Goal: Task Accomplishment & Management: Use online tool/utility

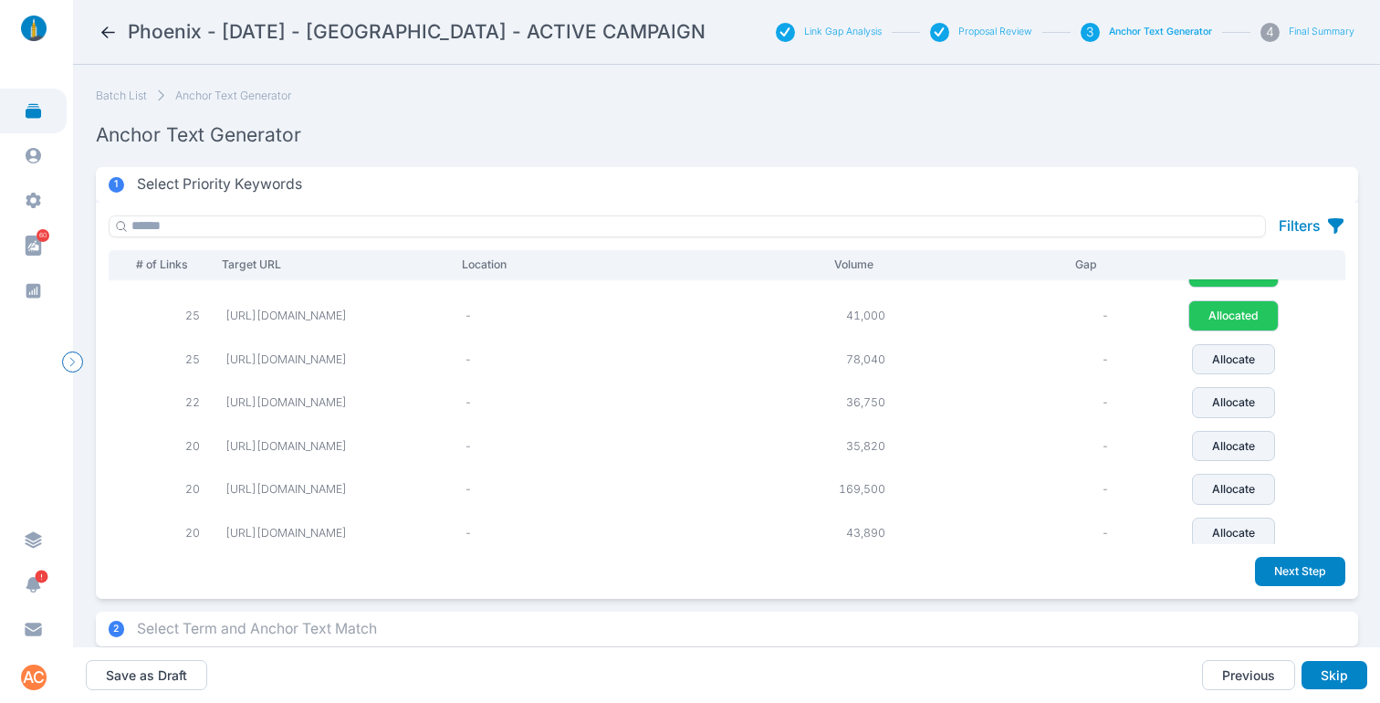
scroll to position [113, 0]
click at [1275, 368] on button "Allocate" at bounding box center [1233, 361] width 83 height 31
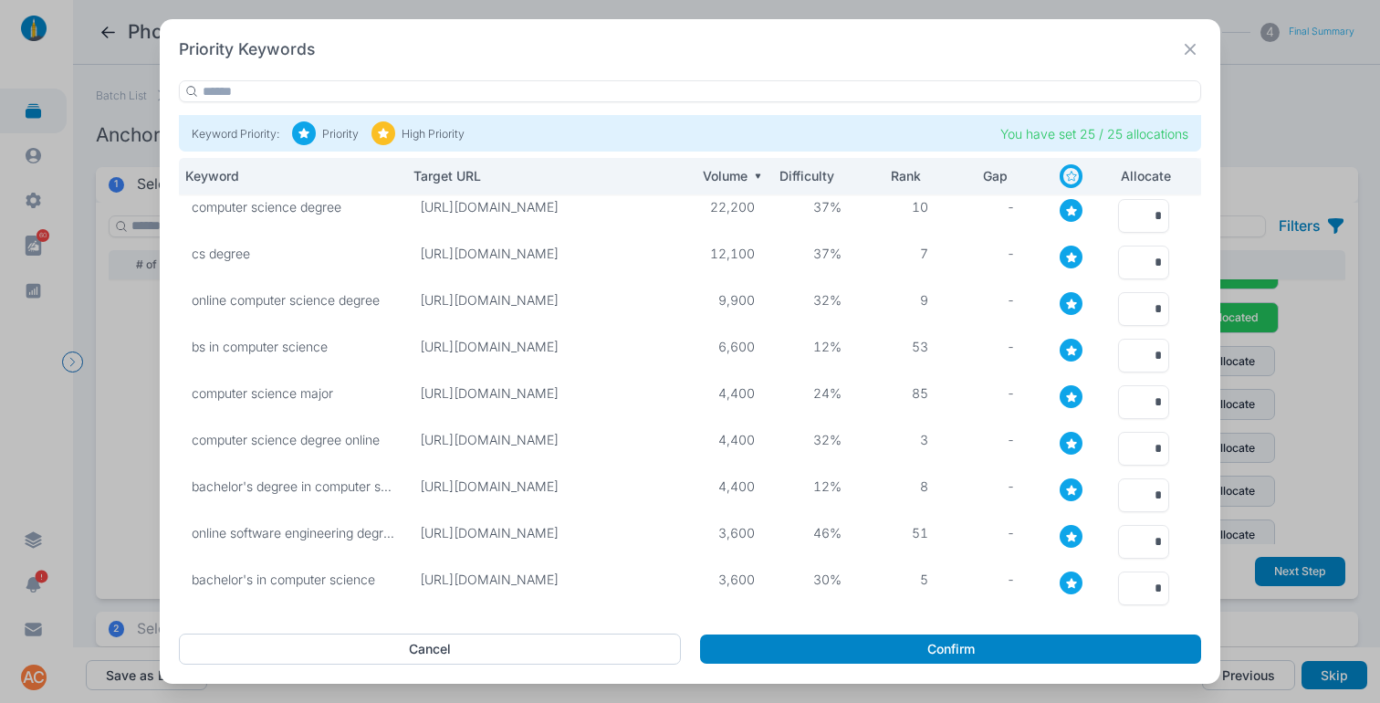
scroll to position [198, 0]
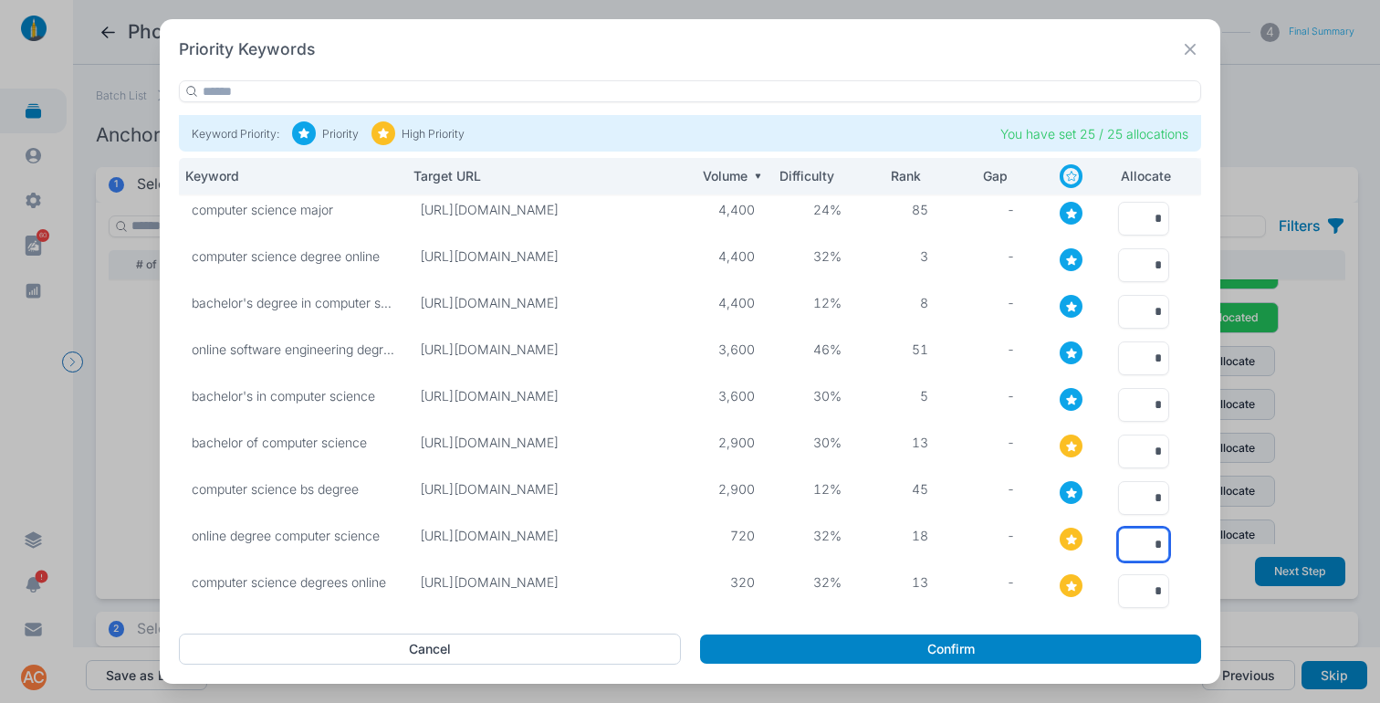
click at [1138, 528] on input "*" at bounding box center [1143, 545] width 51 height 34
type input "*"
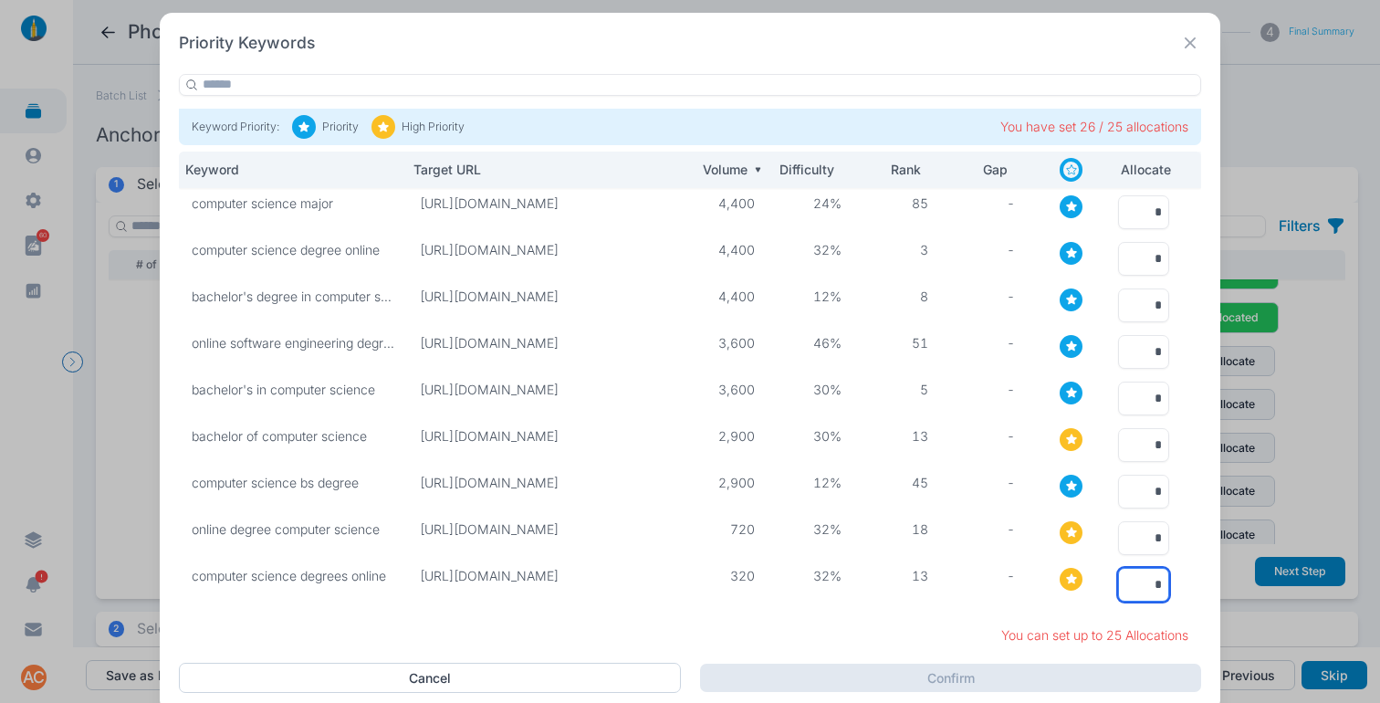
click at [1146, 583] on input "*" at bounding box center [1143, 585] width 51 height 34
type input "*"
click at [1129, 440] on input "*" at bounding box center [1143, 445] width 51 height 34
type input "*"
click at [1139, 385] on input "*" at bounding box center [1143, 399] width 51 height 34
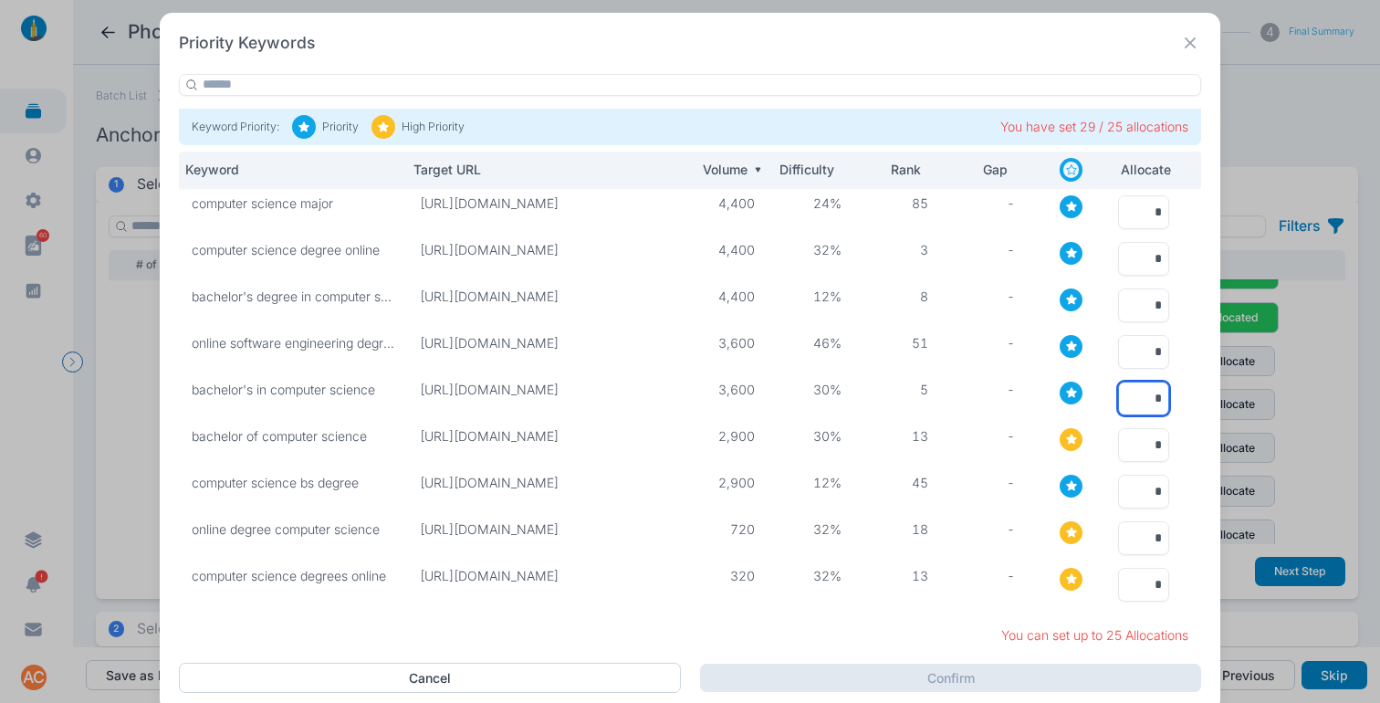
type input "*"
click at [1134, 343] on input "*" at bounding box center [1143, 352] width 51 height 34
type input "*"
click at [1134, 301] on input "*" at bounding box center [1143, 305] width 51 height 34
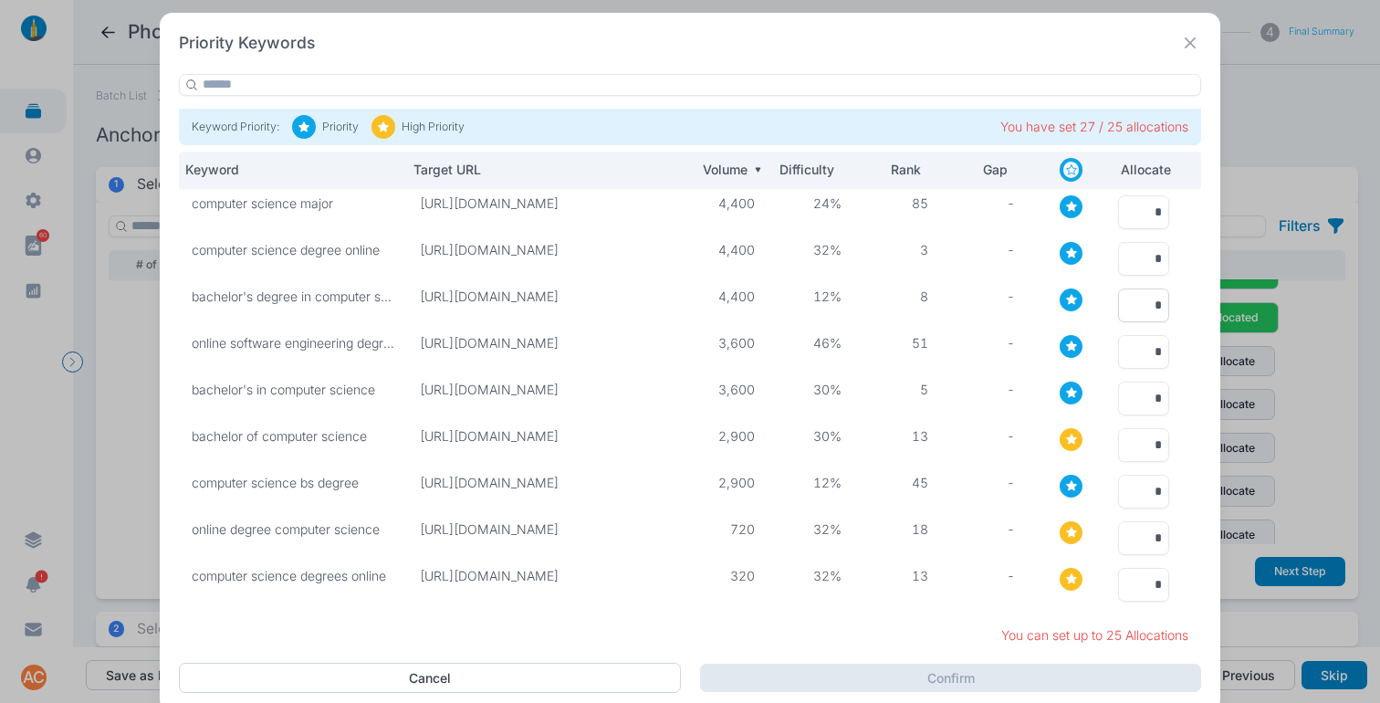
type input "*"
click at [1136, 253] on input "*" at bounding box center [1143, 259] width 51 height 34
type input "*"
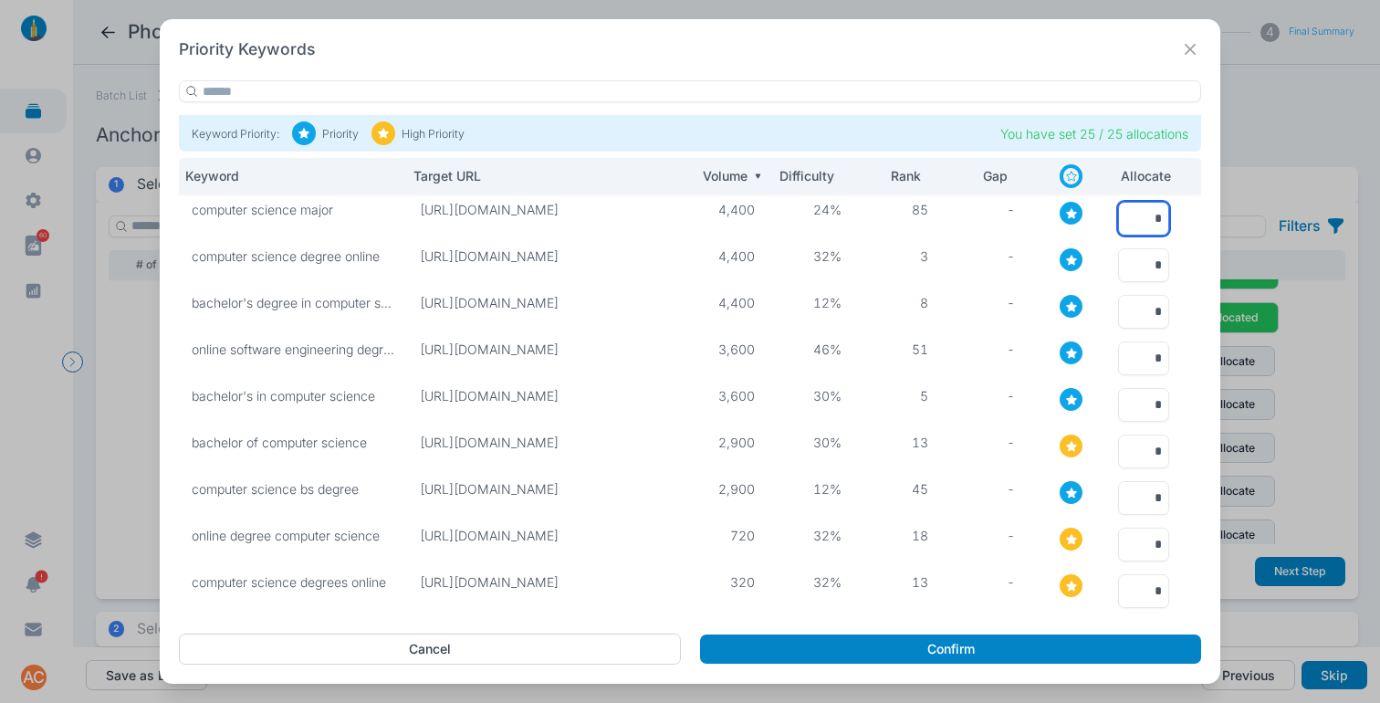
click at [1135, 202] on input "*" at bounding box center [1143, 219] width 51 height 34
type input "*"
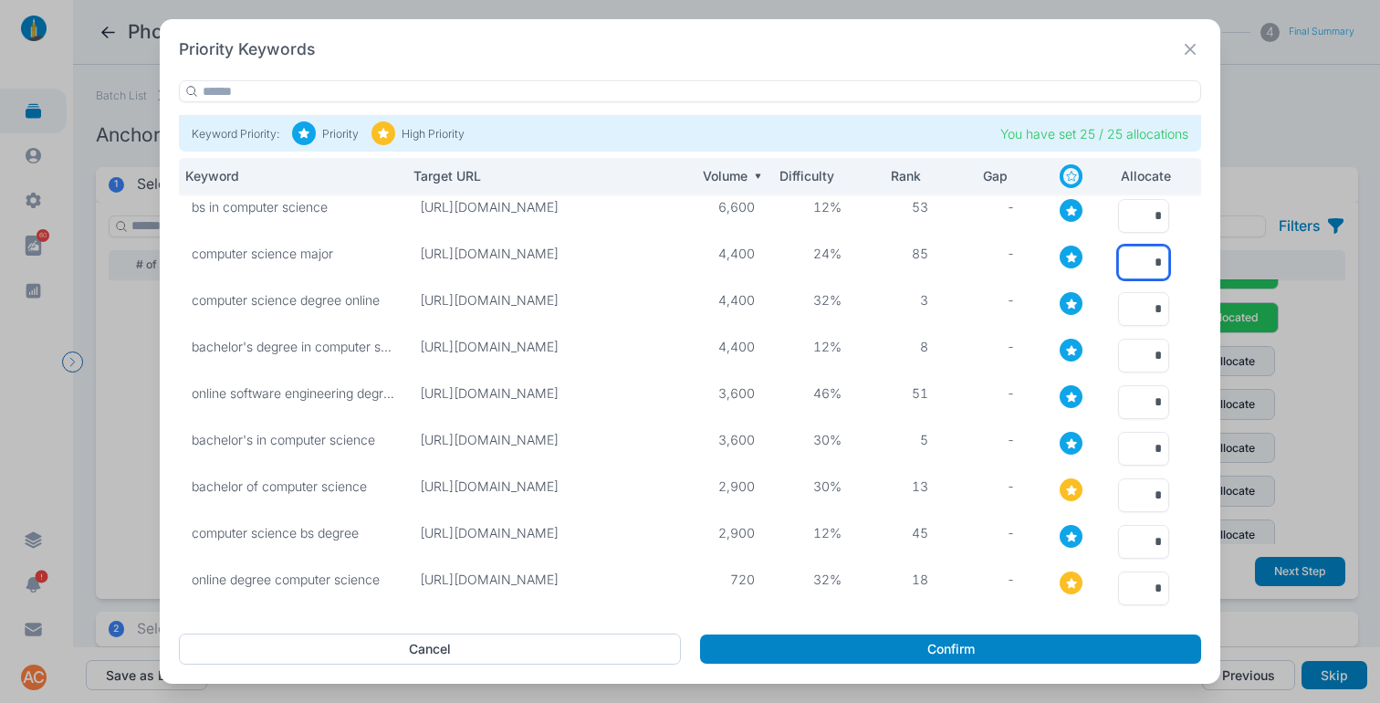
scroll to position [0, 0]
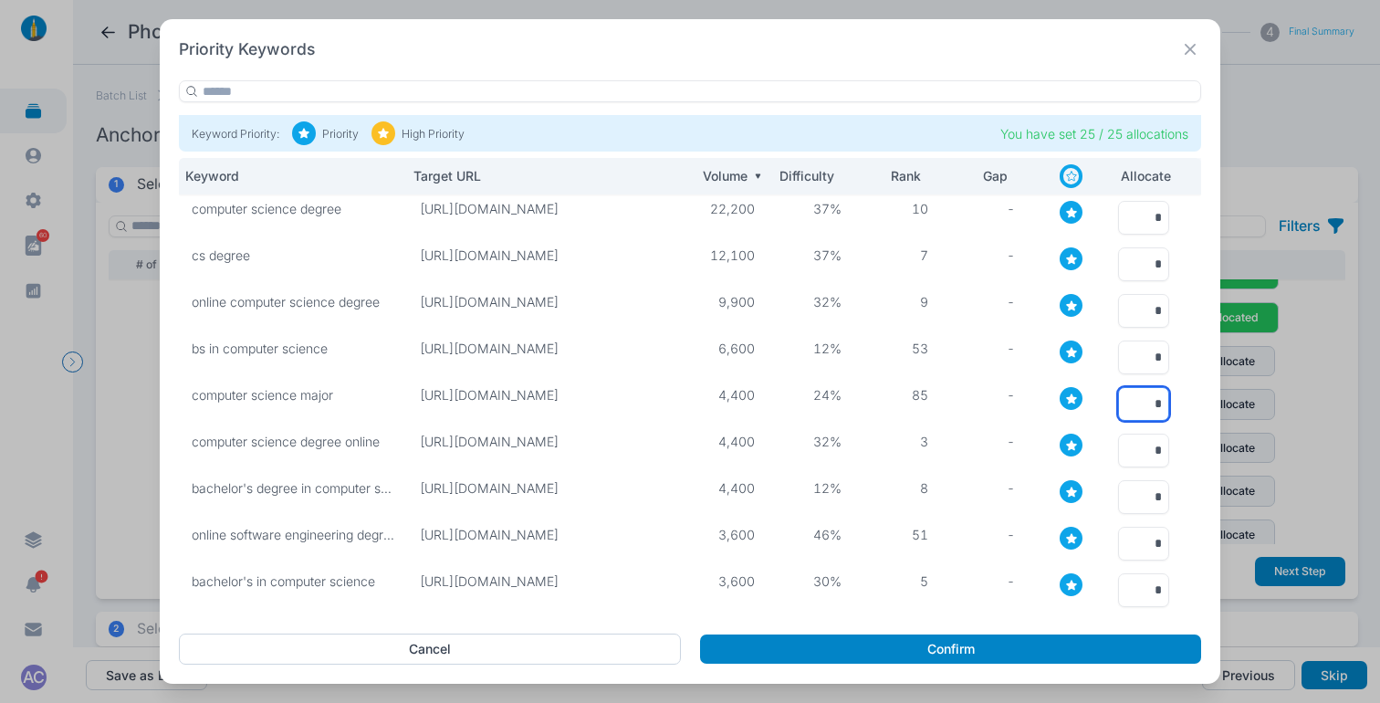
click at [1138, 392] on input "*" at bounding box center [1143, 404] width 51 height 34
type input "*"
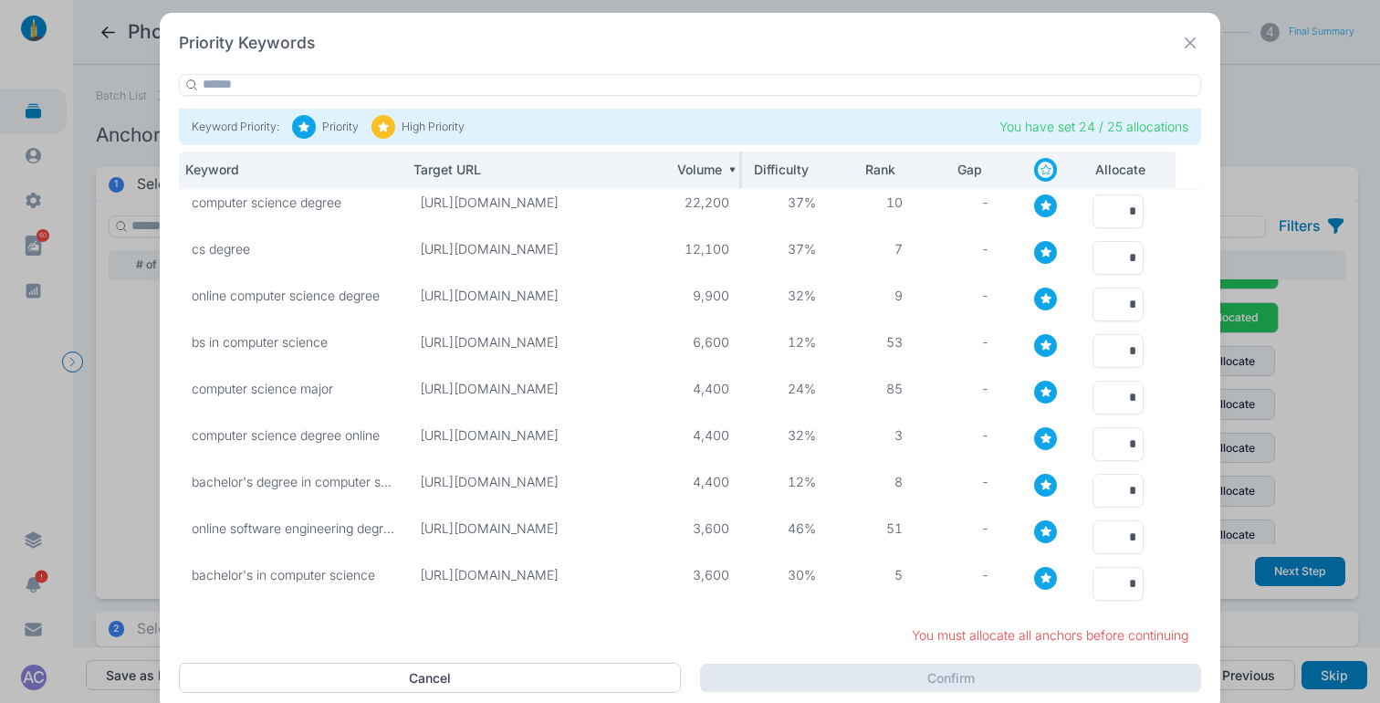
drag, startPoint x: 678, startPoint y: 175, endPoint x: 697, endPoint y: 180, distance: 19.7
click at [697, 180] on tr "Keyword Target URL Volume Difficulty Rank Gap Allocate" at bounding box center [690, 170] width 1022 height 37
click at [652, 169] on tr "Keyword Target URL Volume Difficulty Rank Gap Allocate" at bounding box center [690, 170] width 1022 height 37
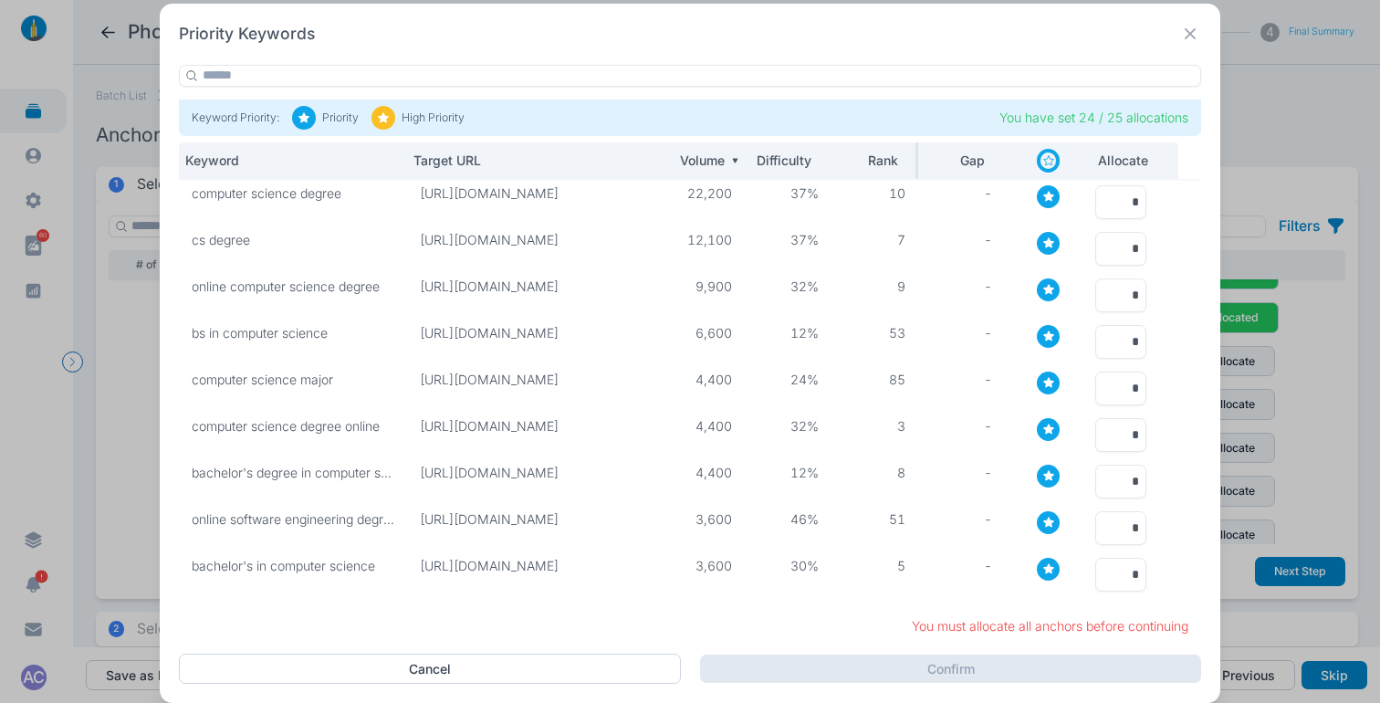
click at [881, 164] on p "Rank" at bounding box center [868, 160] width 60 height 16
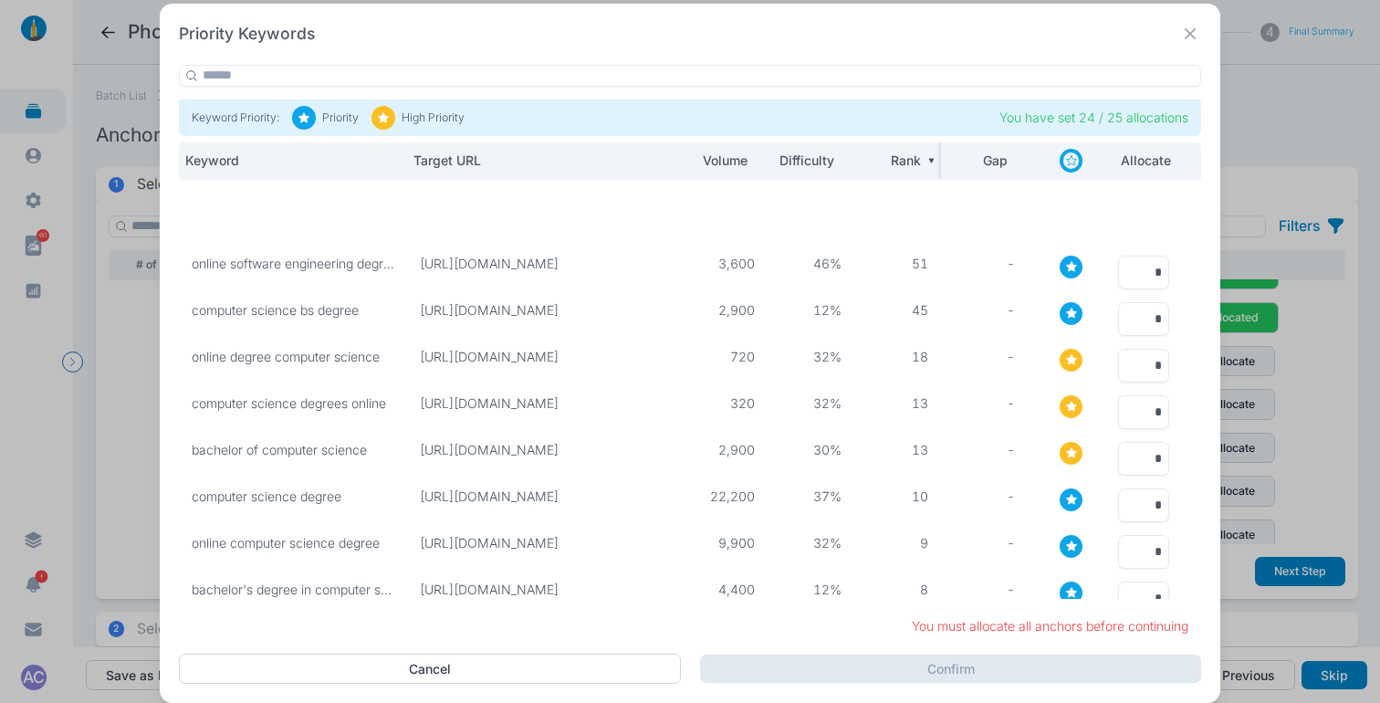
scroll to position [0, 11]
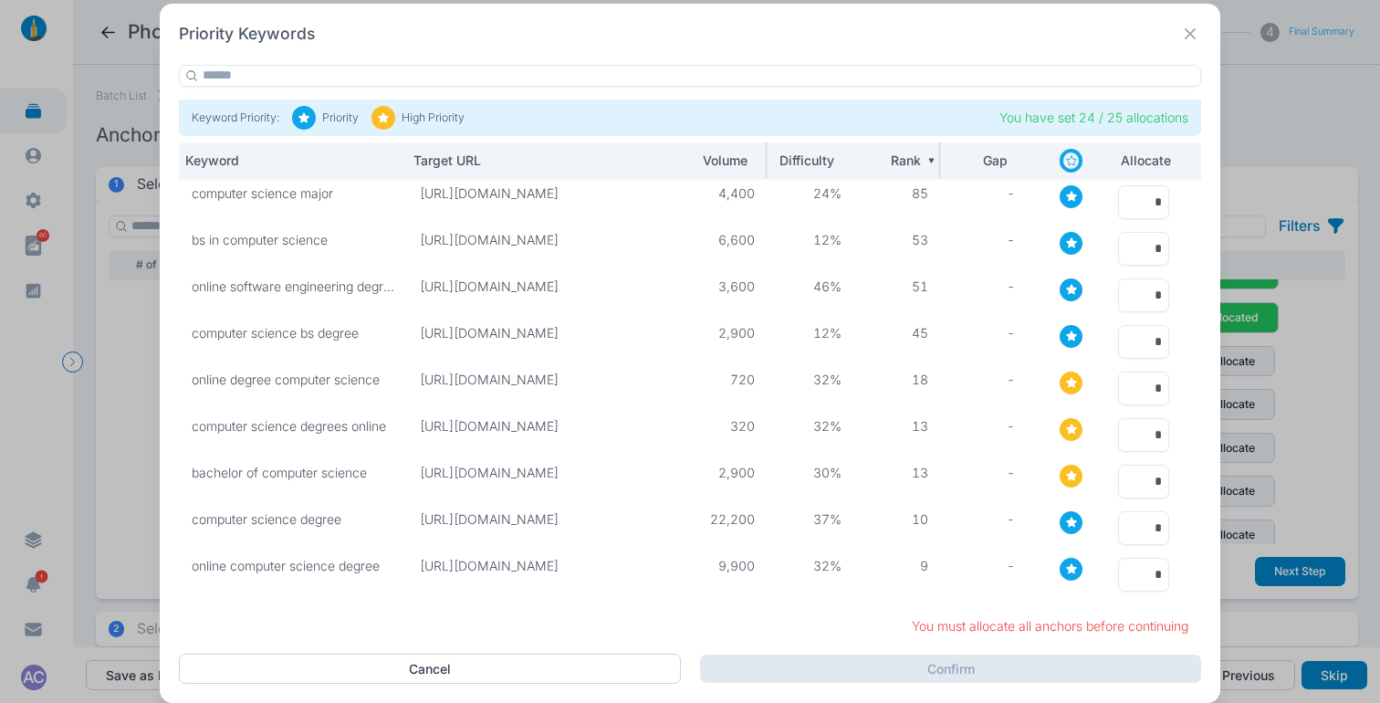
click at [712, 161] on p "Volume" at bounding box center [717, 160] width 60 height 16
click at [1145, 202] on input "*" at bounding box center [1143, 202] width 51 height 34
type input "*"
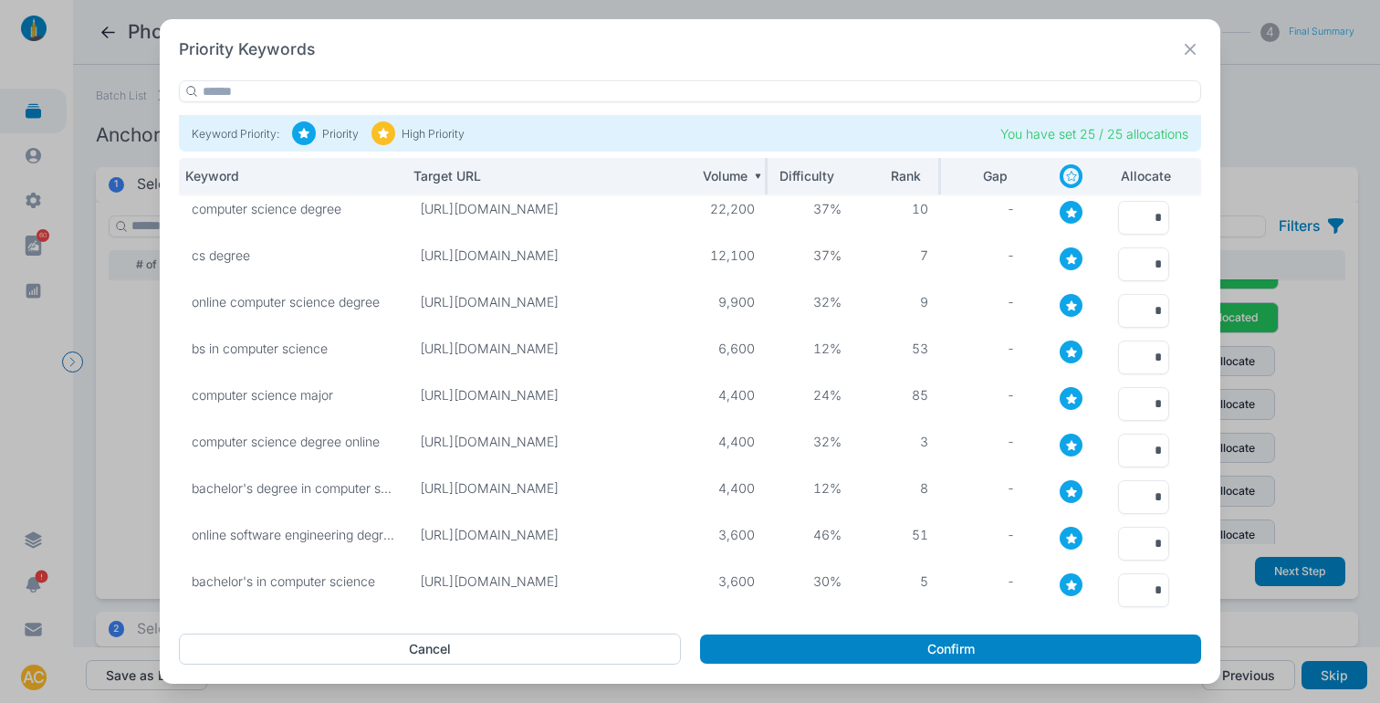
scroll to position [198, 0]
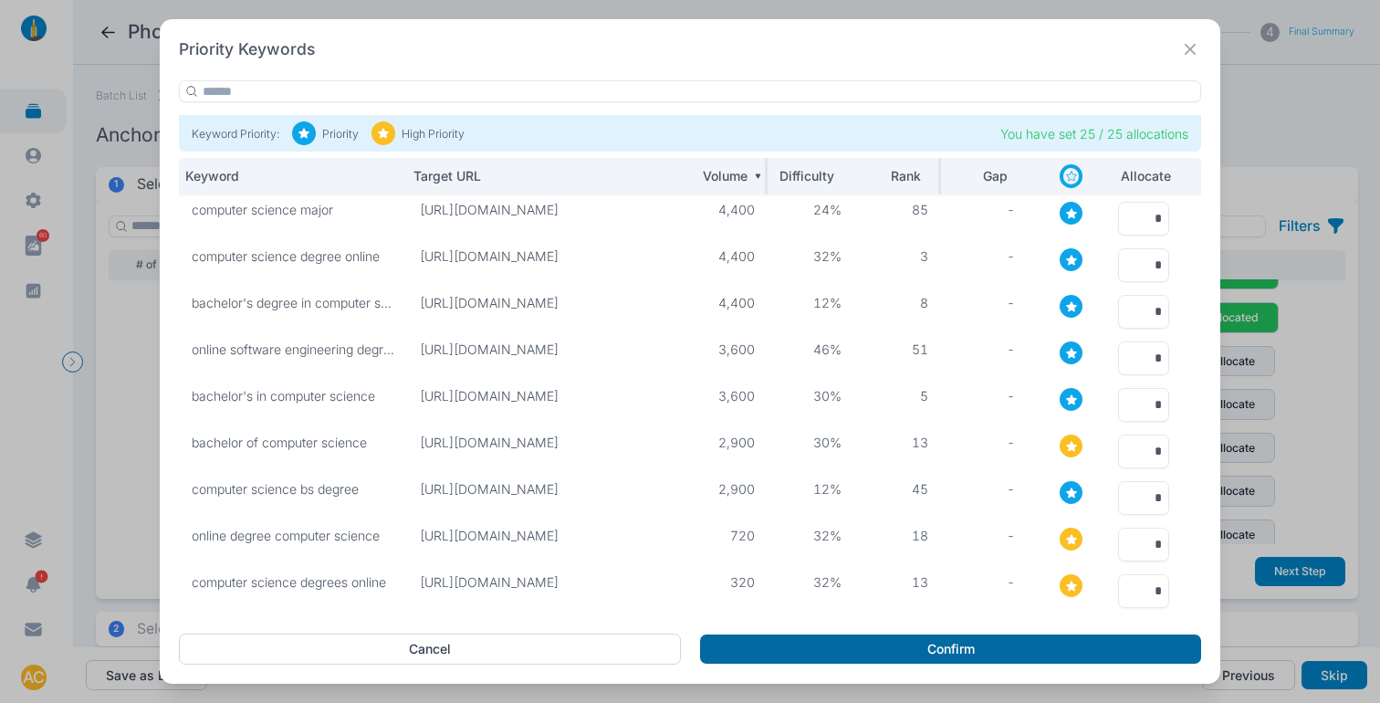
click at [952, 648] on button "Confirm" at bounding box center [950, 648] width 501 height 29
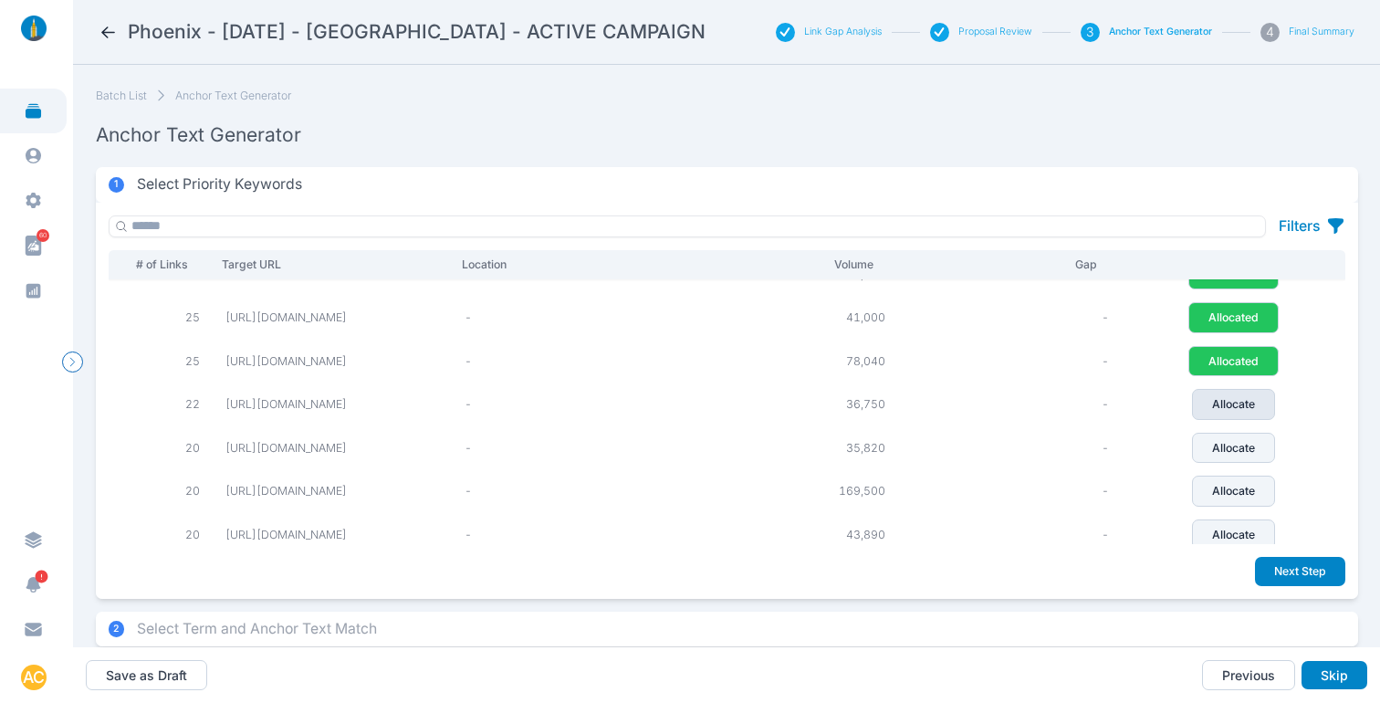
click at [1232, 413] on p "Allocate" at bounding box center [1233, 404] width 43 height 16
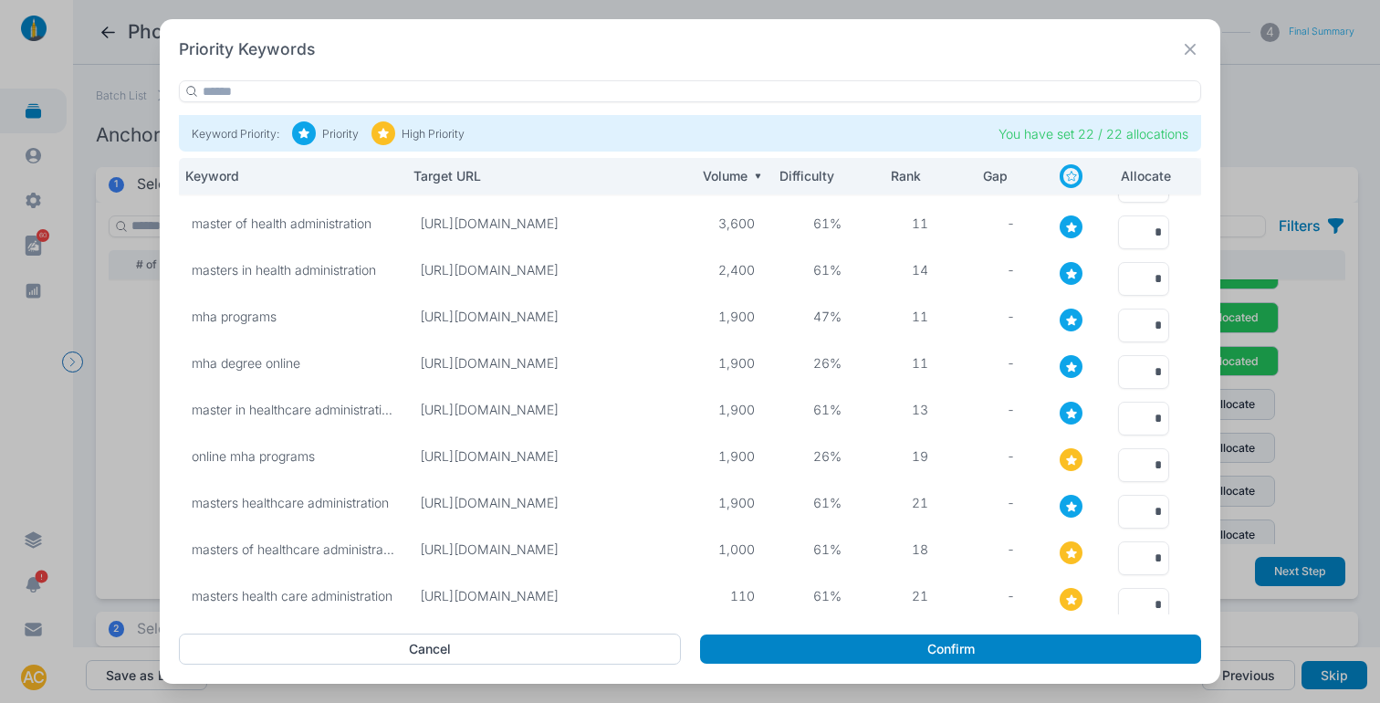
scroll to position [0, 0]
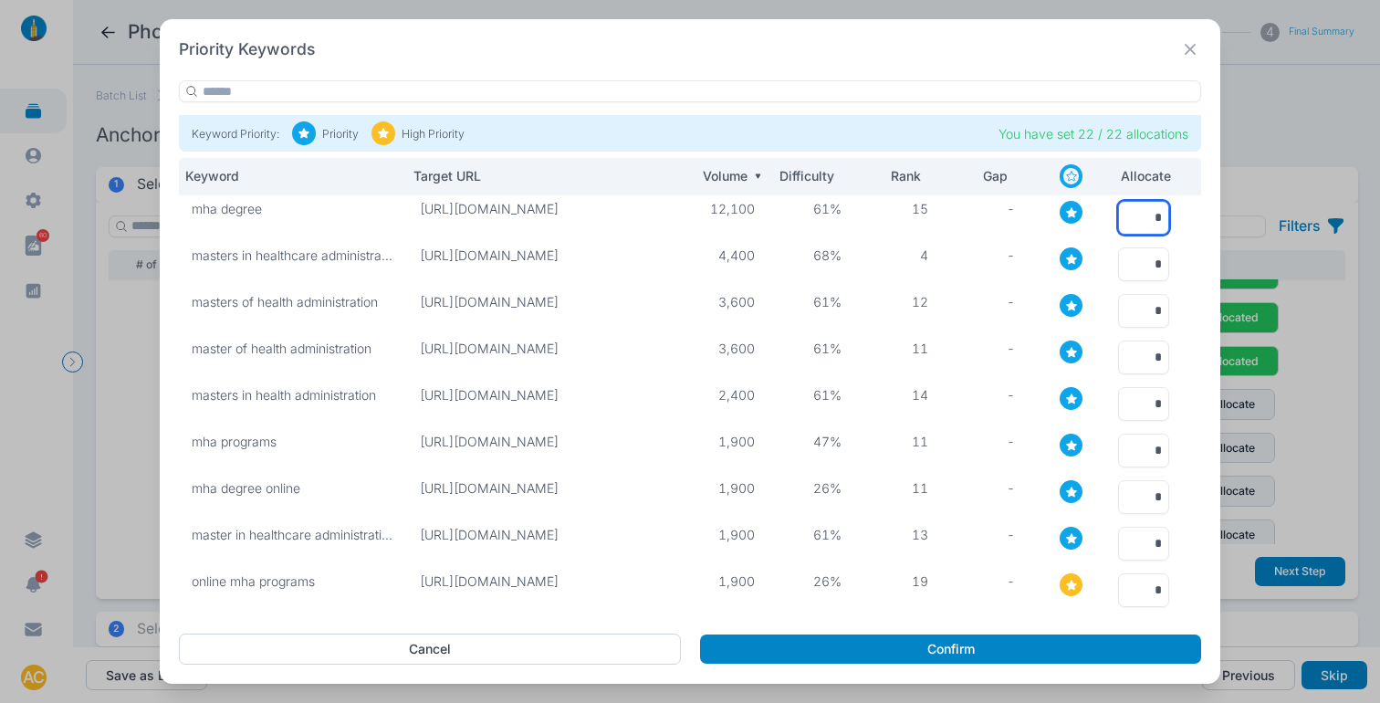
click at [1143, 216] on input "*" at bounding box center [1143, 218] width 51 height 34
type input "*"
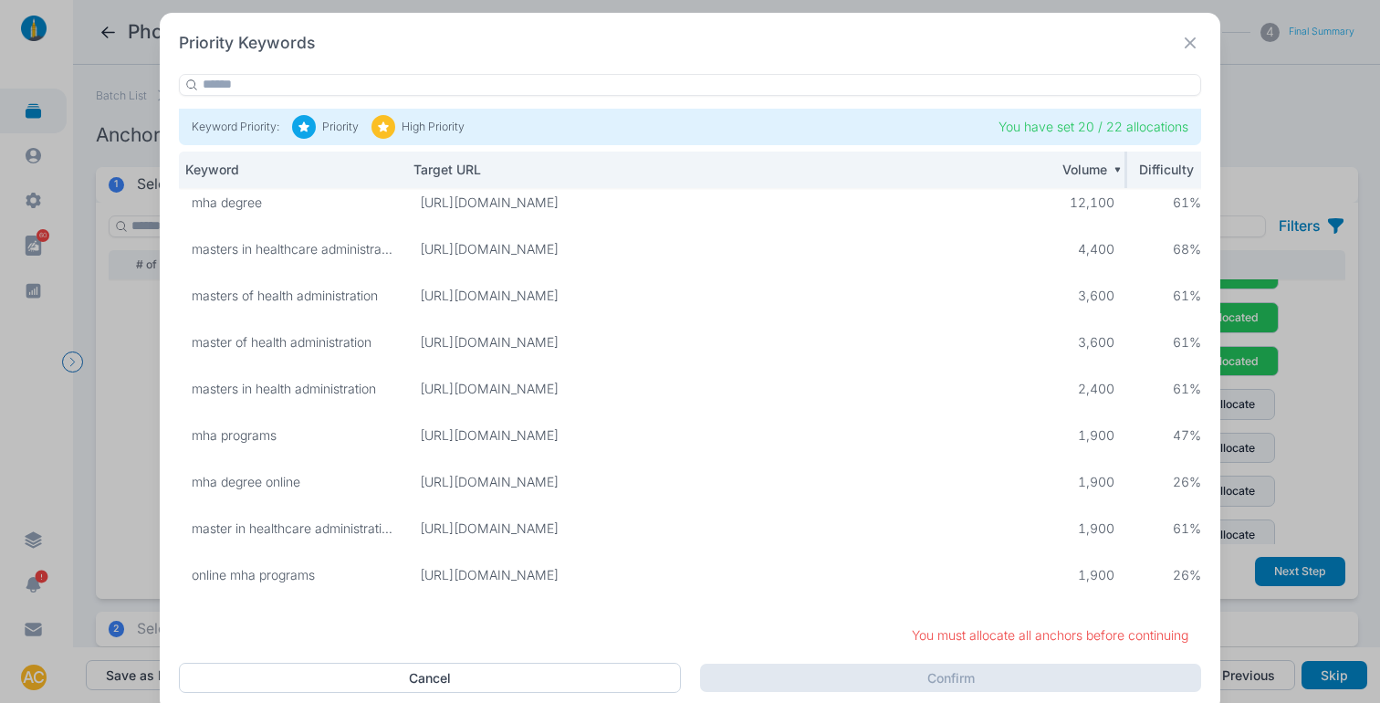
drag, startPoint x: 672, startPoint y: 171, endPoint x: 1044, endPoint y: 169, distance: 372.4
click at [1044, 169] on tr "Keyword Target URL Volume Difficulty Rank Gap Allocate" at bounding box center [870, 170] width 1382 height 37
drag, startPoint x: 707, startPoint y: 253, endPoint x: 512, endPoint y: 234, distance: 196.3
click at [519, 234] on p "[URL][DOMAIN_NAME]" at bounding box center [582, 234] width 126 height 16
copy p "[URL][DOMAIN_NAME]"
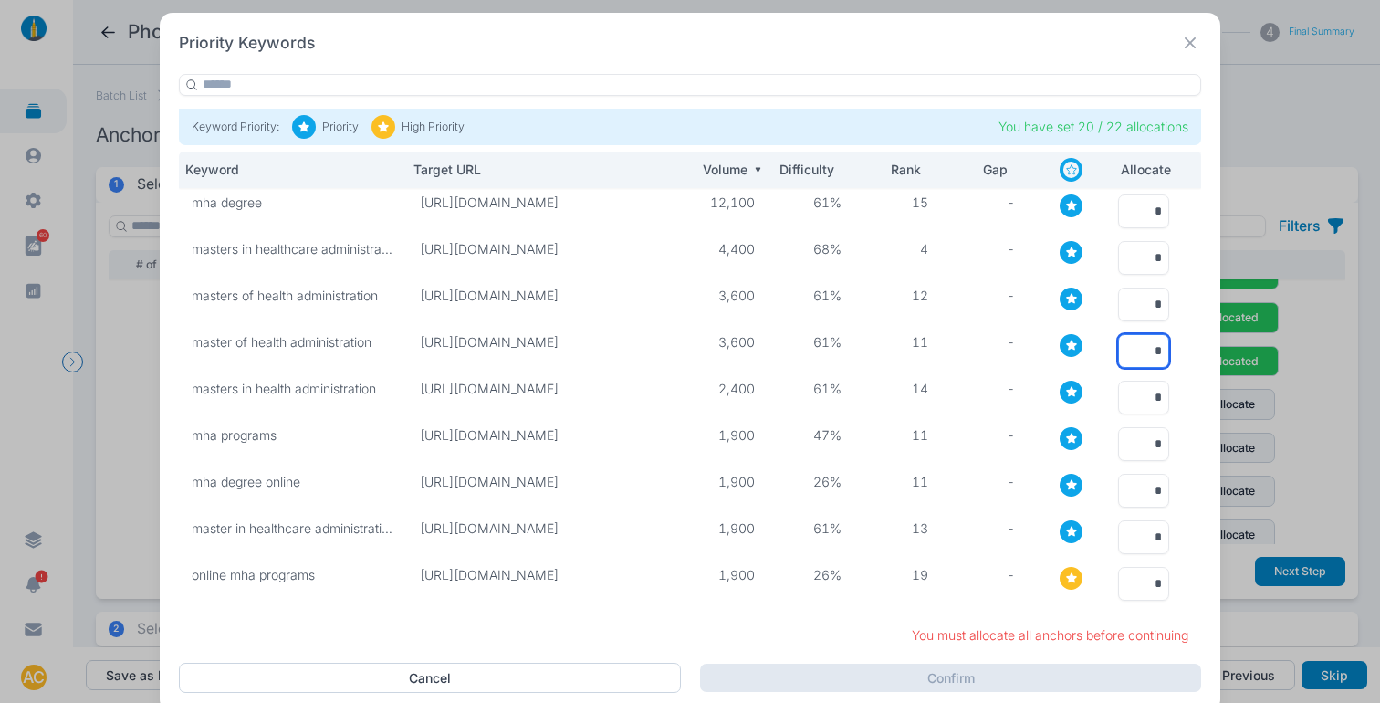
click at [1134, 347] on input "*" at bounding box center [1143, 351] width 51 height 34
type input "*"
click at [1139, 259] on input "*" at bounding box center [1143, 258] width 51 height 34
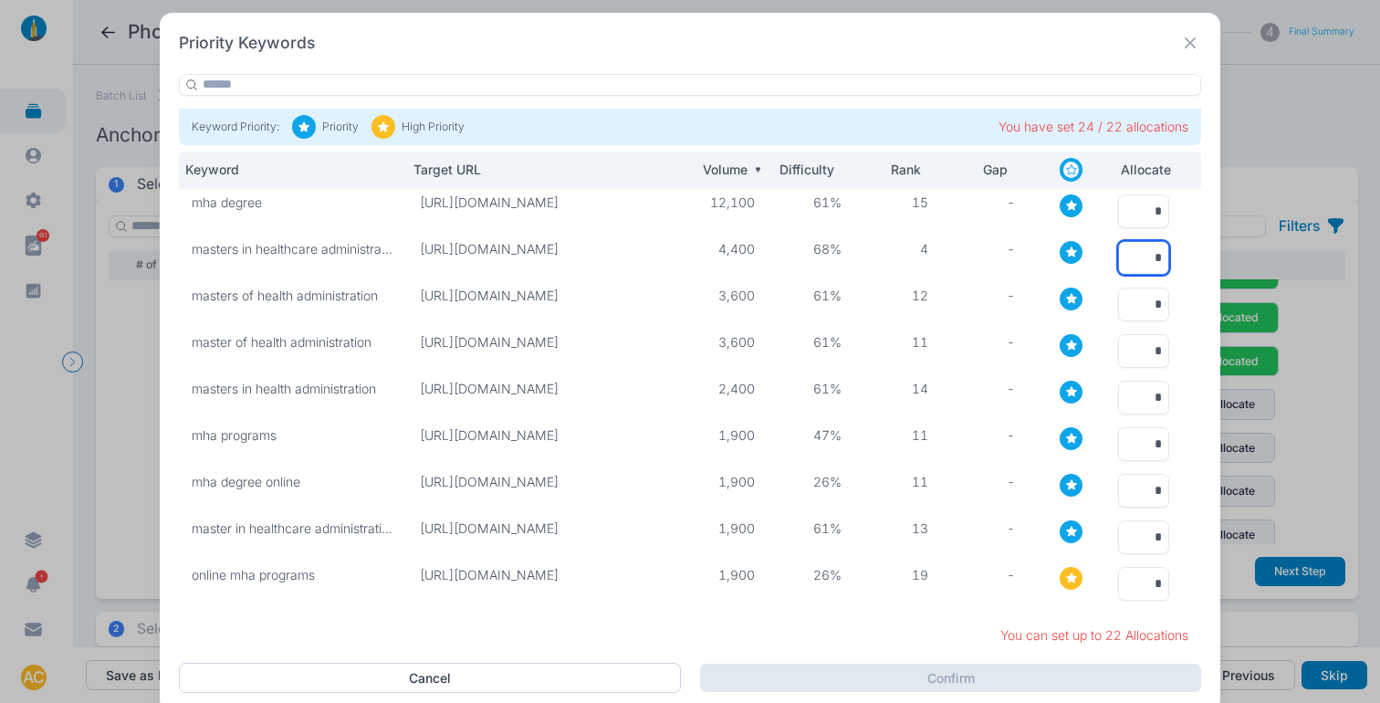
type input "*"
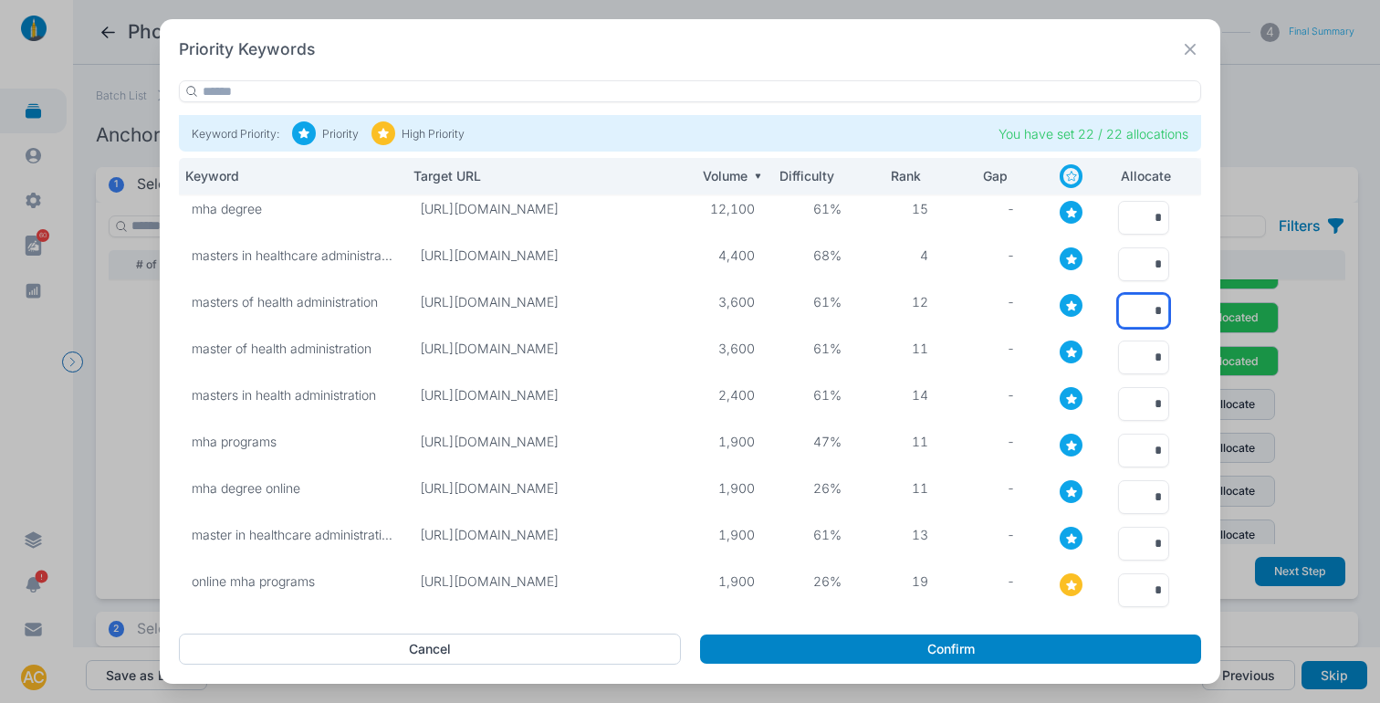
click at [1139, 298] on input "*" at bounding box center [1143, 311] width 51 height 34
type input "*"
click at [1145, 308] on input "*" at bounding box center [1143, 311] width 51 height 34
type input "*"
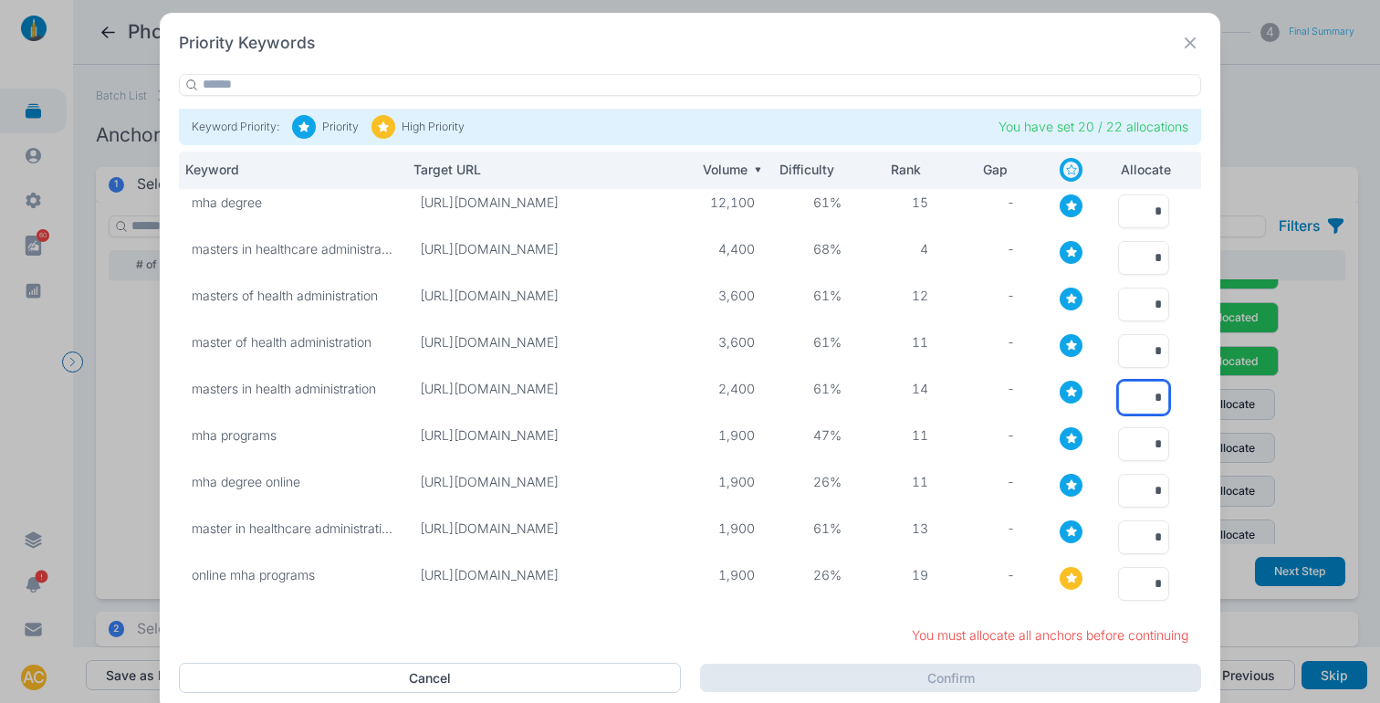
click at [1135, 398] on input "*" at bounding box center [1143, 398] width 51 height 34
type input "*"
click at [1136, 441] on input "*" at bounding box center [1143, 444] width 51 height 34
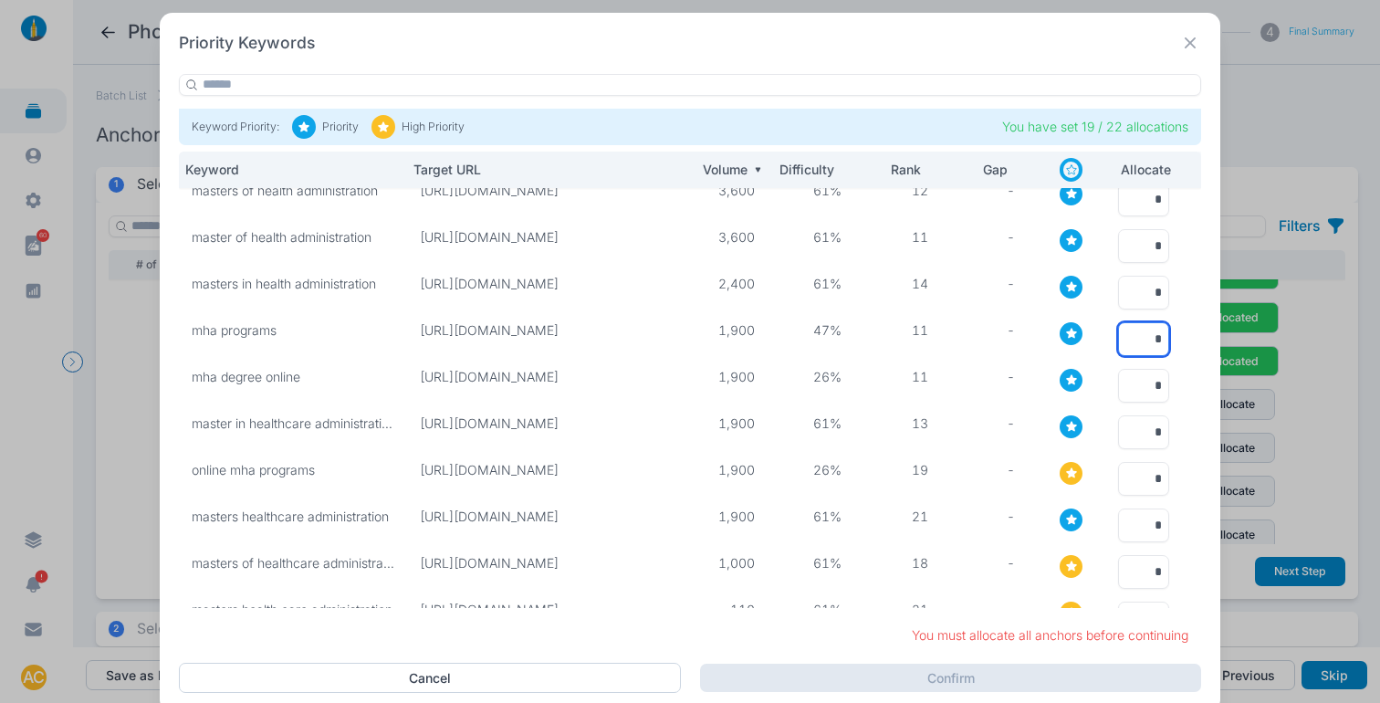
scroll to position [109, 0]
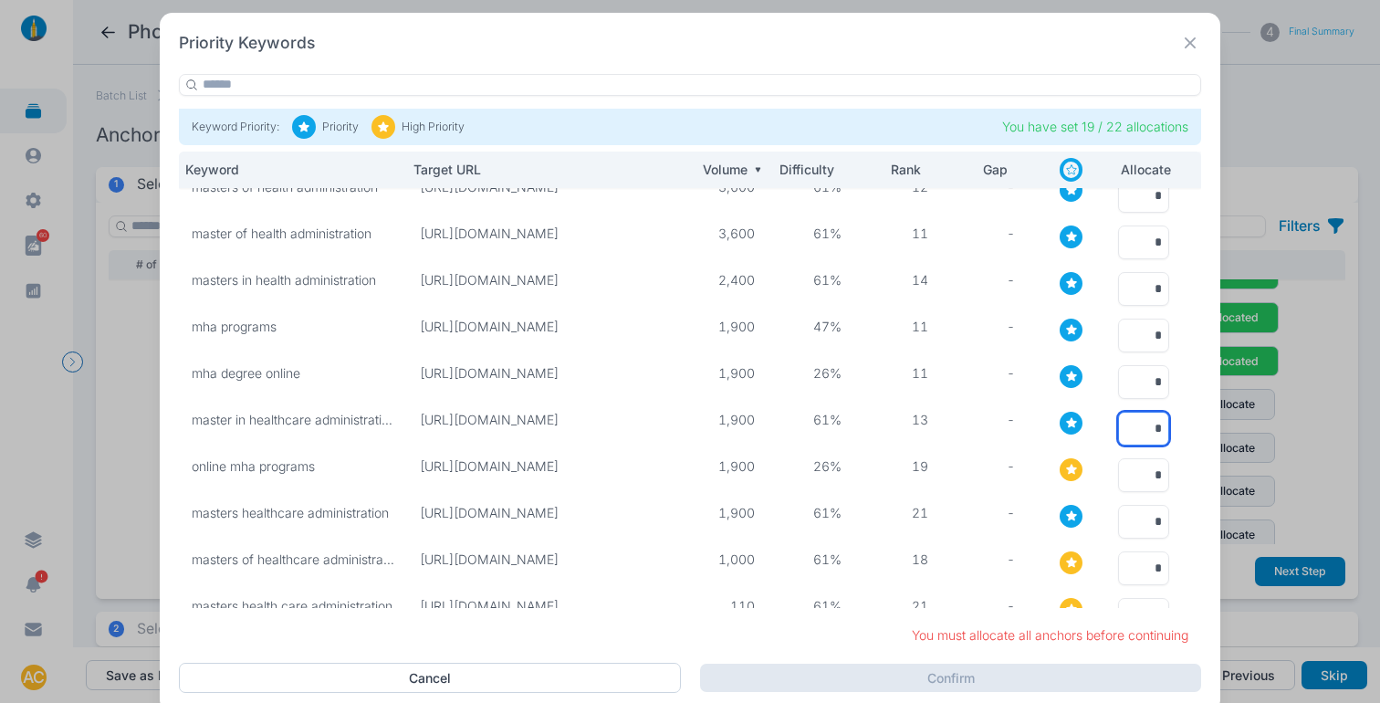
click at [1143, 424] on input "*" at bounding box center [1143, 429] width 51 height 34
type input "*"
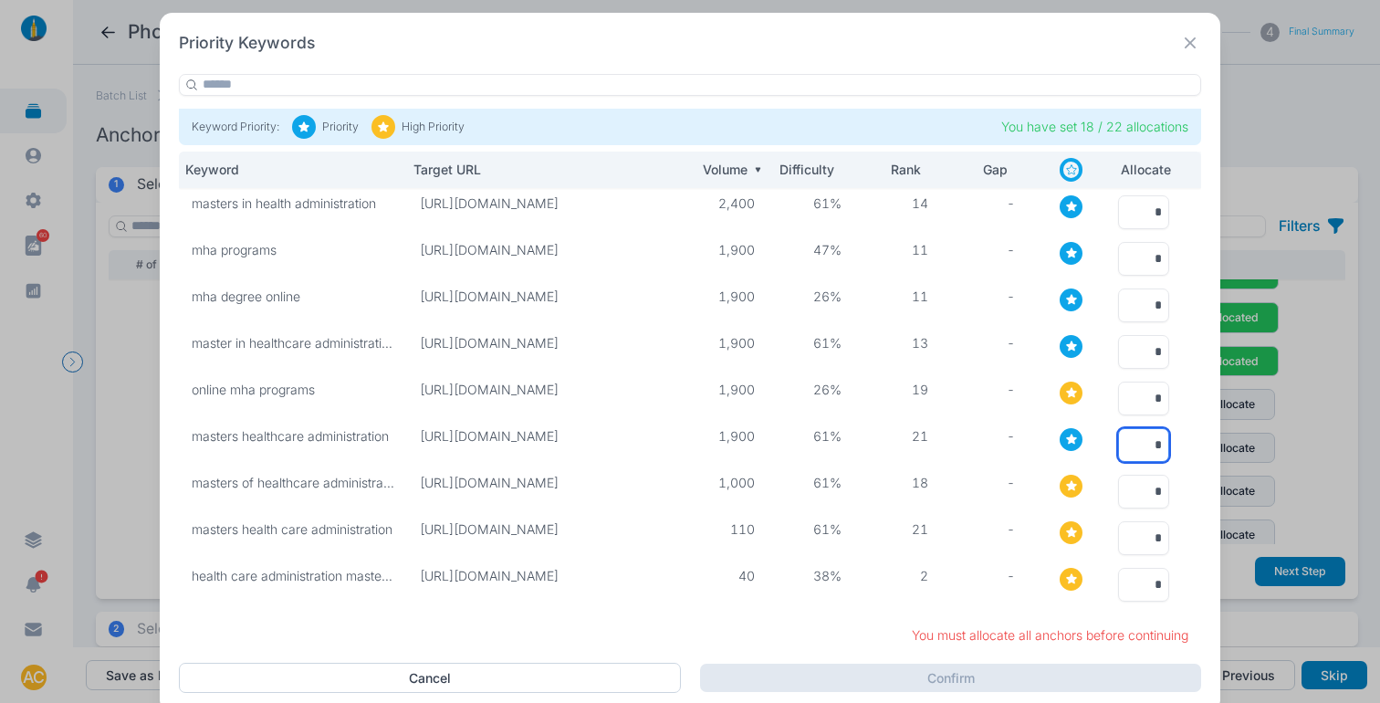
click at [1124, 428] on input "*" at bounding box center [1143, 445] width 51 height 34
type input "*"
click at [1142, 574] on input "*" at bounding box center [1143, 585] width 51 height 34
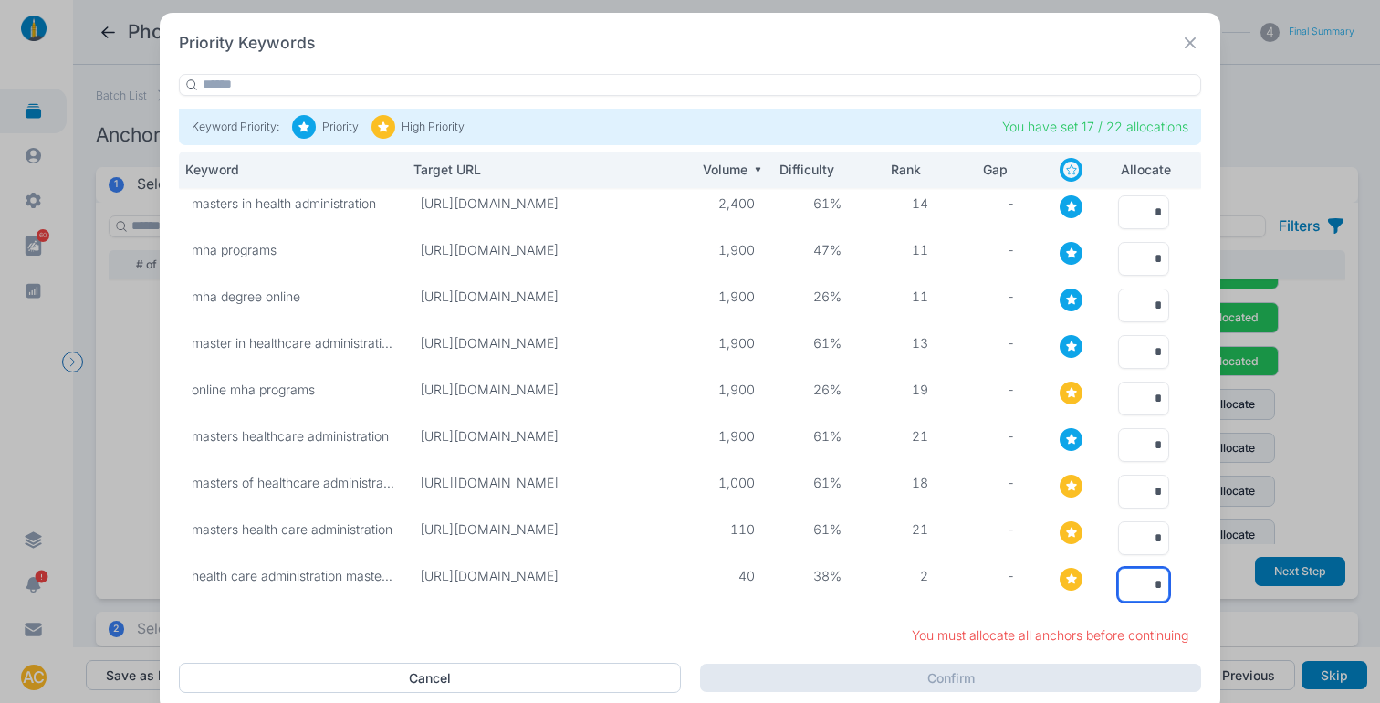
type input "*"
click at [1141, 476] on input "*" at bounding box center [1143, 492] width 51 height 34
type input "*"
click at [1141, 527] on input "*" at bounding box center [1143, 538] width 51 height 34
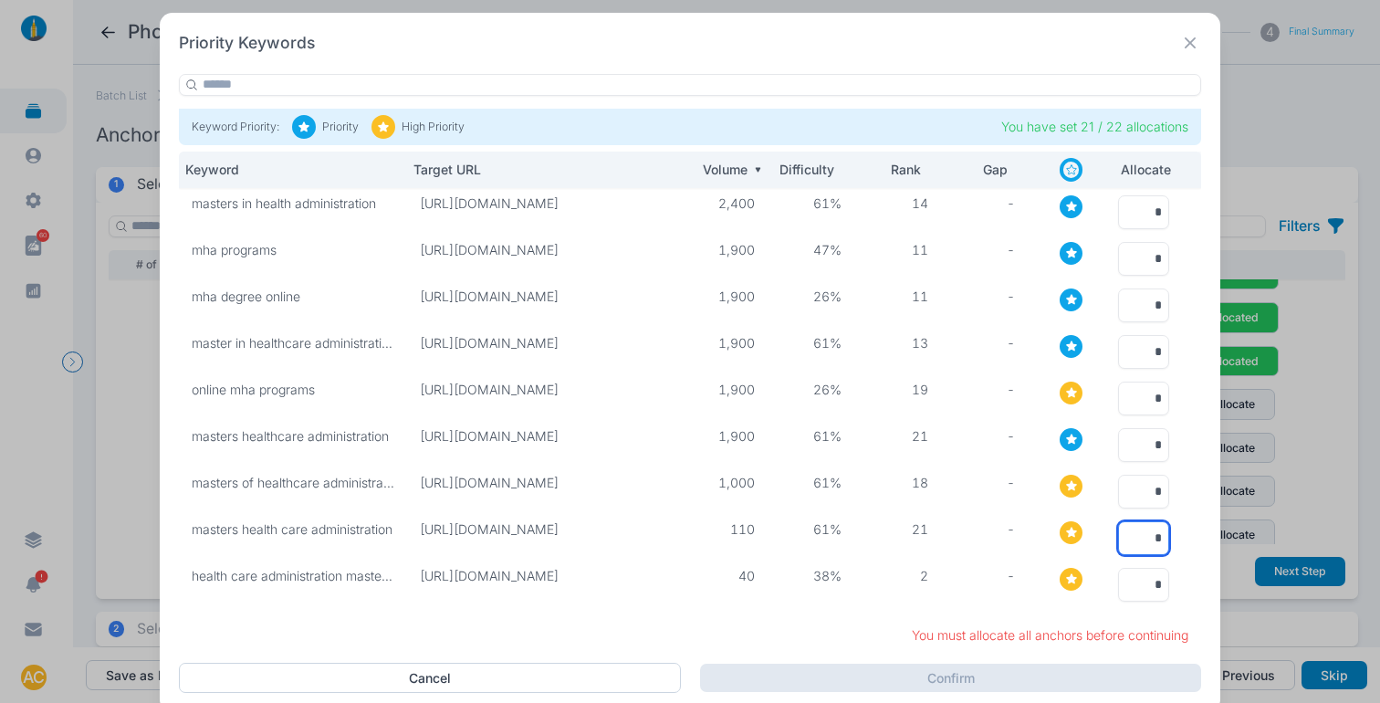
click at [1141, 527] on input "*" at bounding box center [1143, 538] width 51 height 34
type input "*"
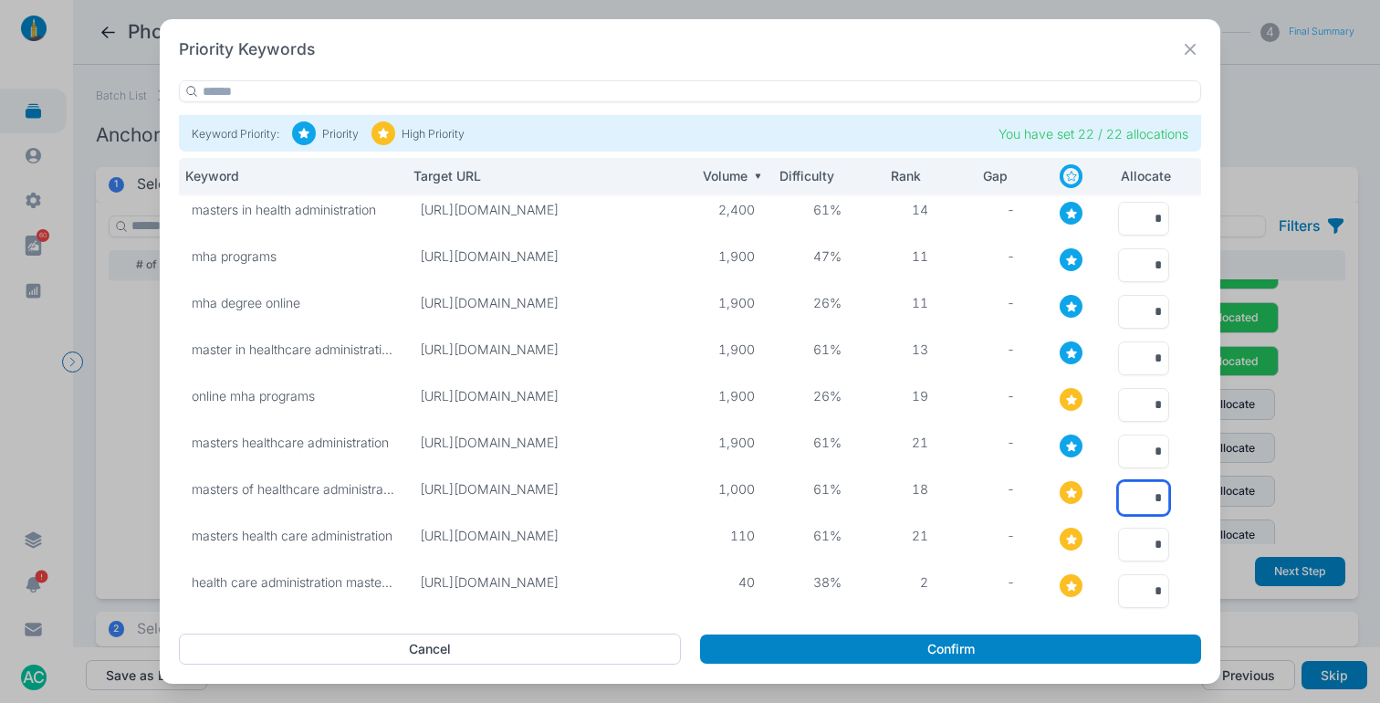
click at [1132, 487] on input "*" at bounding box center [1143, 498] width 51 height 34
type input "*"
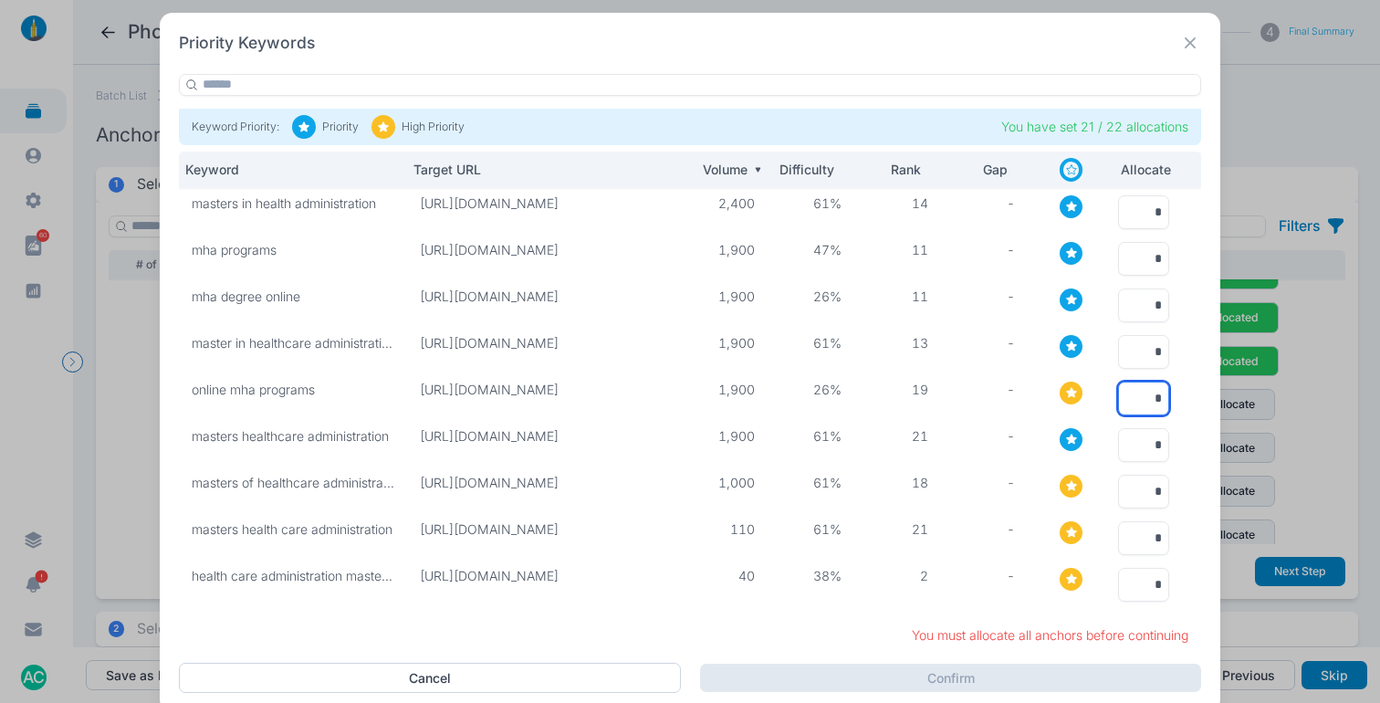
click at [1139, 389] on input "*" at bounding box center [1143, 399] width 51 height 34
type input "*"
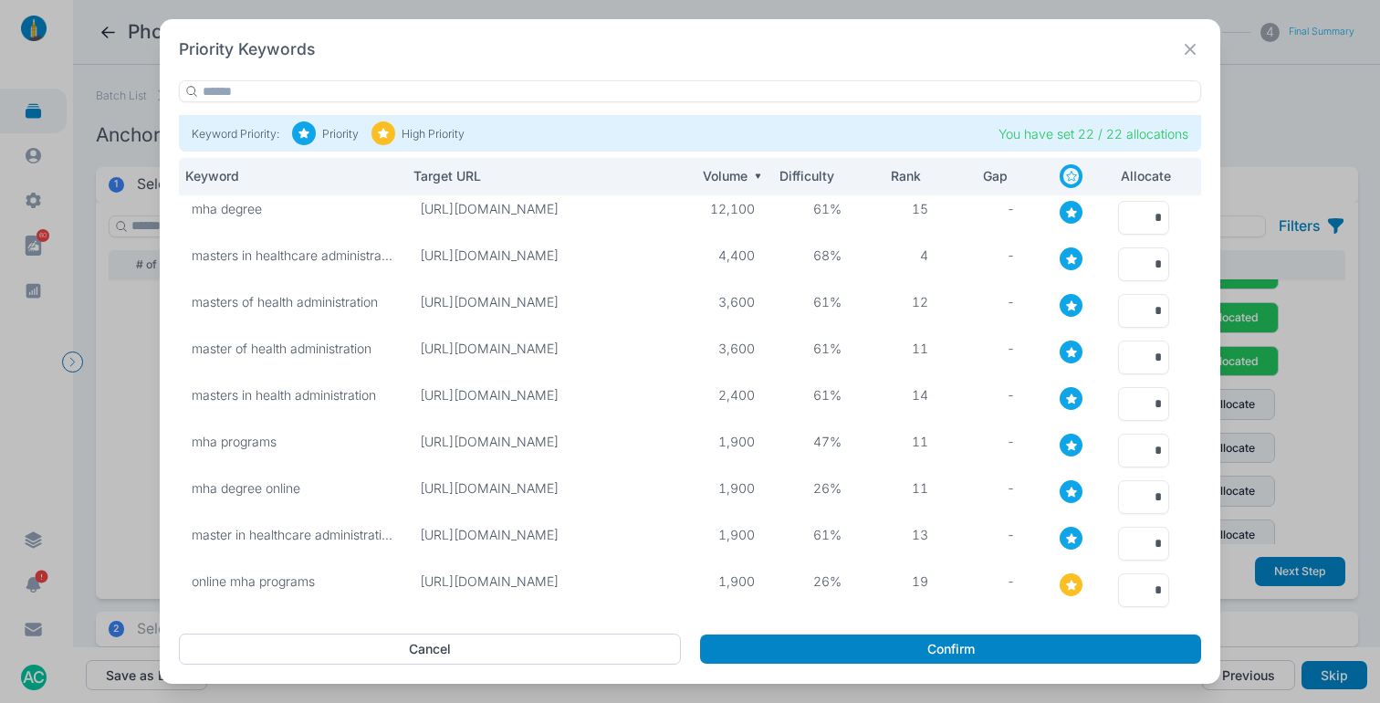
scroll to position [2, 0]
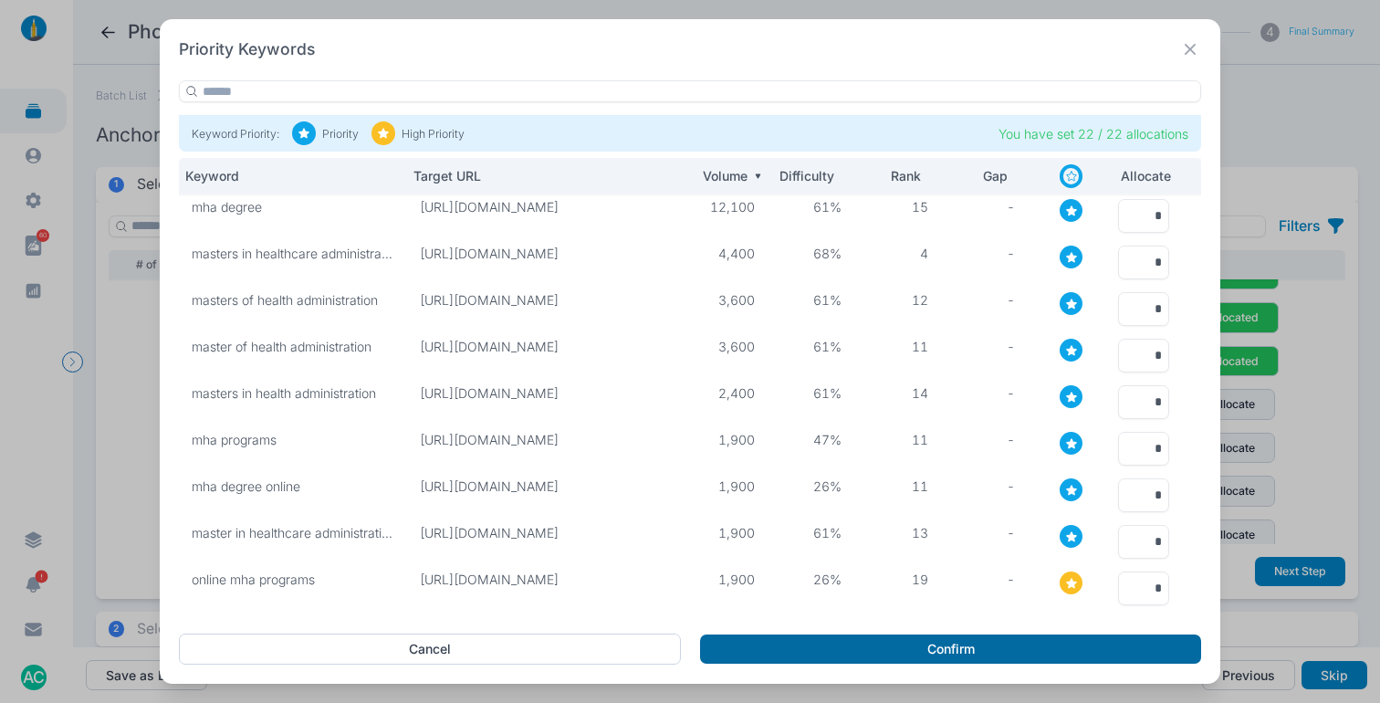
click at [915, 648] on button "Confirm" at bounding box center [950, 648] width 501 height 29
type input "*"
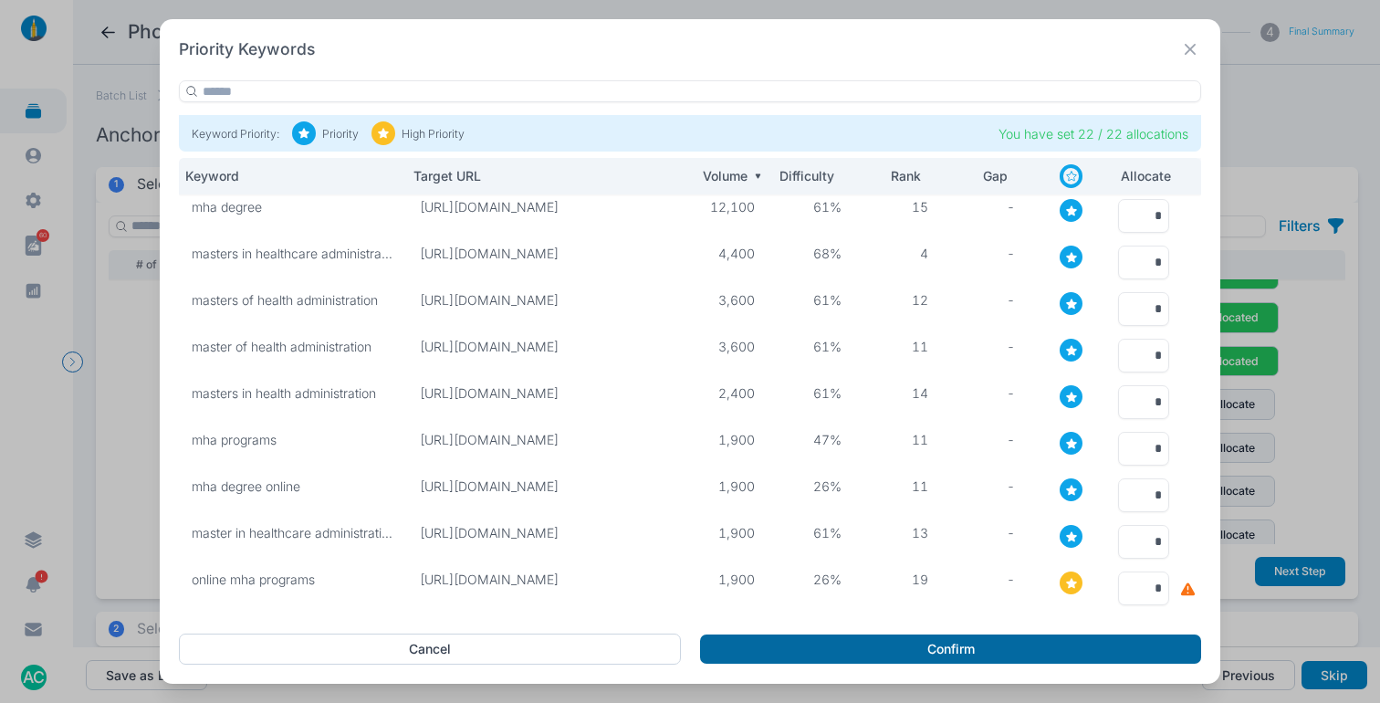
type input "*"
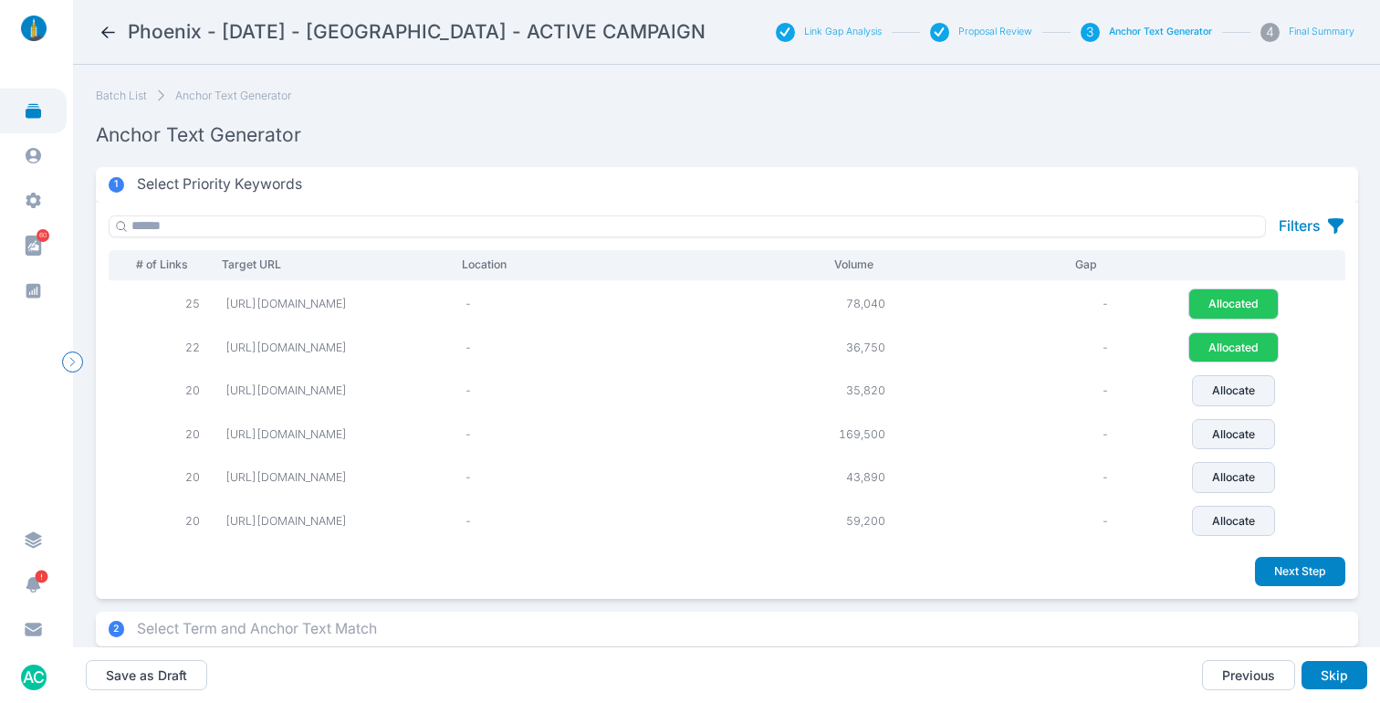
scroll to position [151, 0]
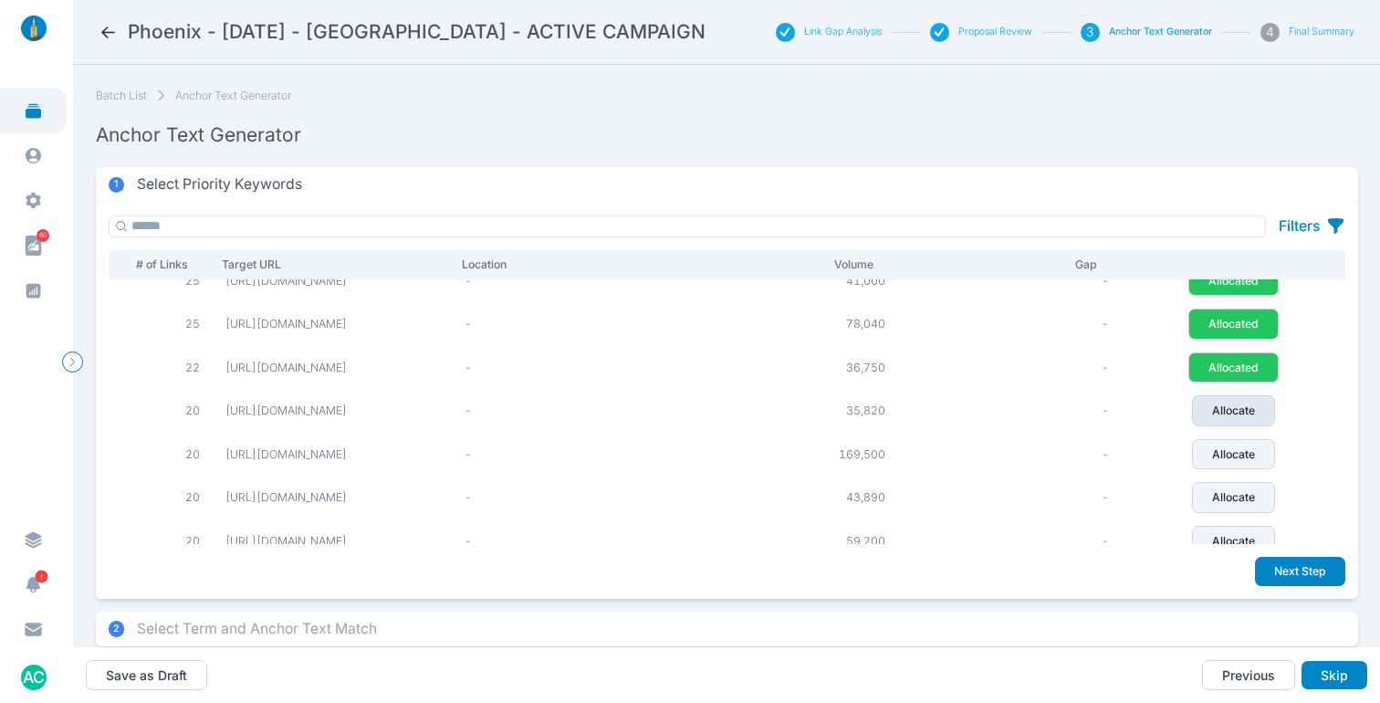
click at [1240, 419] on p "Allocate" at bounding box center [1233, 411] width 43 height 16
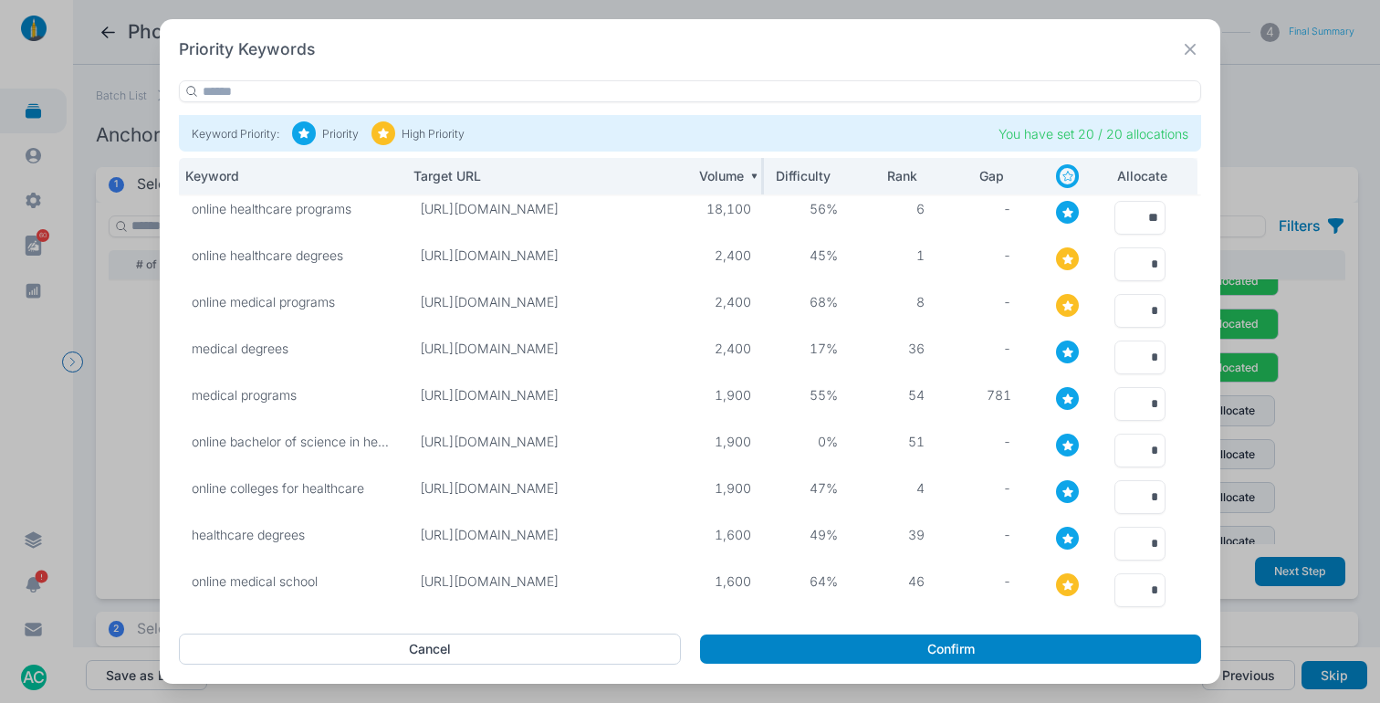
drag, startPoint x: 679, startPoint y: 177, endPoint x: 706, endPoint y: 183, distance: 27.0
click at [675, 169] on div at bounding box center [676, 176] width 4 height 37
click at [1141, 262] on input "*" at bounding box center [1139, 264] width 51 height 34
type input "**"
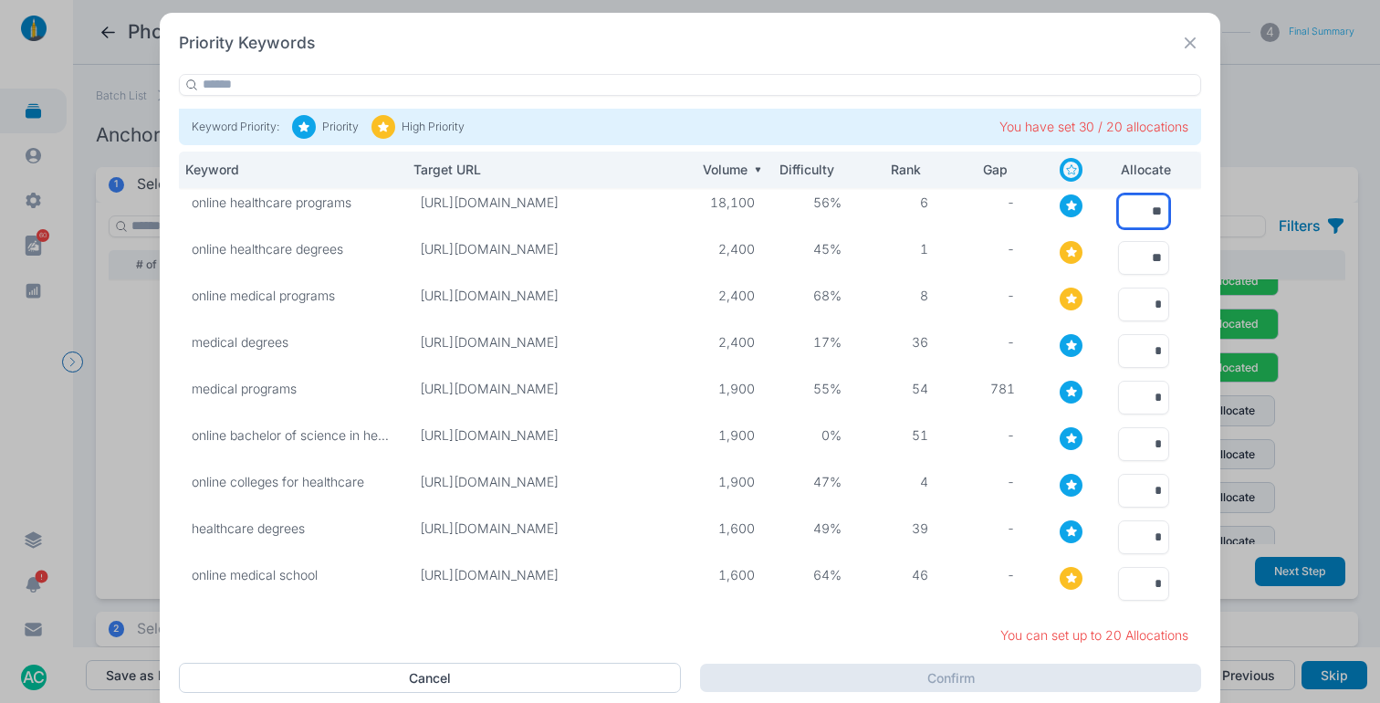
click at [1134, 212] on input "**" at bounding box center [1143, 211] width 51 height 34
type input "*"
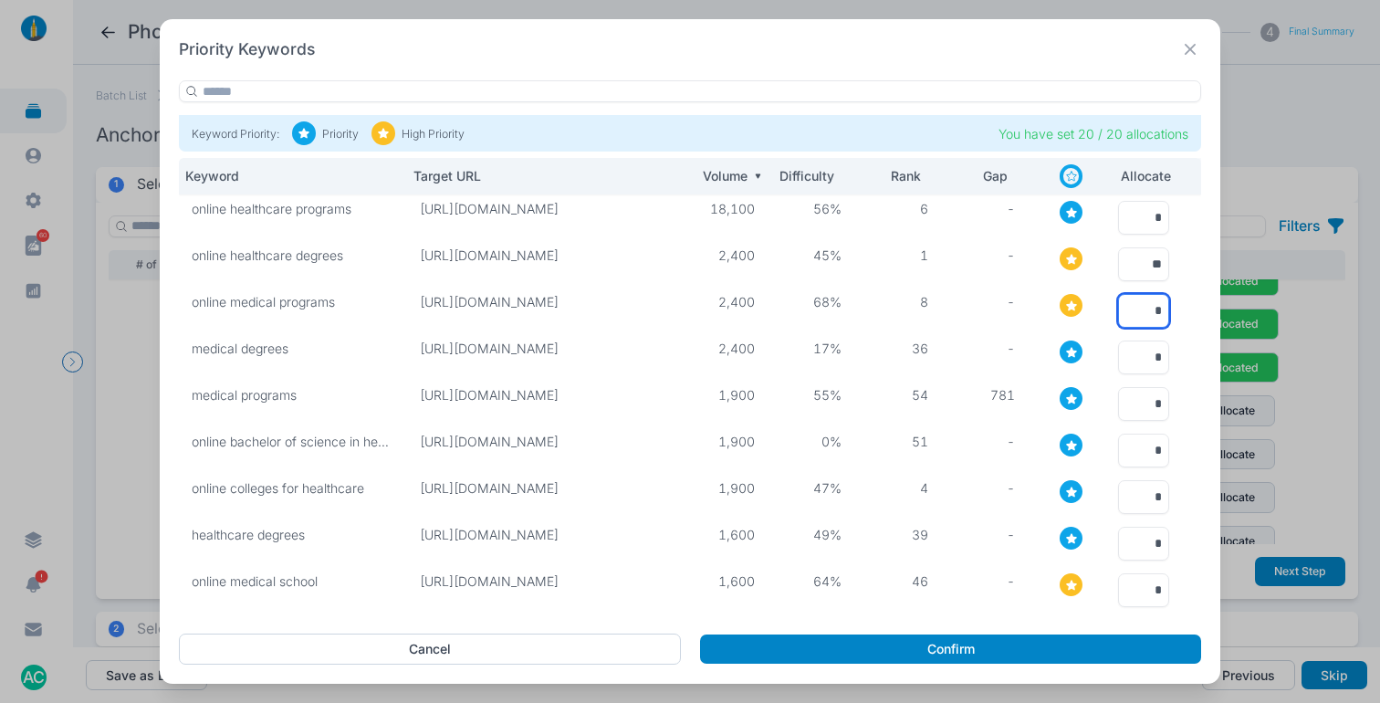
click at [1149, 313] on input "*" at bounding box center [1143, 311] width 51 height 34
type input "*"
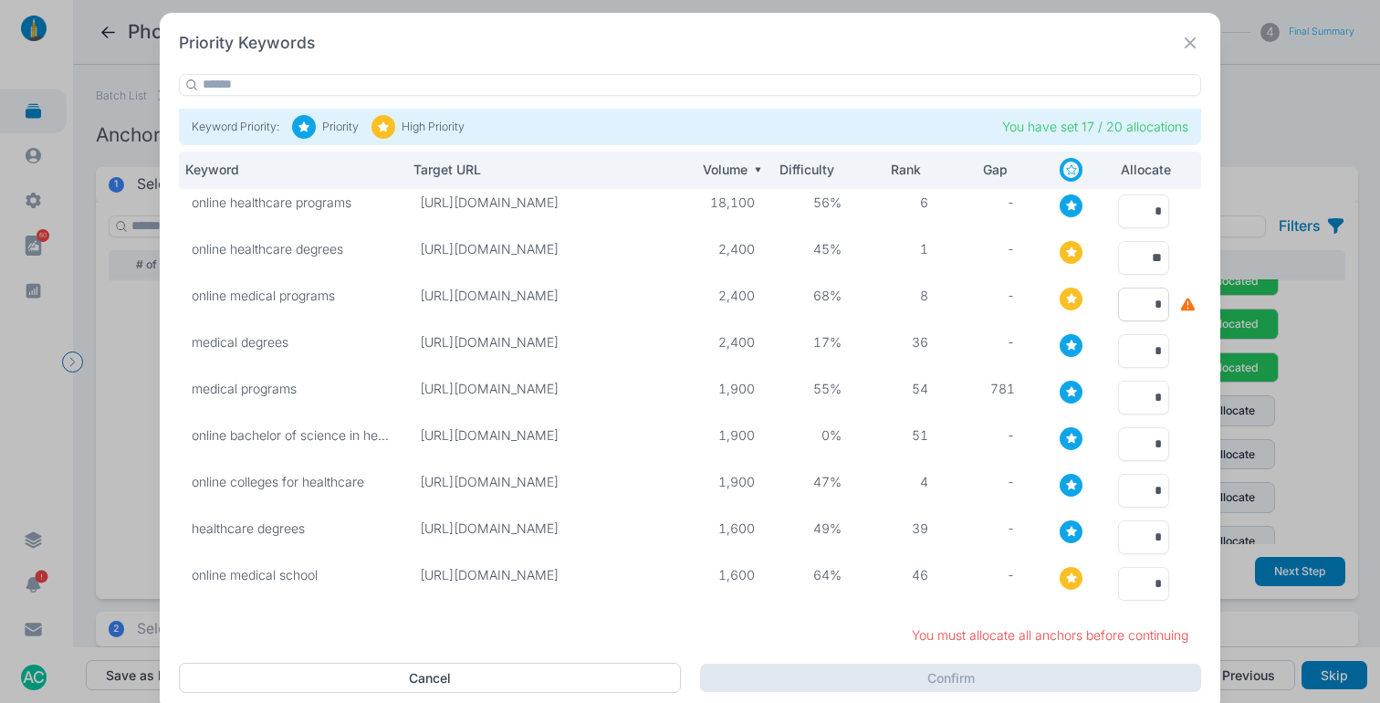
scroll to position [0, 12]
click at [1124, 311] on input "*" at bounding box center [1143, 305] width 51 height 34
type input "*"
click at [1118, 391] on input "*" at bounding box center [1143, 398] width 51 height 34
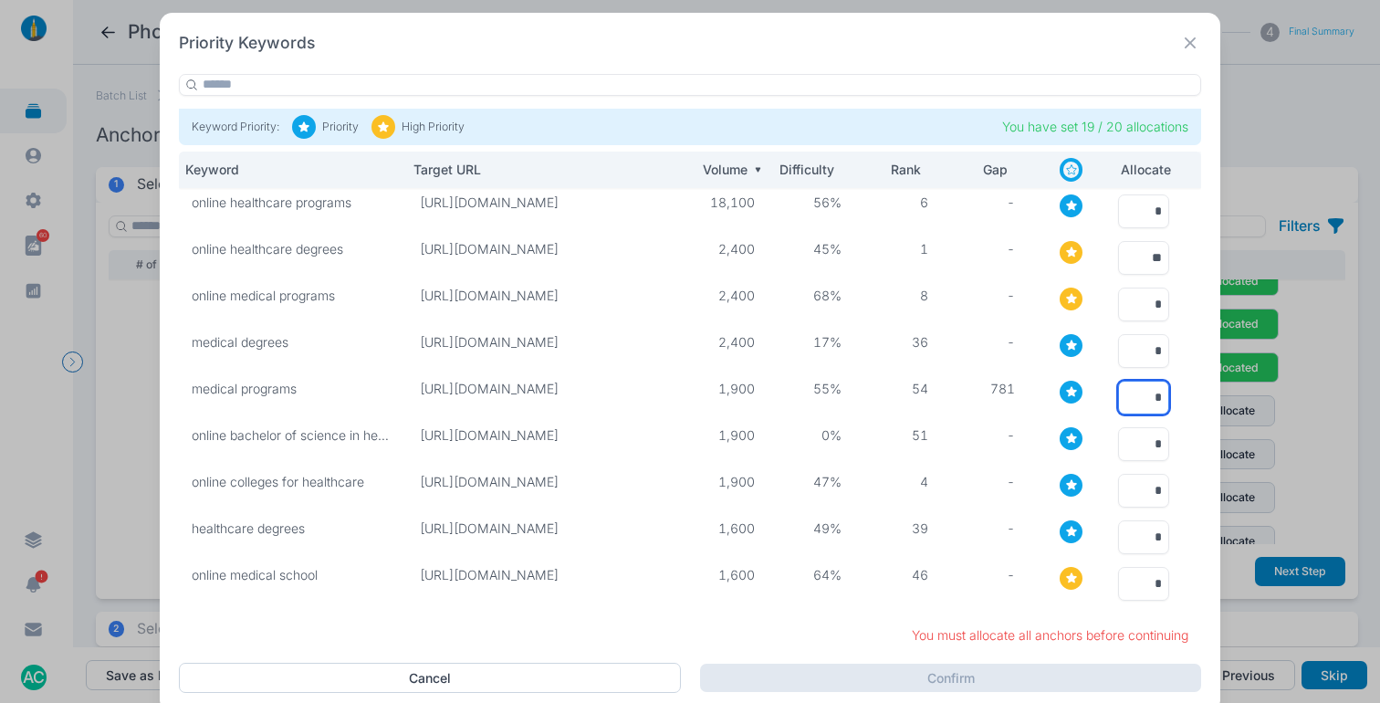
click at [1118, 391] on input "*" at bounding box center [1143, 398] width 51 height 34
type input "*"
click at [1122, 352] on input "*" at bounding box center [1143, 351] width 51 height 34
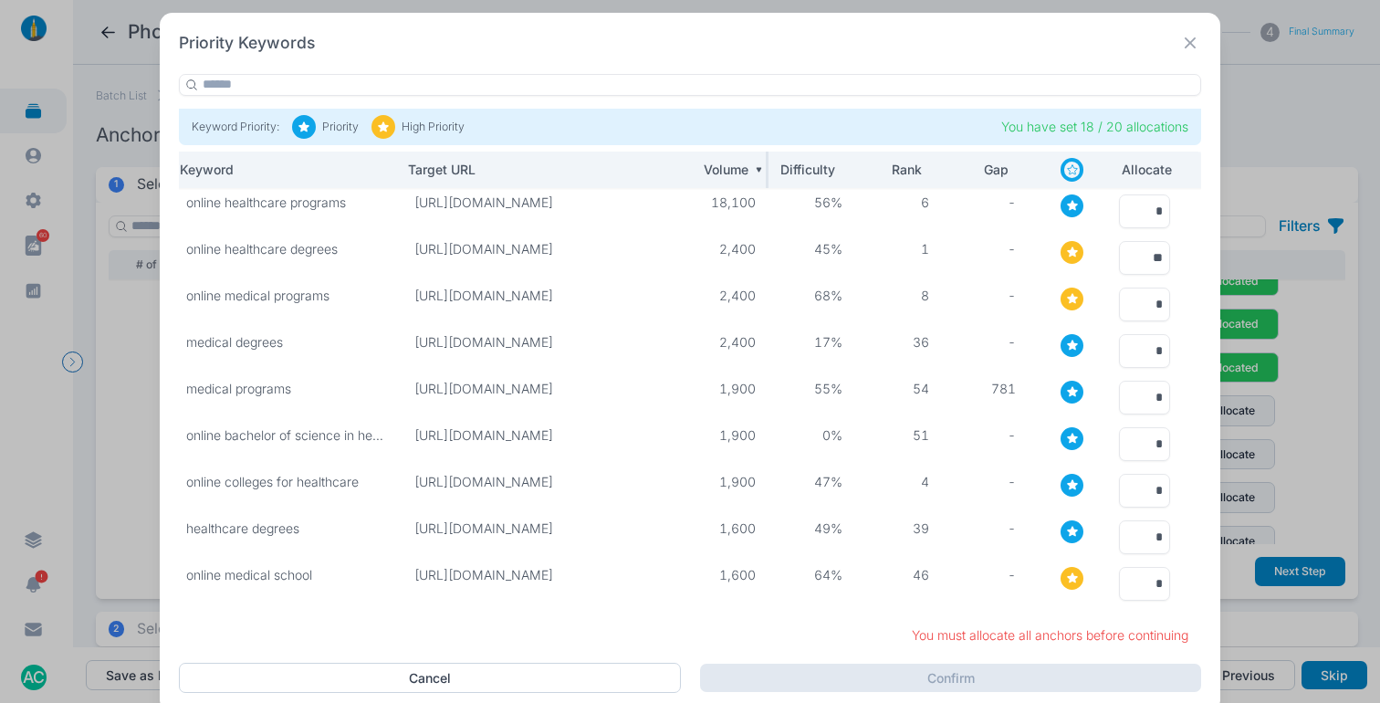
drag, startPoint x: 666, startPoint y: 173, endPoint x: 679, endPoint y: 184, distance: 16.8
click at [679, 178] on div at bounding box center [681, 170] width 4 height 37
click at [1149, 350] on input "*" at bounding box center [1145, 351] width 51 height 34
type input "*"
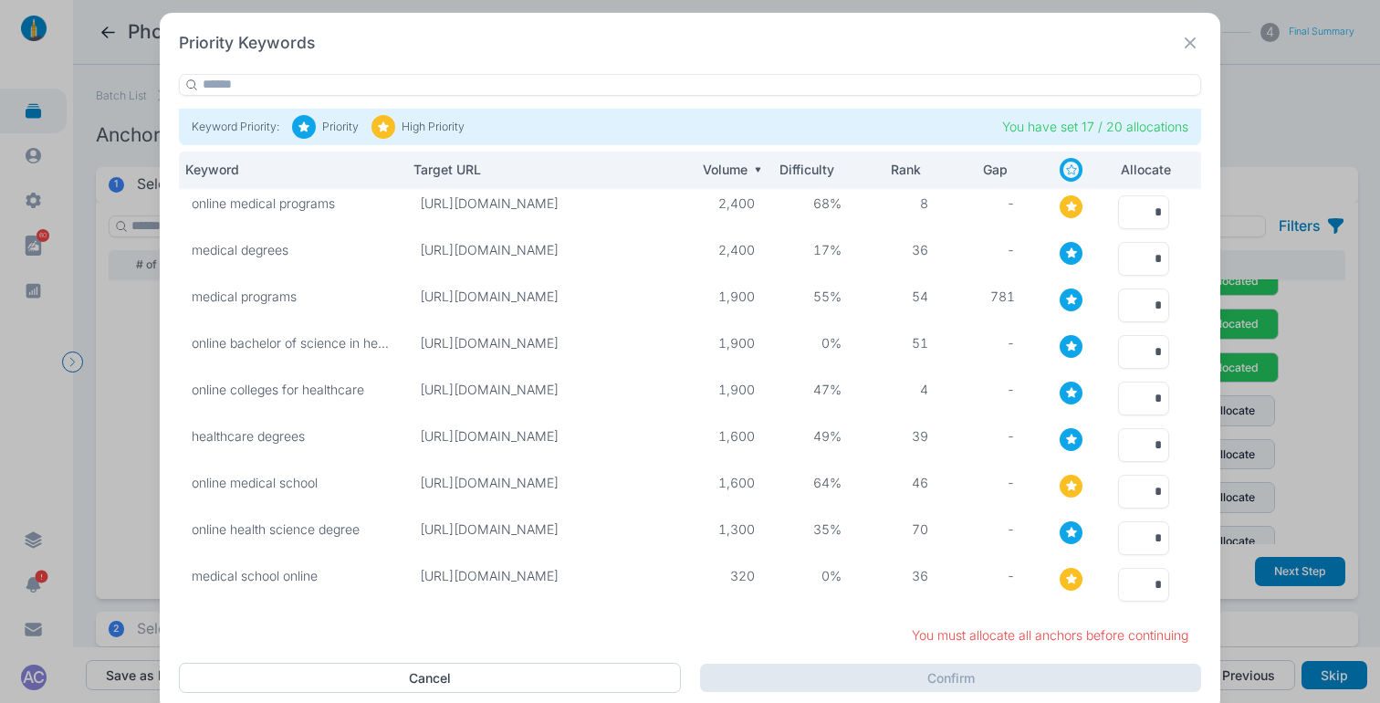
scroll to position [105, 5]
drag, startPoint x: 393, startPoint y: 164, endPoint x: 409, endPoint y: 223, distance: 60.4
click at [368, 179] on th "Keyword" at bounding box center [292, 170] width 229 height 37
click at [1140, 353] on input "*" at bounding box center [1143, 352] width 51 height 34
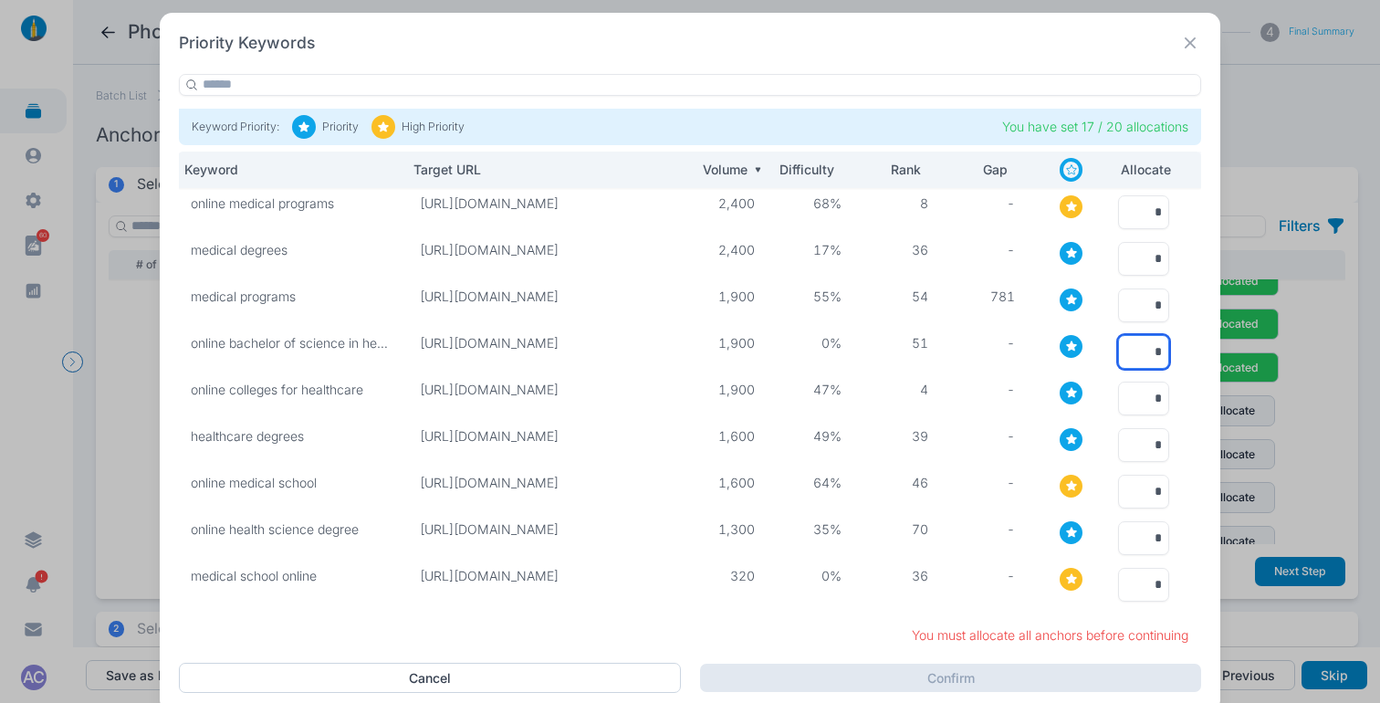
type input "*"
click at [1130, 382] on input "*" at bounding box center [1143, 399] width 51 height 34
click at [1130, 383] on input "*" at bounding box center [1143, 399] width 51 height 34
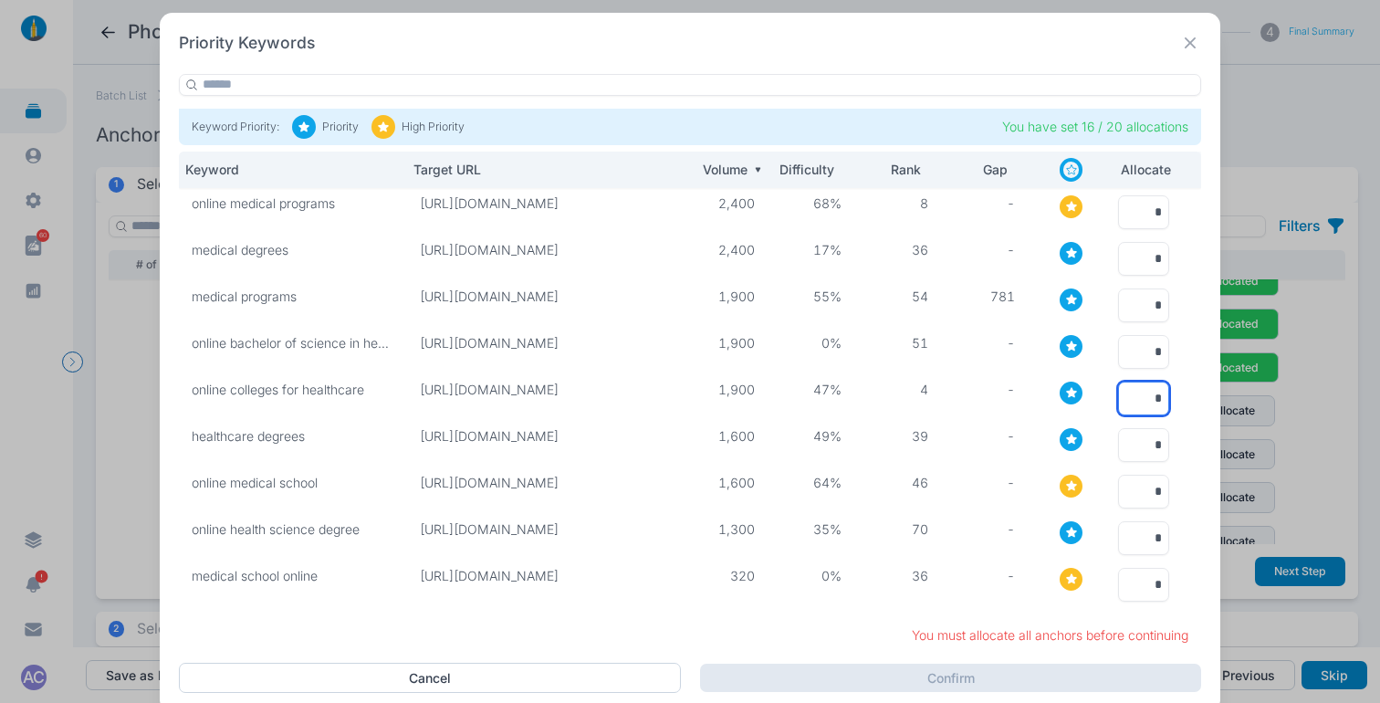
click at [1130, 383] on input "*" at bounding box center [1143, 399] width 51 height 34
type input "*"
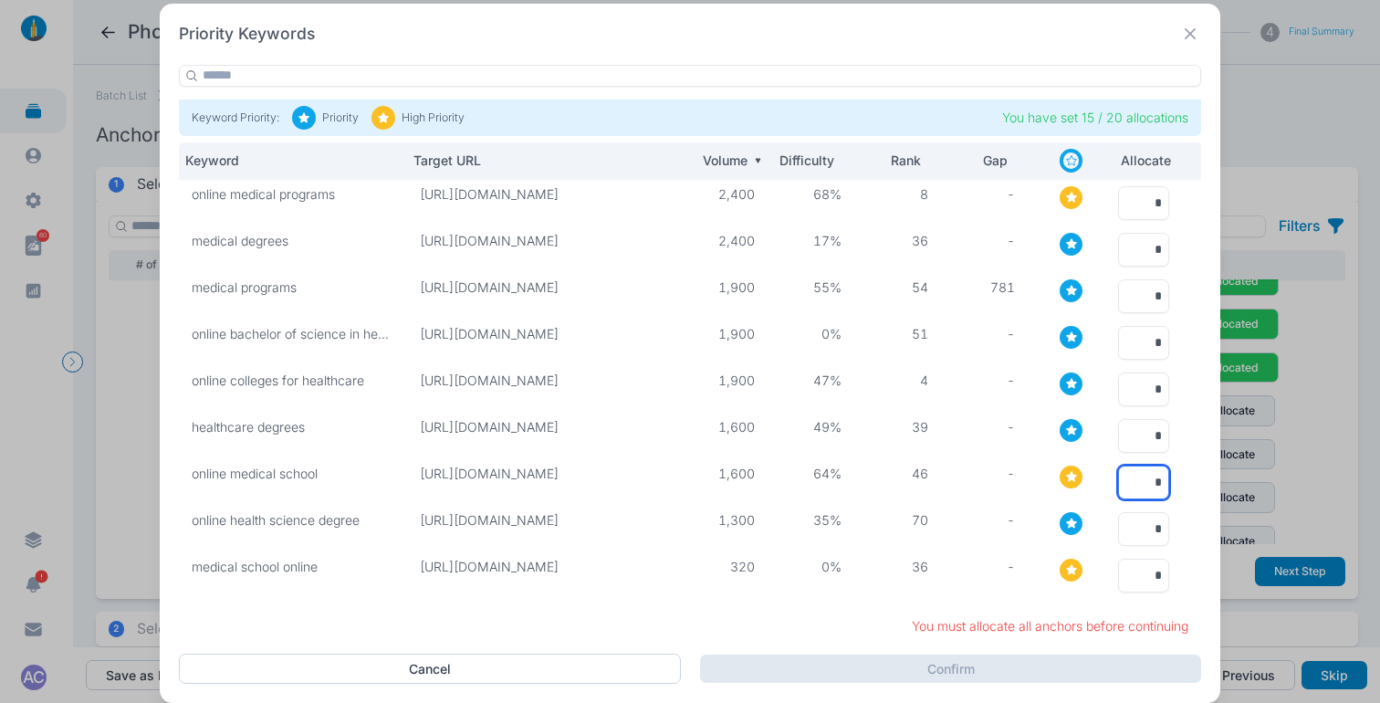
click at [1127, 467] on input "*" at bounding box center [1143, 482] width 51 height 34
type input "*"
click at [1143, 469] on input "*" at bounding box center [1143, 482] width 51 height 34
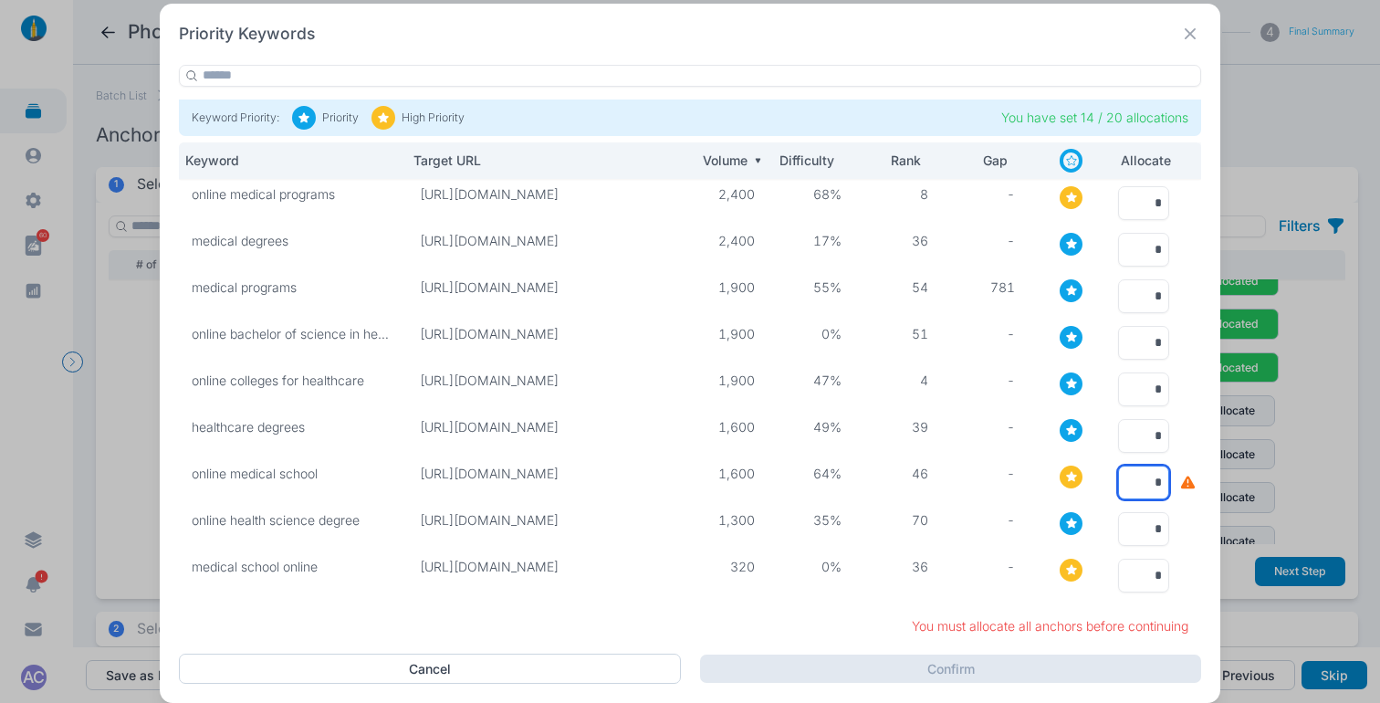
type input "*"
click at [1126, 559] on input "*" at bounding box center [1143, 576] width 51 height 34
type input "*"
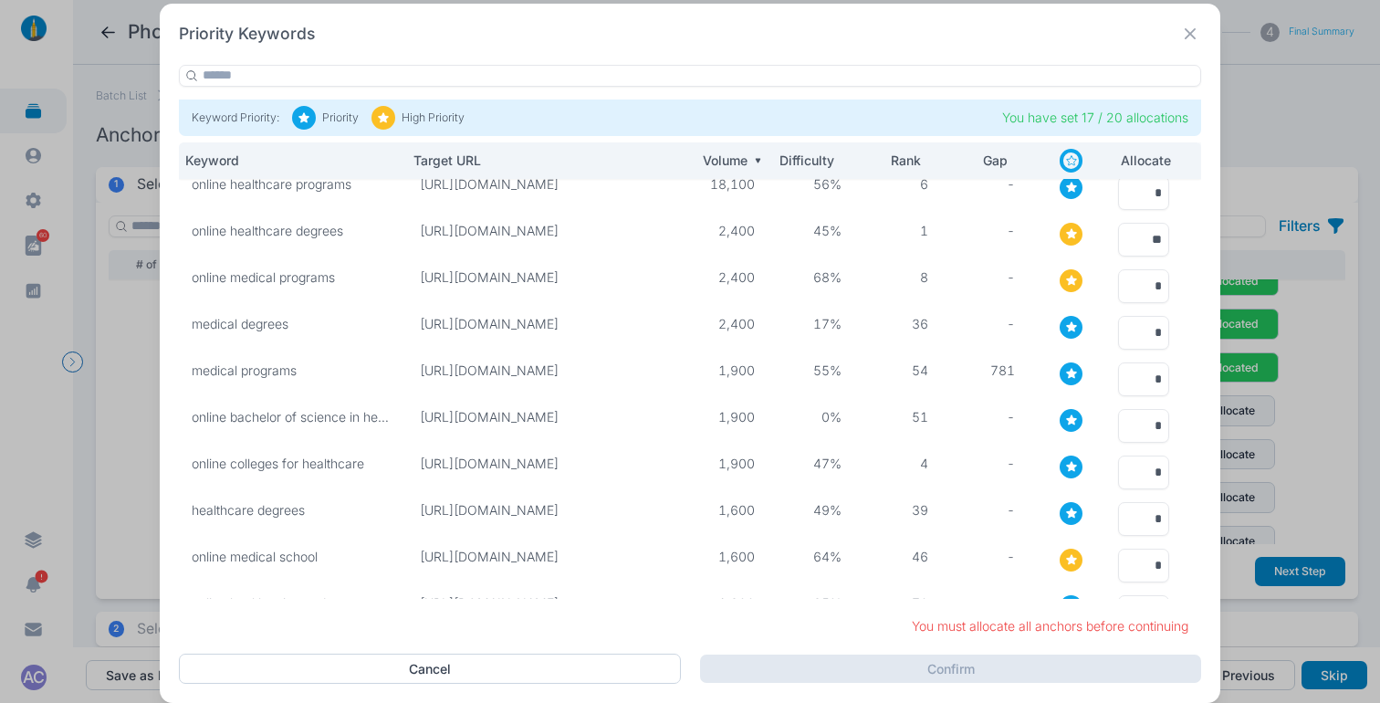
scroll to position [0, 0]
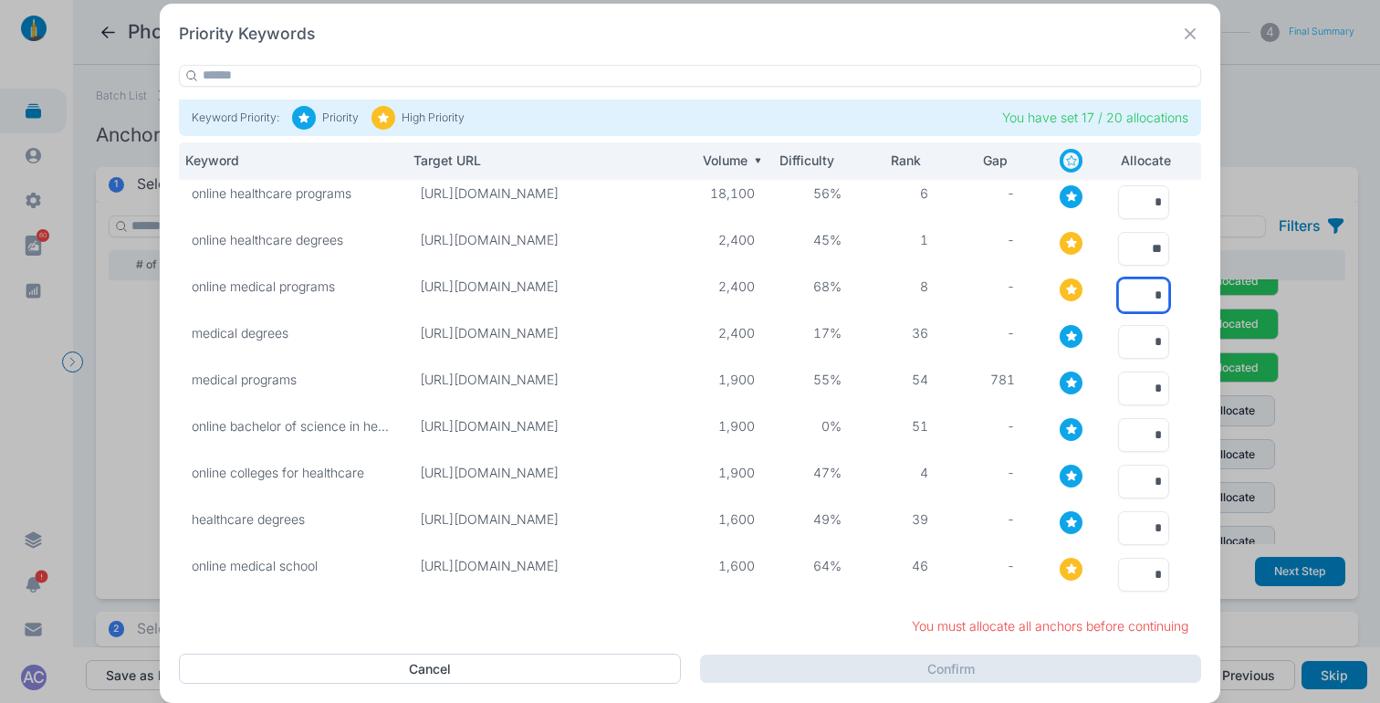
click at [1130, 296] on input "*" at bounding box center [1143, 295] width 51 height 34
type input "*"
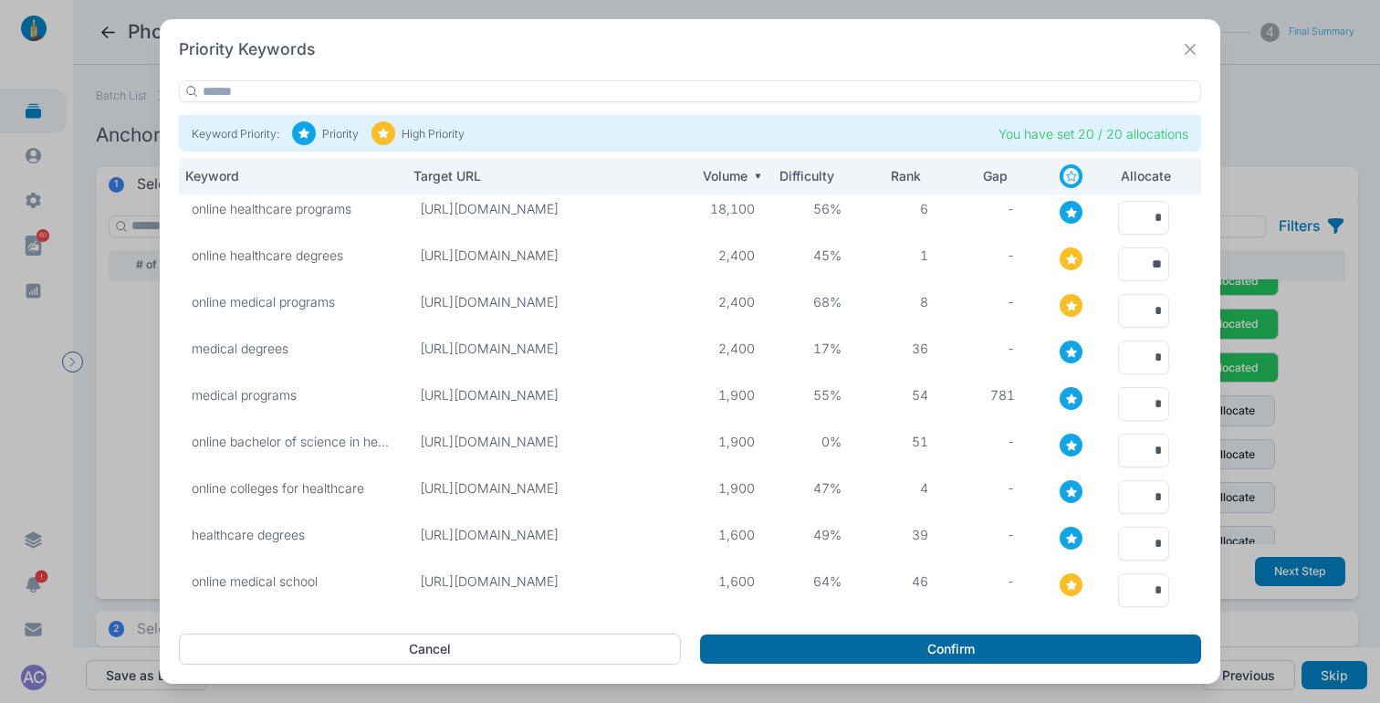
click at [972, 646] on button "Confirm" at bounding box center [950, 648] width 501 height 29
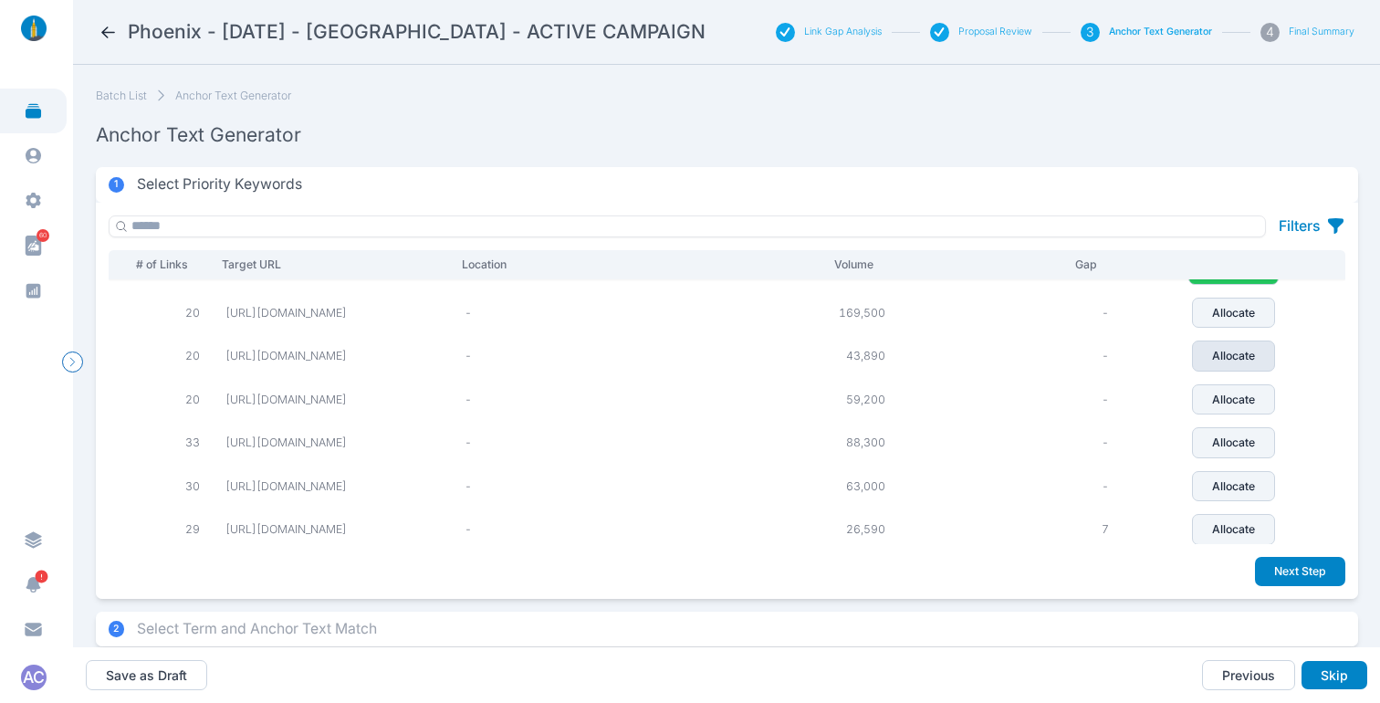
scroll to position [317, 0]
click at [1255, 312] on p "Allocate" at bounding box center [1233, 306] width 43 height 16
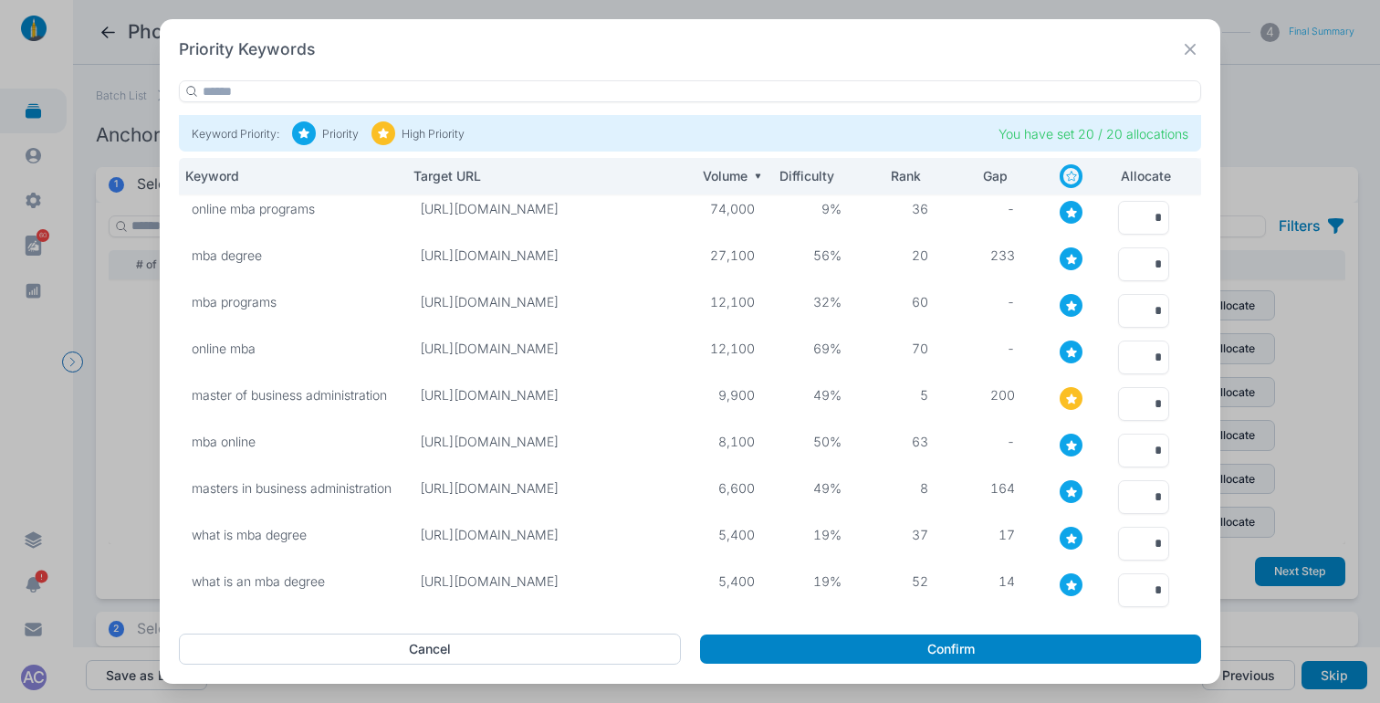
scroll to position [0, 7]
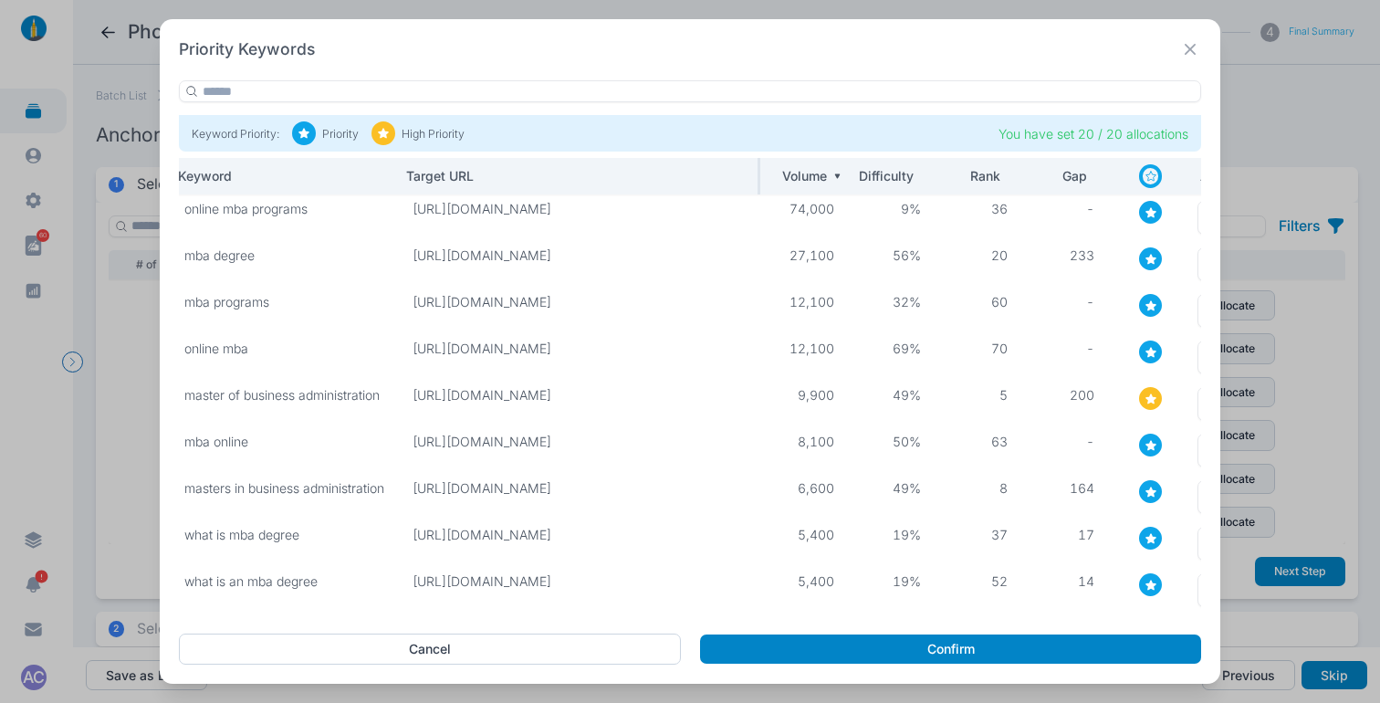
drag, startPoint x: 672, startPoint y: 177, endPoint x: 735, endPoint y: 168, distance: 63.6
click at [758, 168] on div at bounding box center [760, 176] width 4 height 37
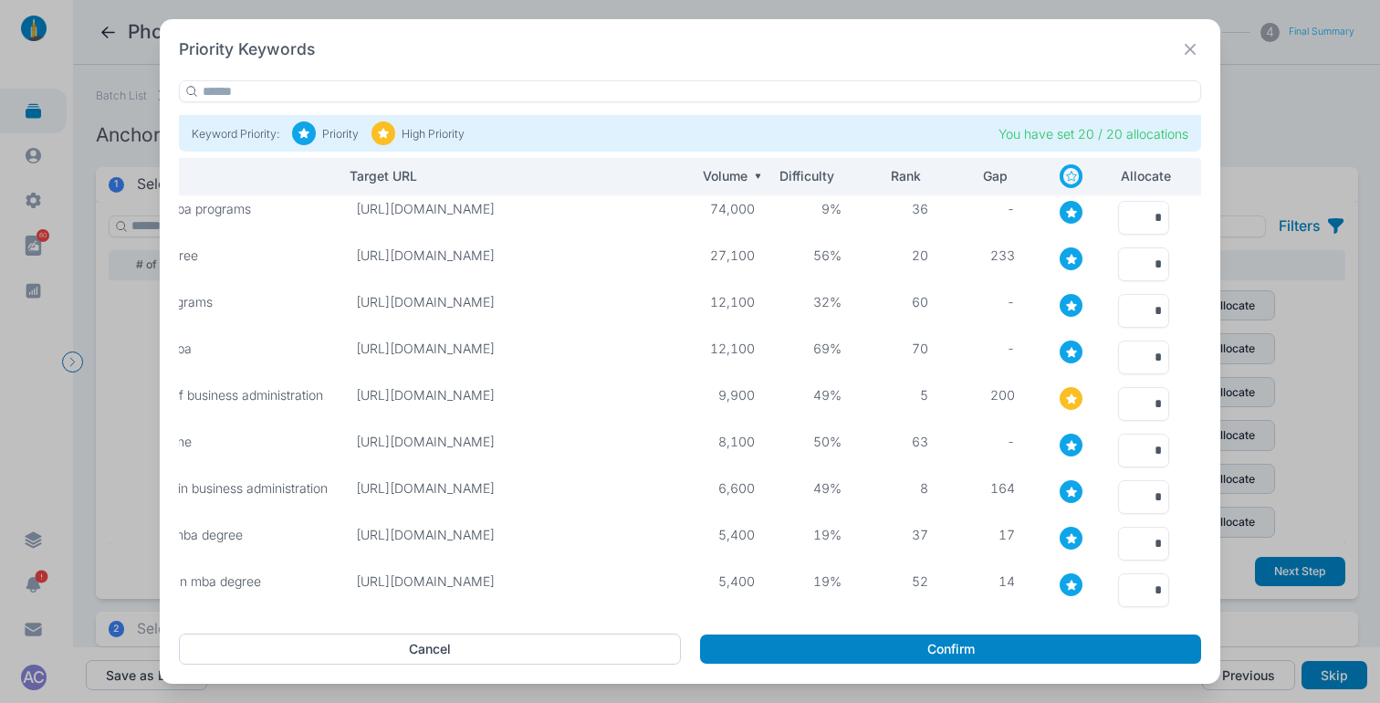
scroll to position [0, 0]
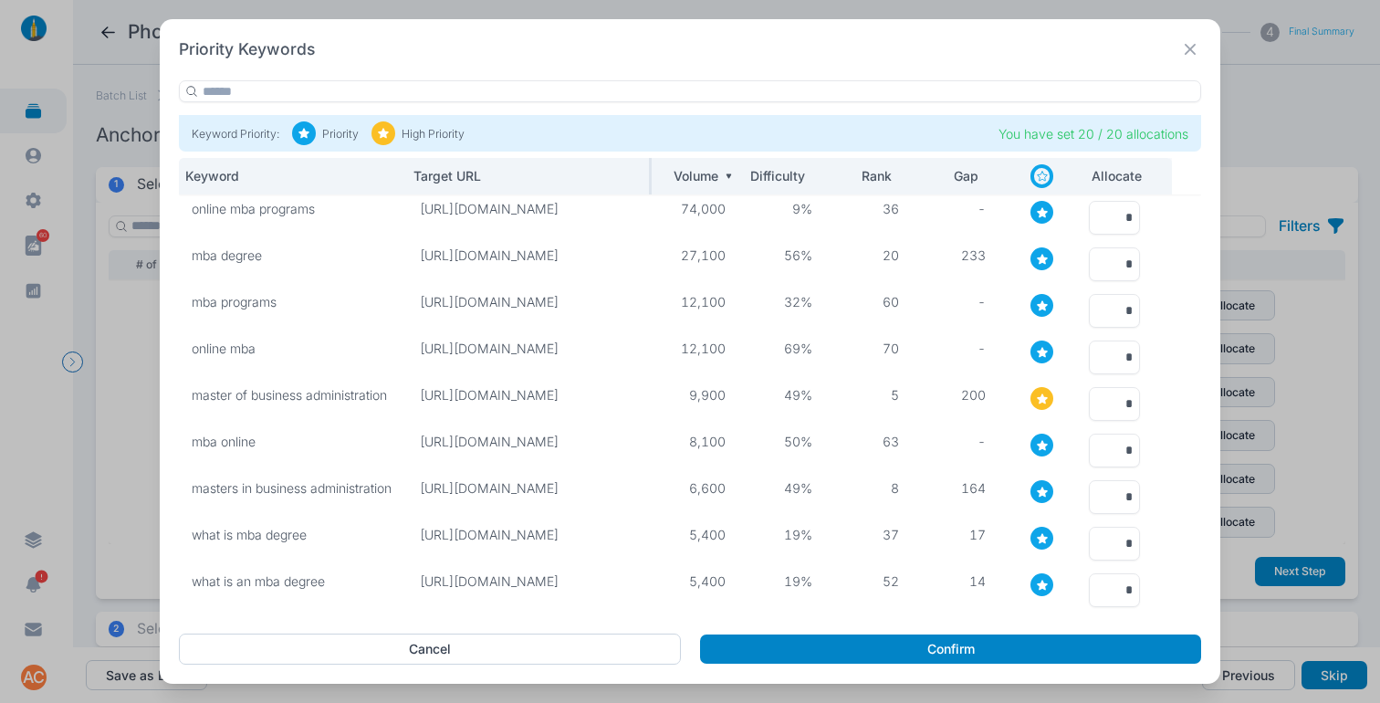
drag, startPoint x: 679, startPoint y: 174, endPoint x: 650, endPoint y: 174, distance: 29.2
click at [650, 174] on div at bounding box center [651, 176] width 4 height 37
click at [1123, 223] on input "*" at bounding box center [1114, 218] width 51 height 34
type input "*"
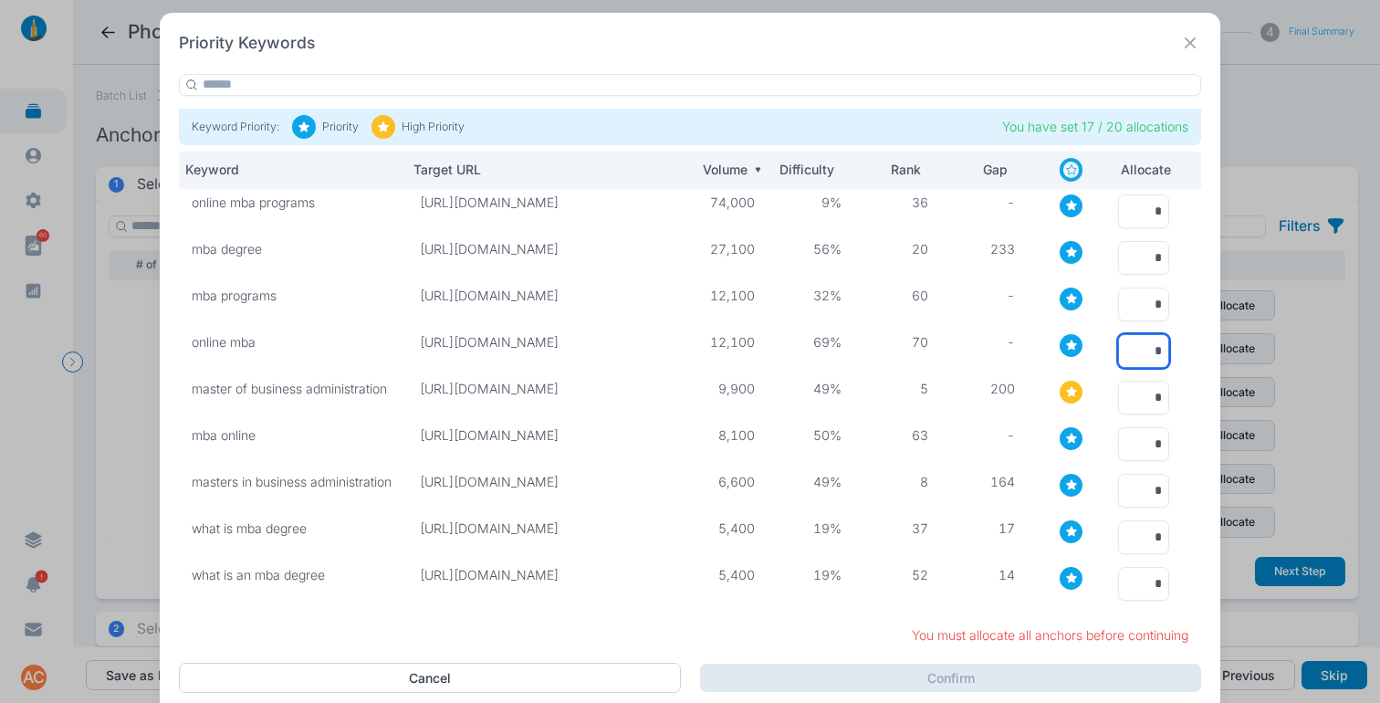
click at [1140, 350] on input "*" at bounding box center [1143, 351] width 51 height 34
type input "*"
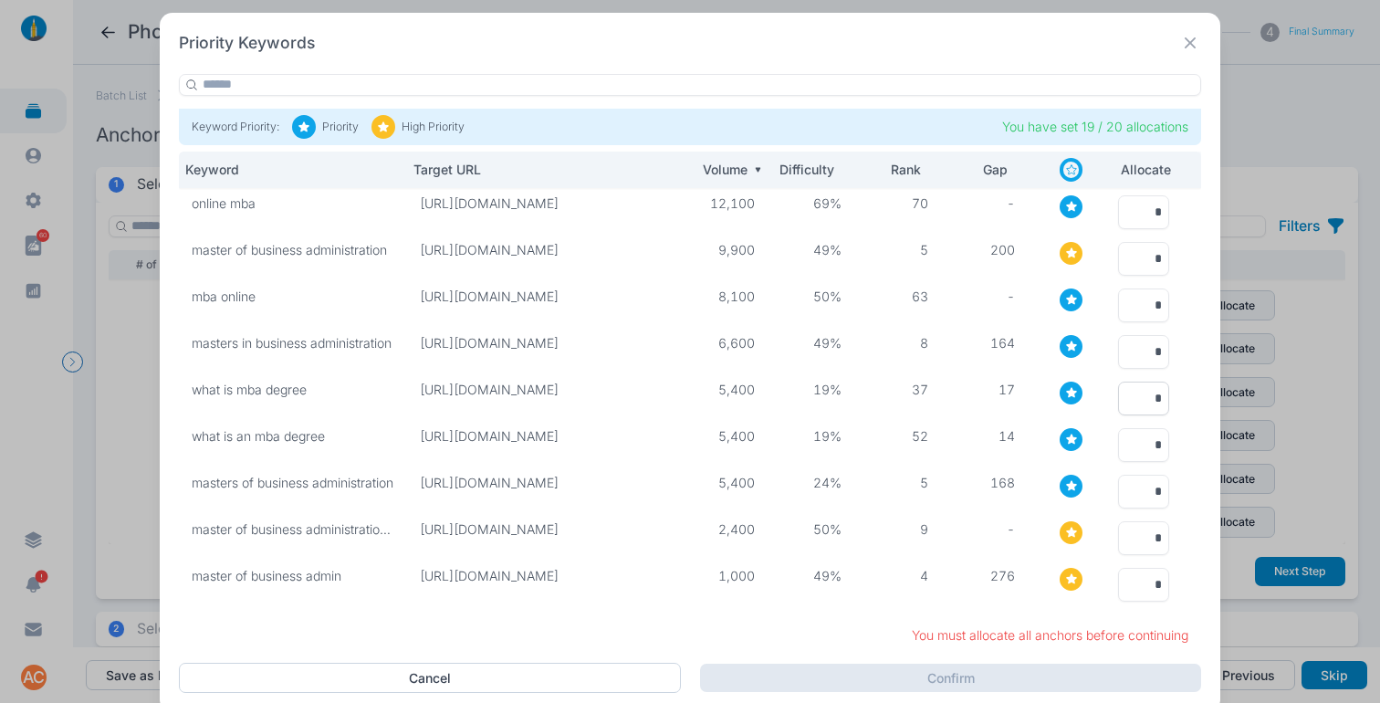
scroll to position [5, 0]
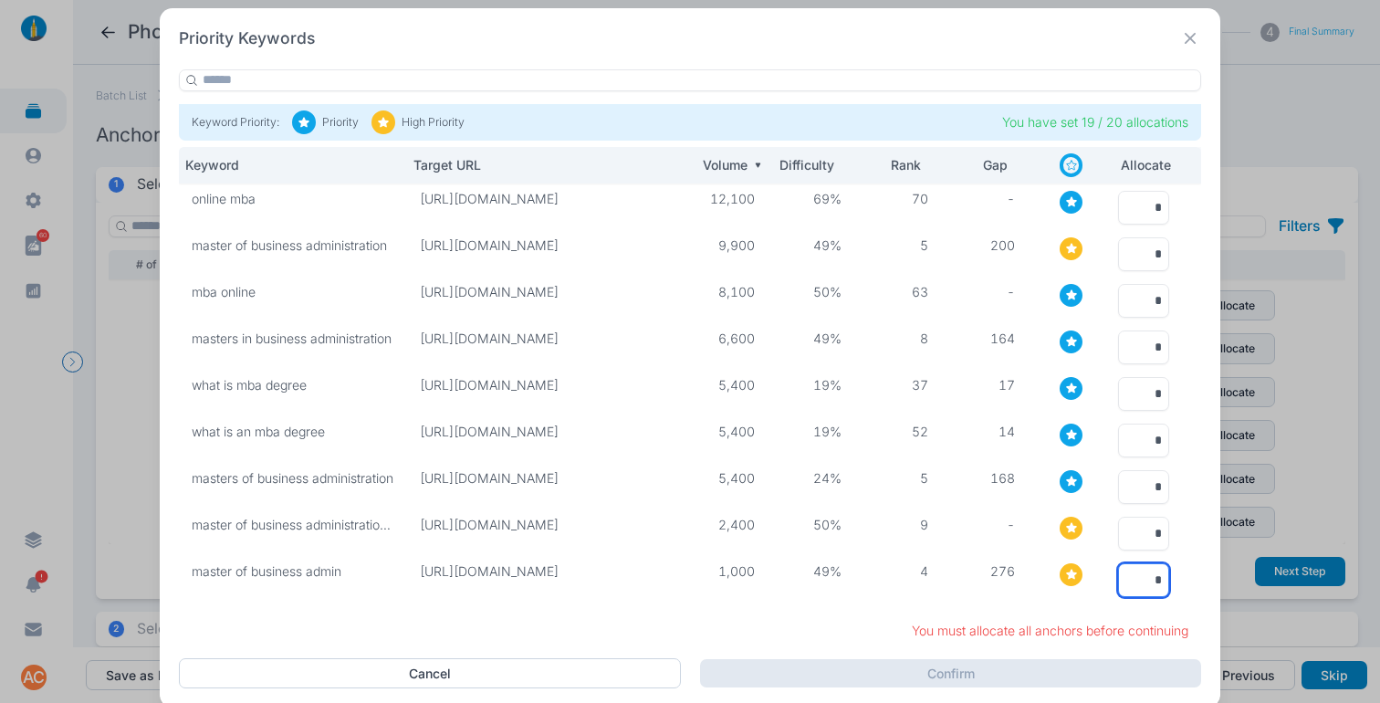
click at [1146, 569] on input "*" at bounding box center [1143, 580] width 51 height 34
type input "*"
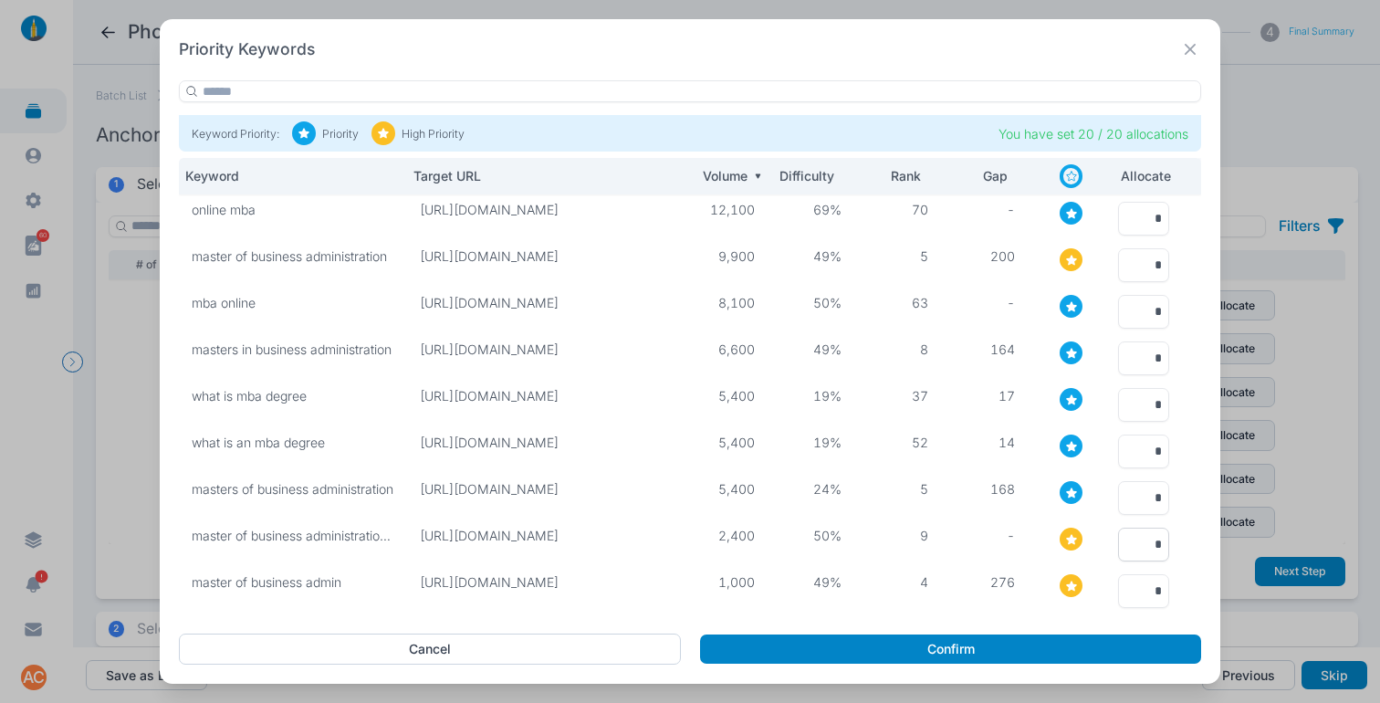
scroll to position [0, 0]
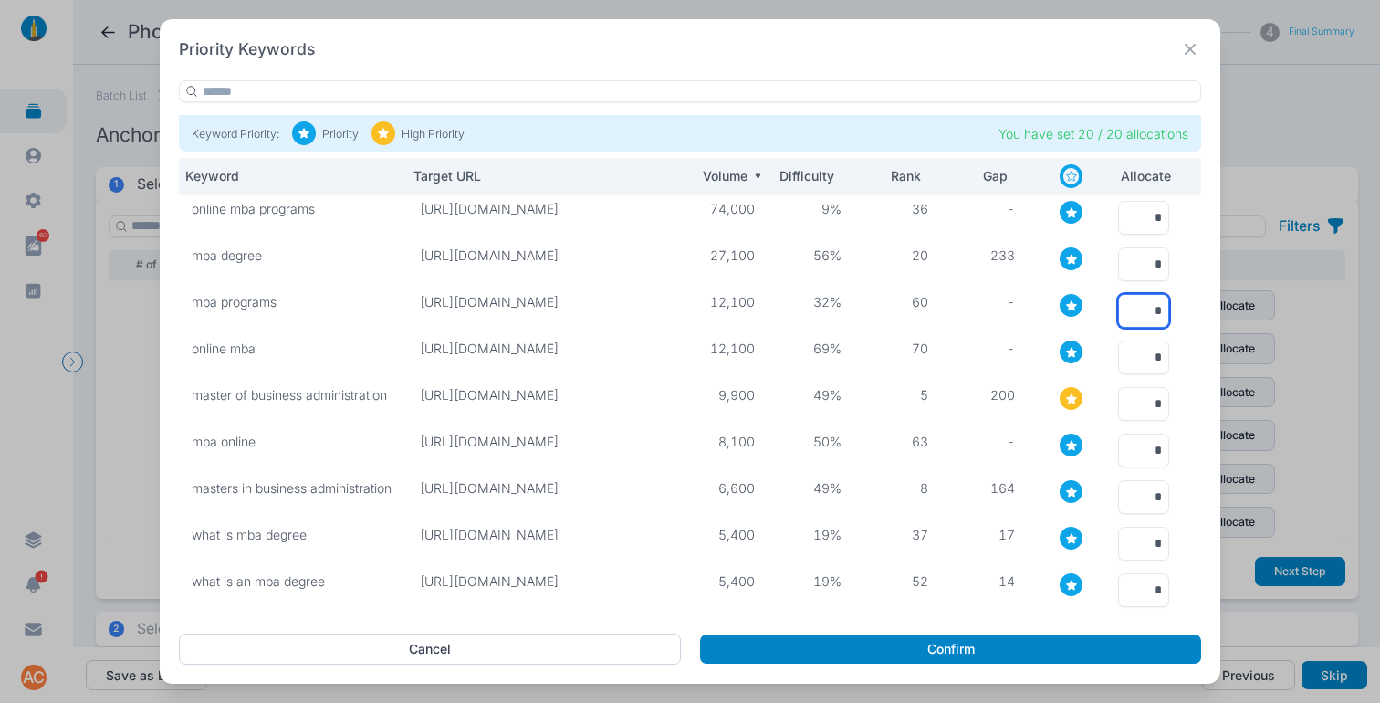
click at [1147, 316] on input "*" at bounding box center [1143, 311] width 51 height 34
type input "*"
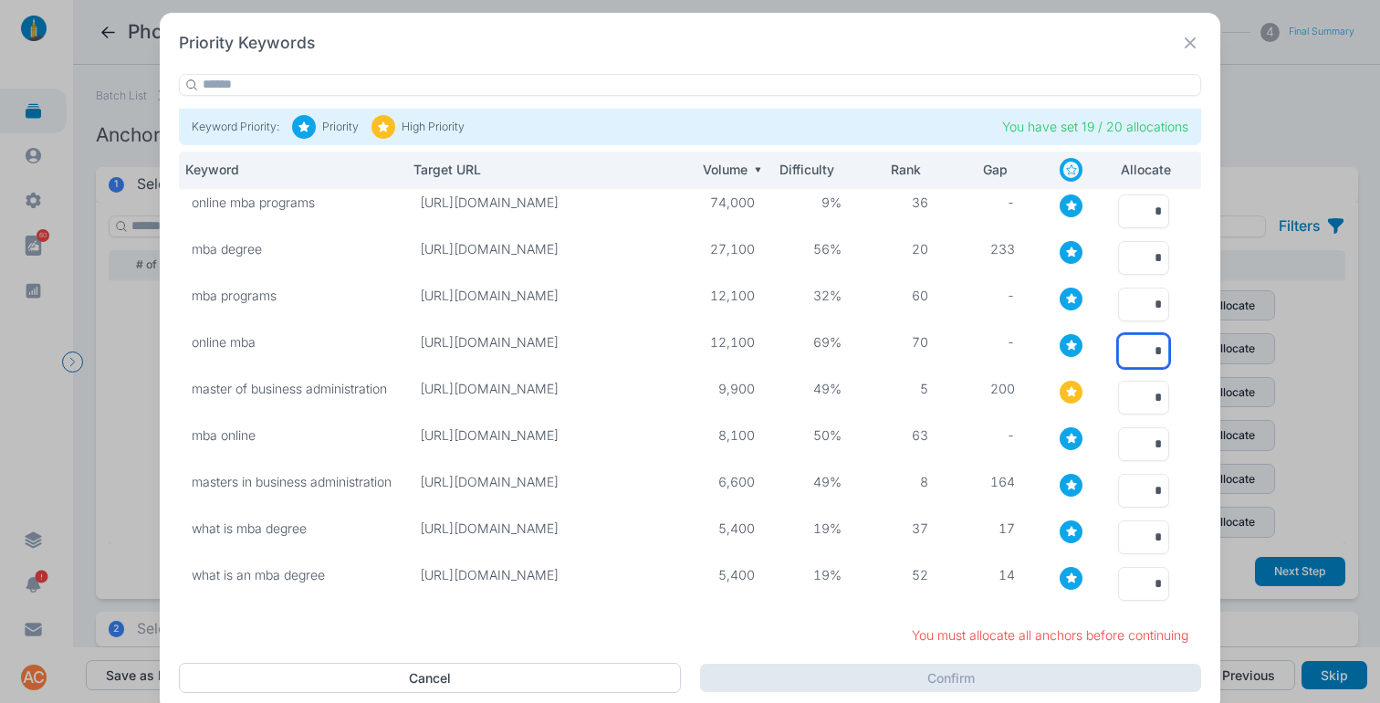
click at [1146, 352] on input "*" at bounding box center [1143, 351] width 51 height 34
type input "*"
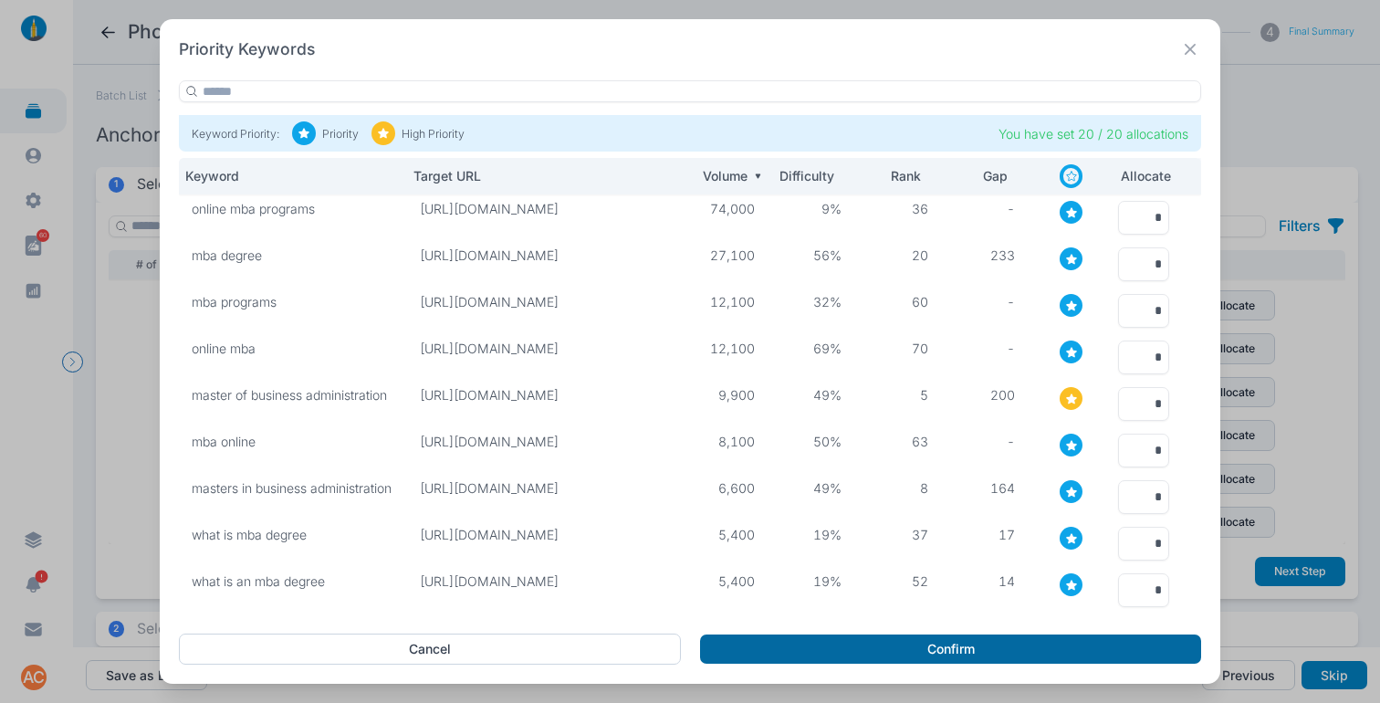
click at [1037, 644] on button "Confirm" at bounding box center [950, 648] width 501 height 29
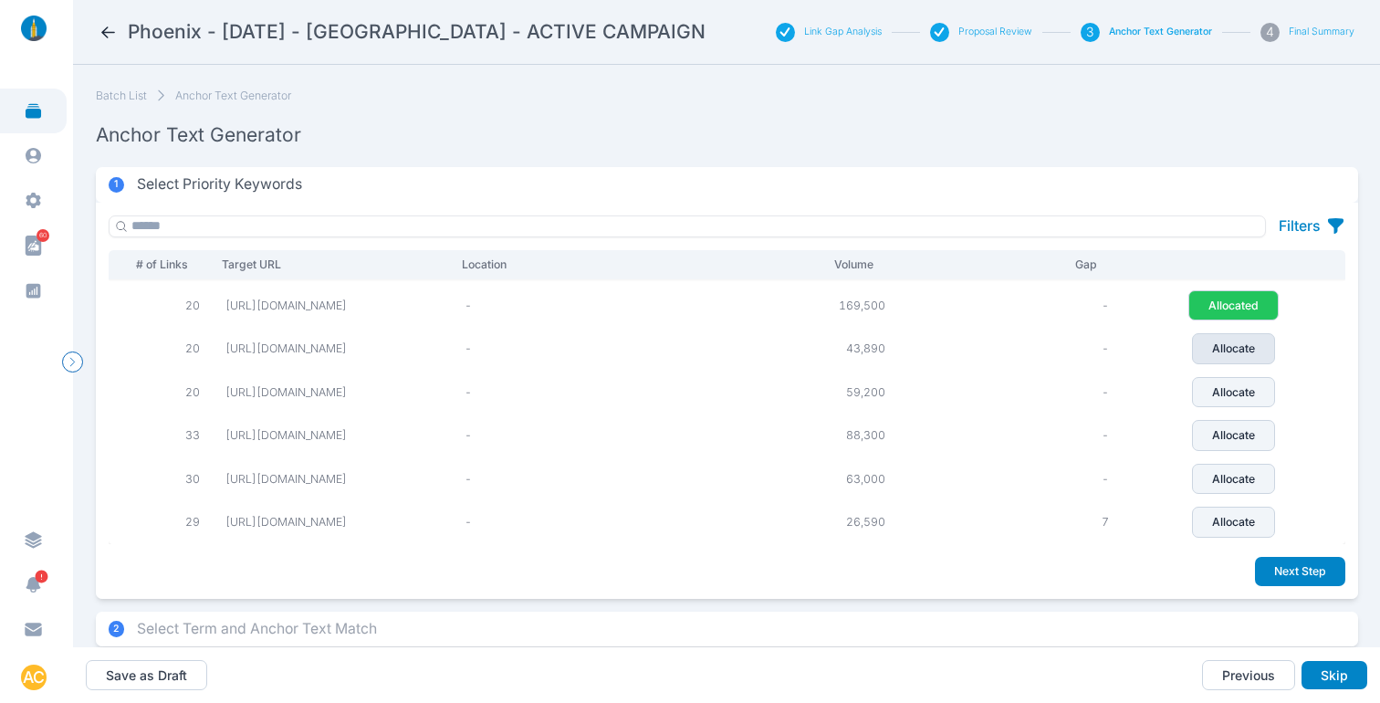
click at [1255, 351] on p "Allocate" at bounding box center [1233, 348] width 43 height 16
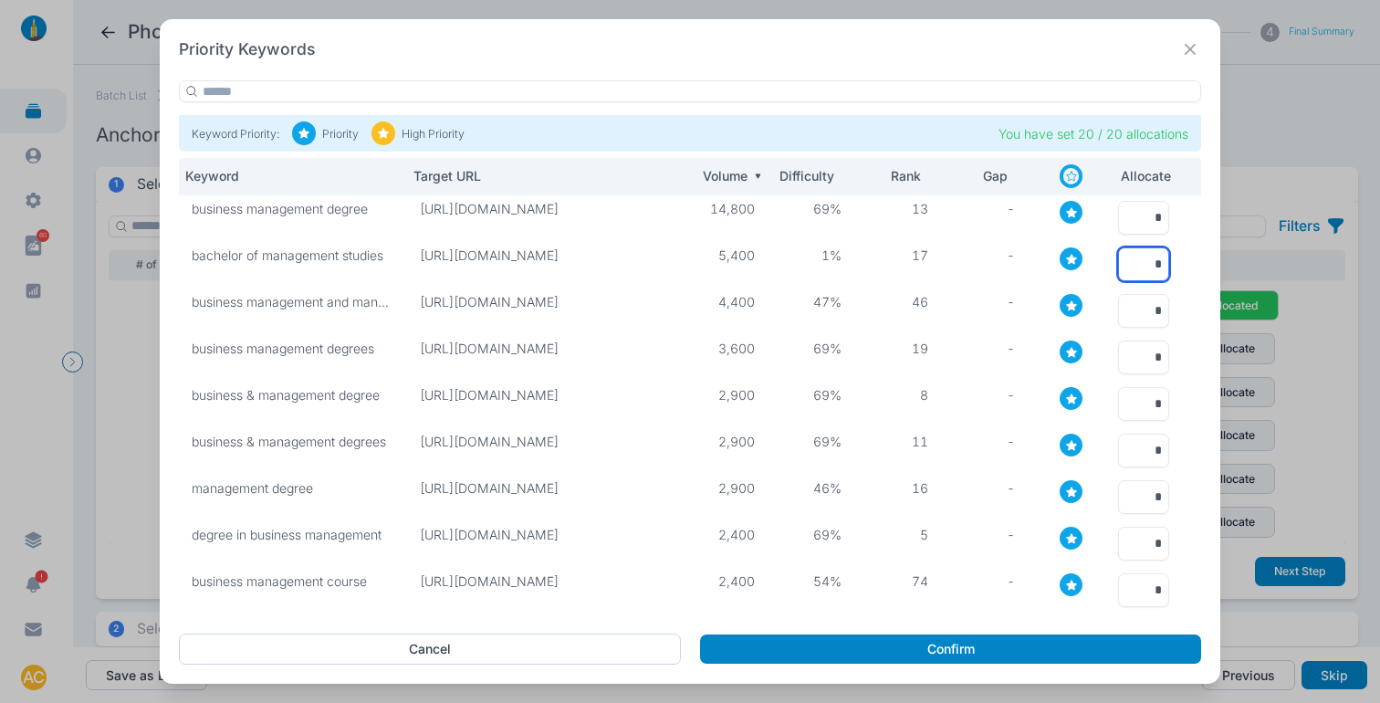
click at [1141, 263] on input "*" at bounding box center [1143, 264] width 51 height 34
type input "*"
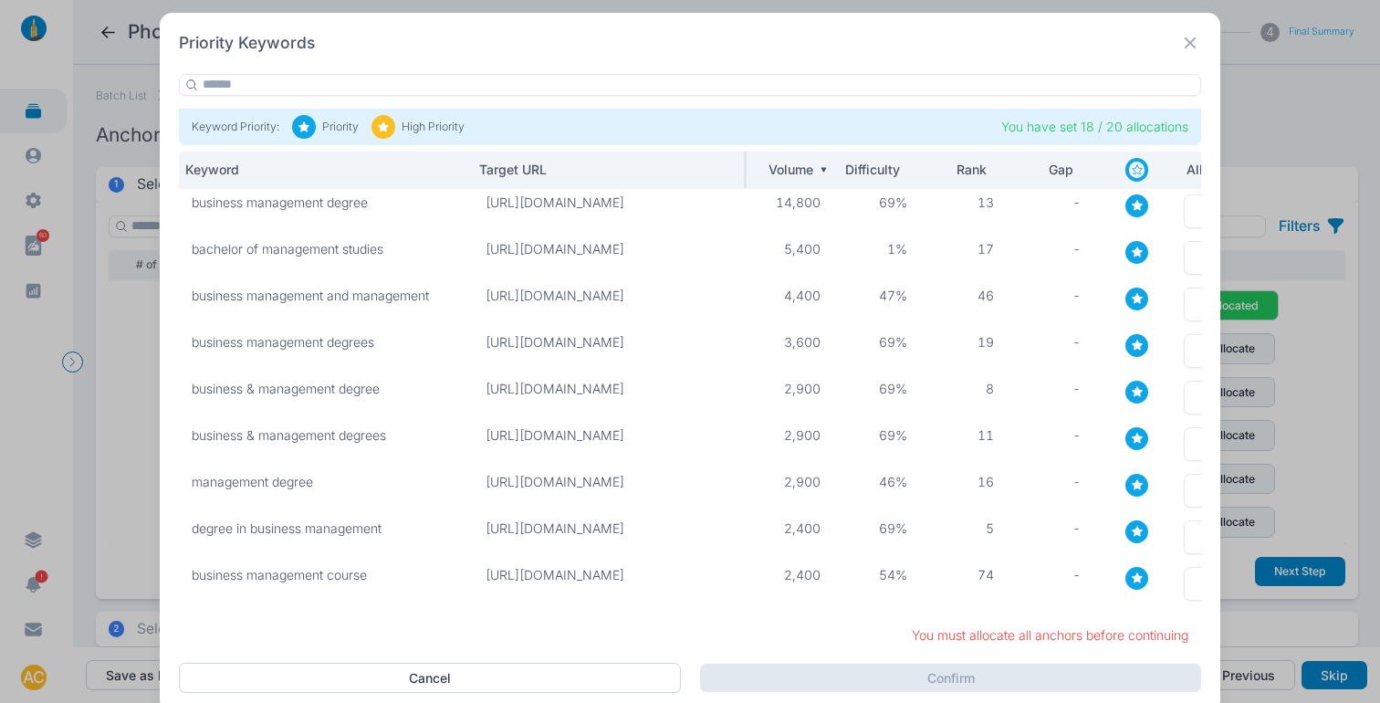
drag, startPoint x: 398, startPoint y: 173, endPoint x: 468, endPoint y: 174, distance: 70.3
click at [468, 174] on tr "Keyword Target URL Volume Difficulty Rank Gap Allocate" at bounding box center [723, 170] width 1088 height 37
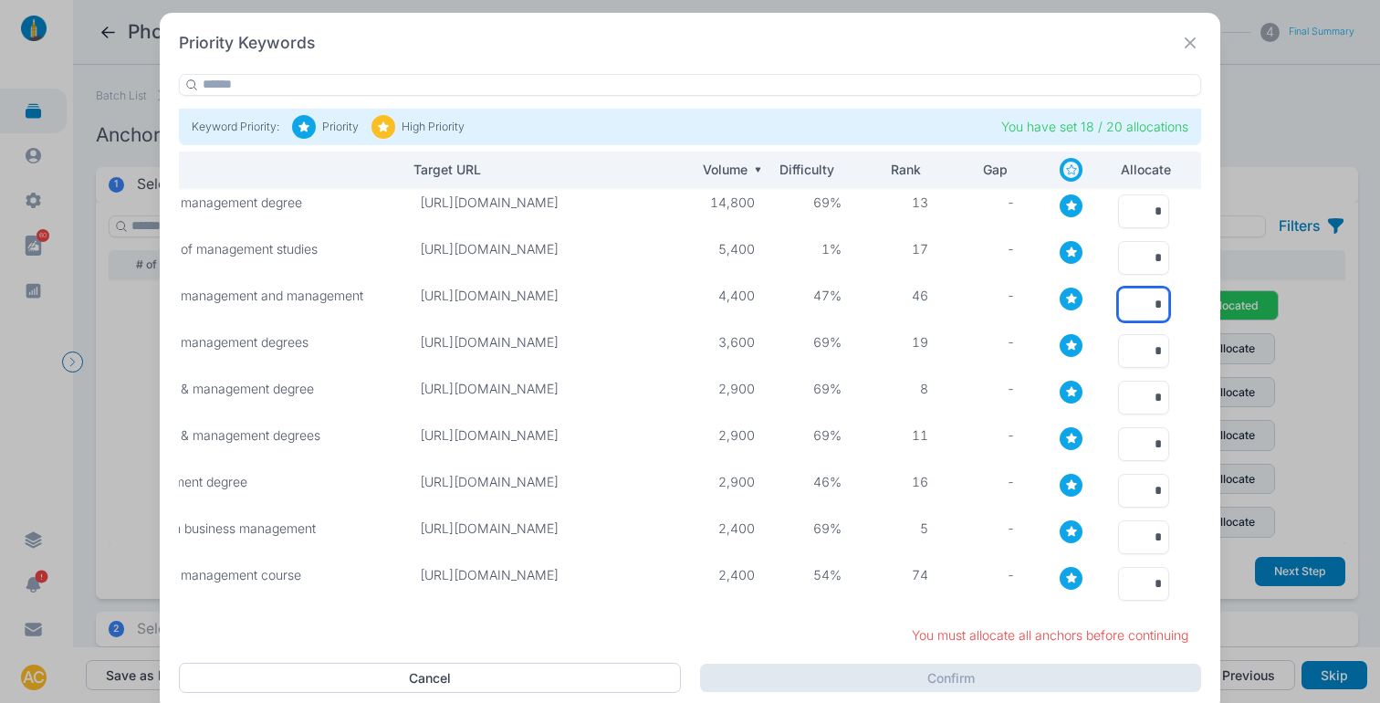
click at [1118, 301] on input "*" at bounding box center [1143, 305] width 51 height 34
type input "*"
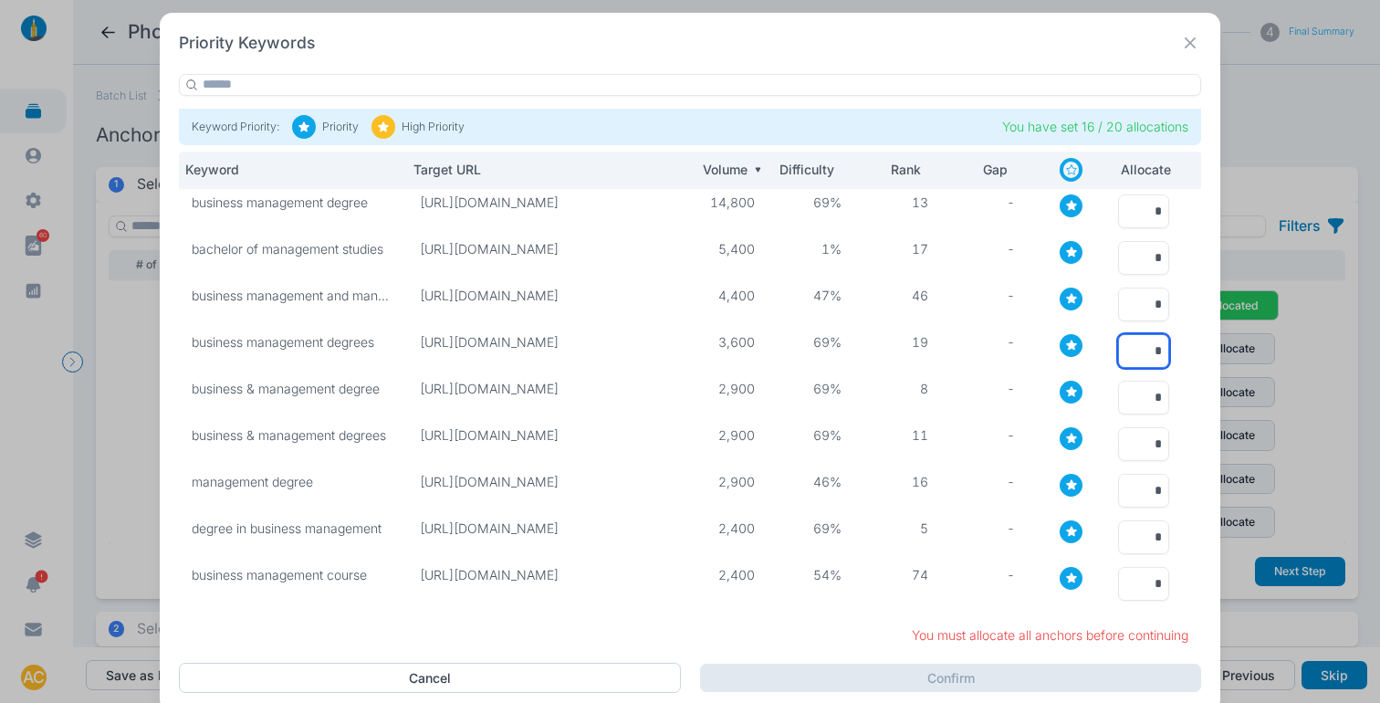
click at [1118, 349] on input "*" at bounding box center [1143, 351] width 51 height 34
type input "*"
click at [1118, 392] on input "*" at bounding box center [1143, 398] width 51 height 34
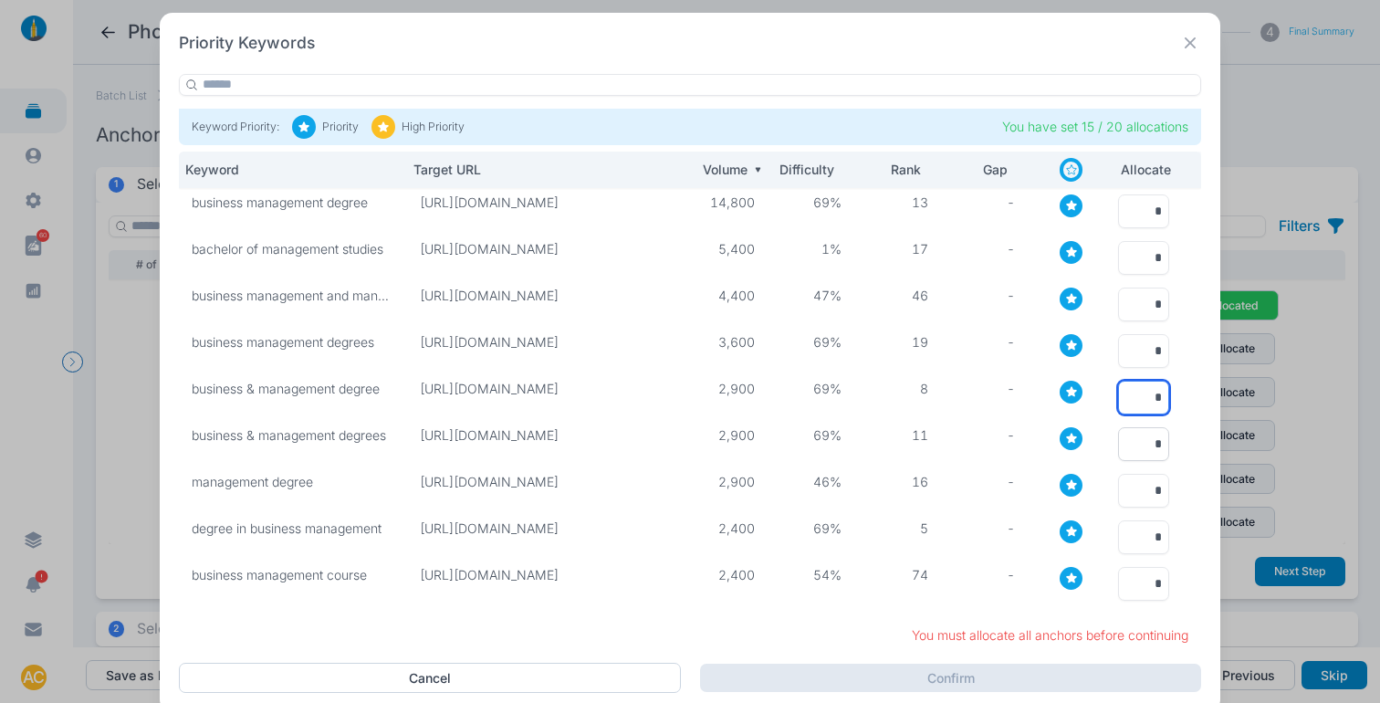
scroll to position [0, 9]
type input "*"
click at [1118, 382] on input "*" at bounding box center [1143, 399] width 51 height 34
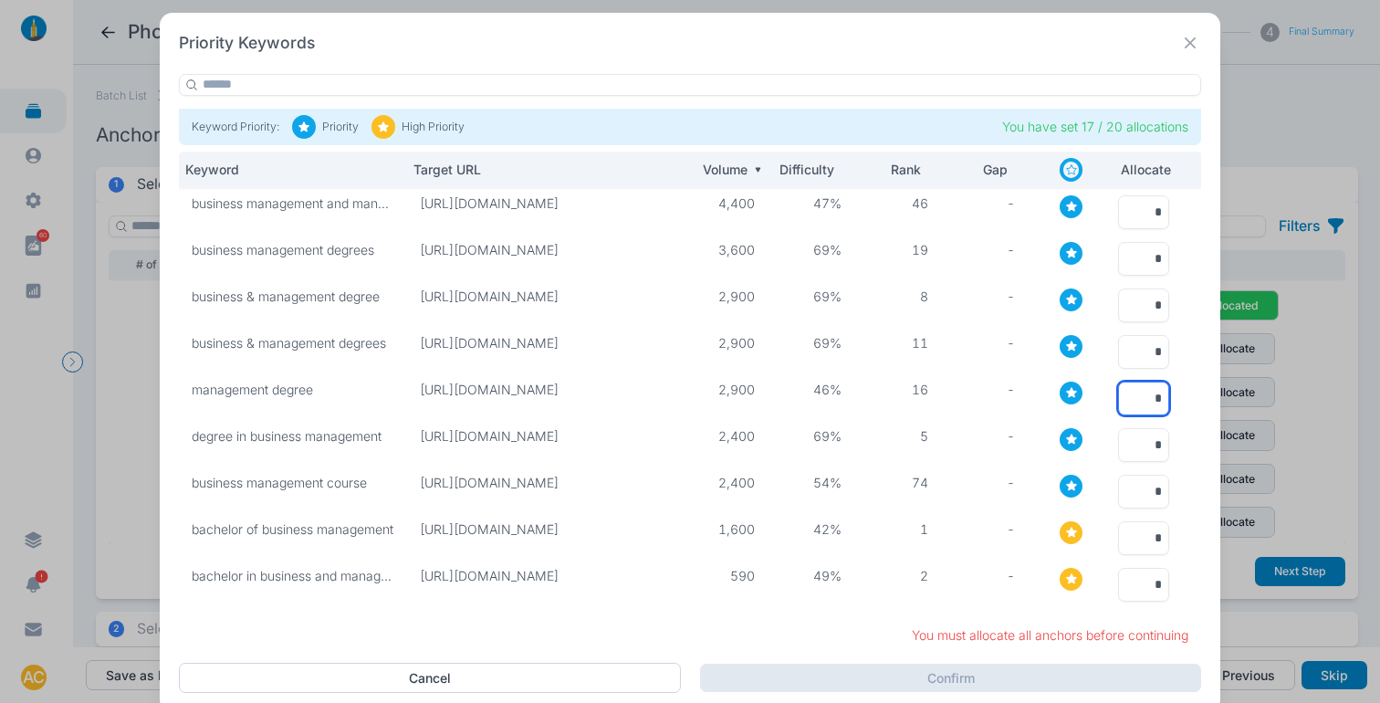
scroll to position [5, 0]
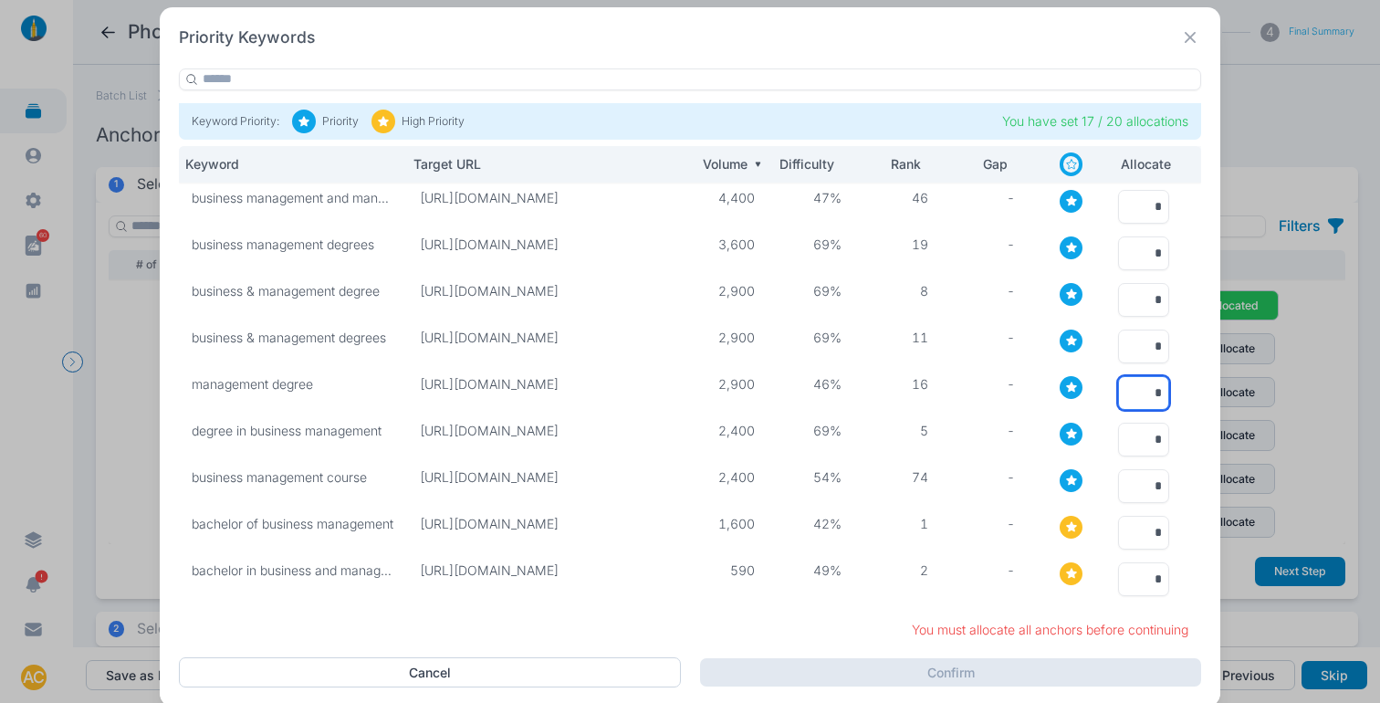
type input "*"
click at [1118, 562] on input "*" at bounding box center [1143, 579] width 51 height 34
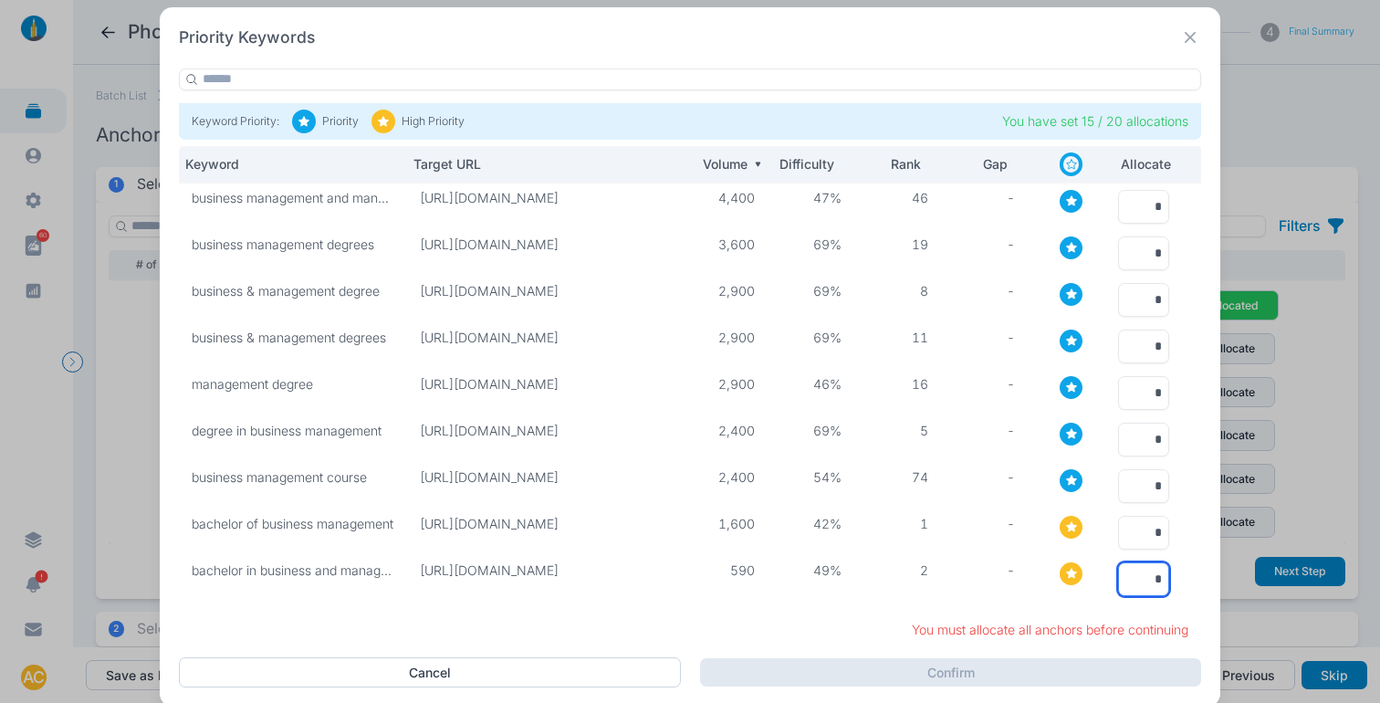
scroll to position [105, 0]
type input "*"
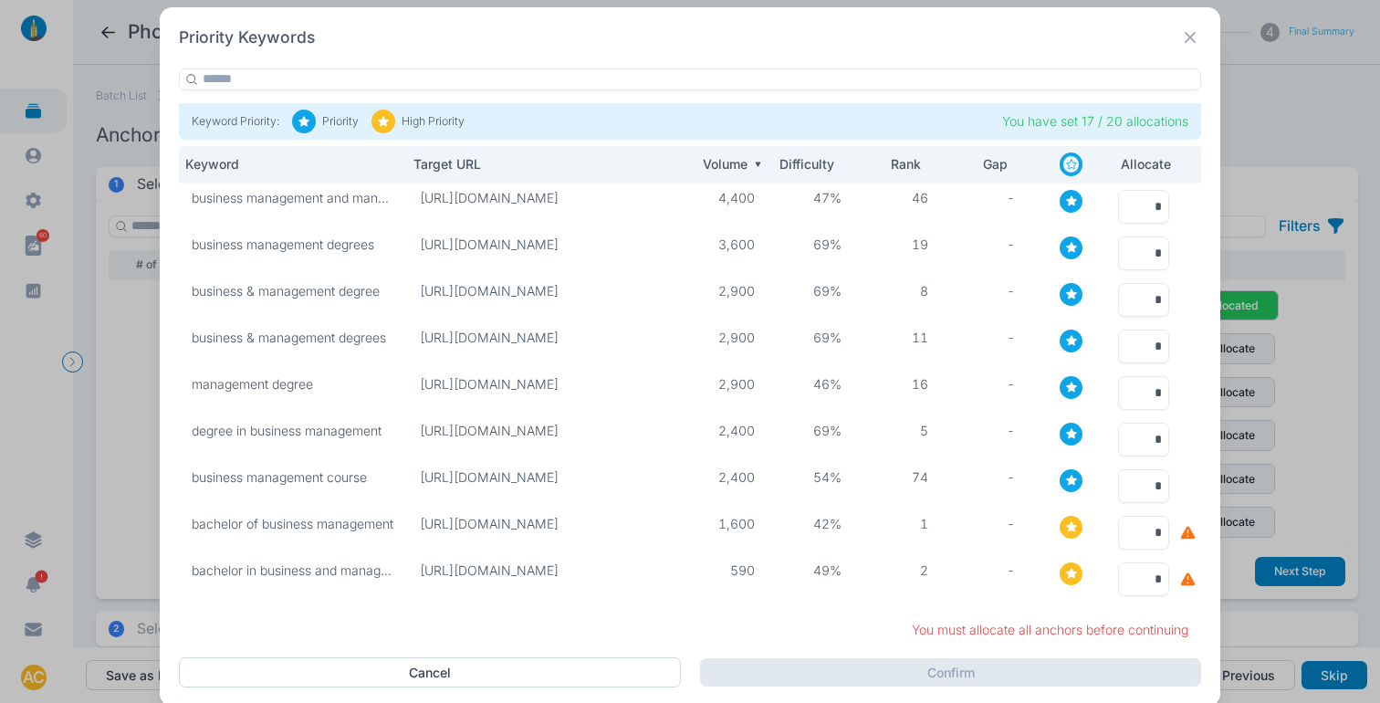
type input "*"
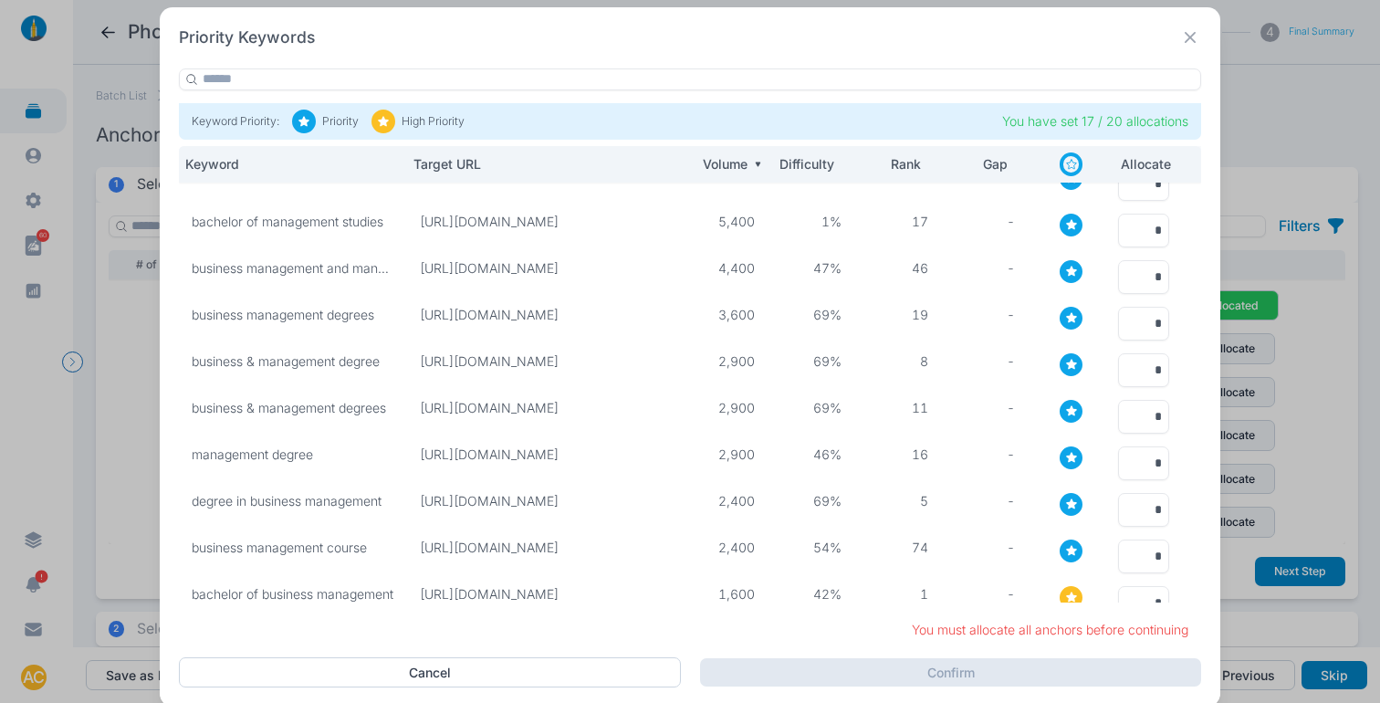
scroll to position [22, 2]
click at [1139, 368] on input "*" at bounding box center [1143, 370] width 51 height 34
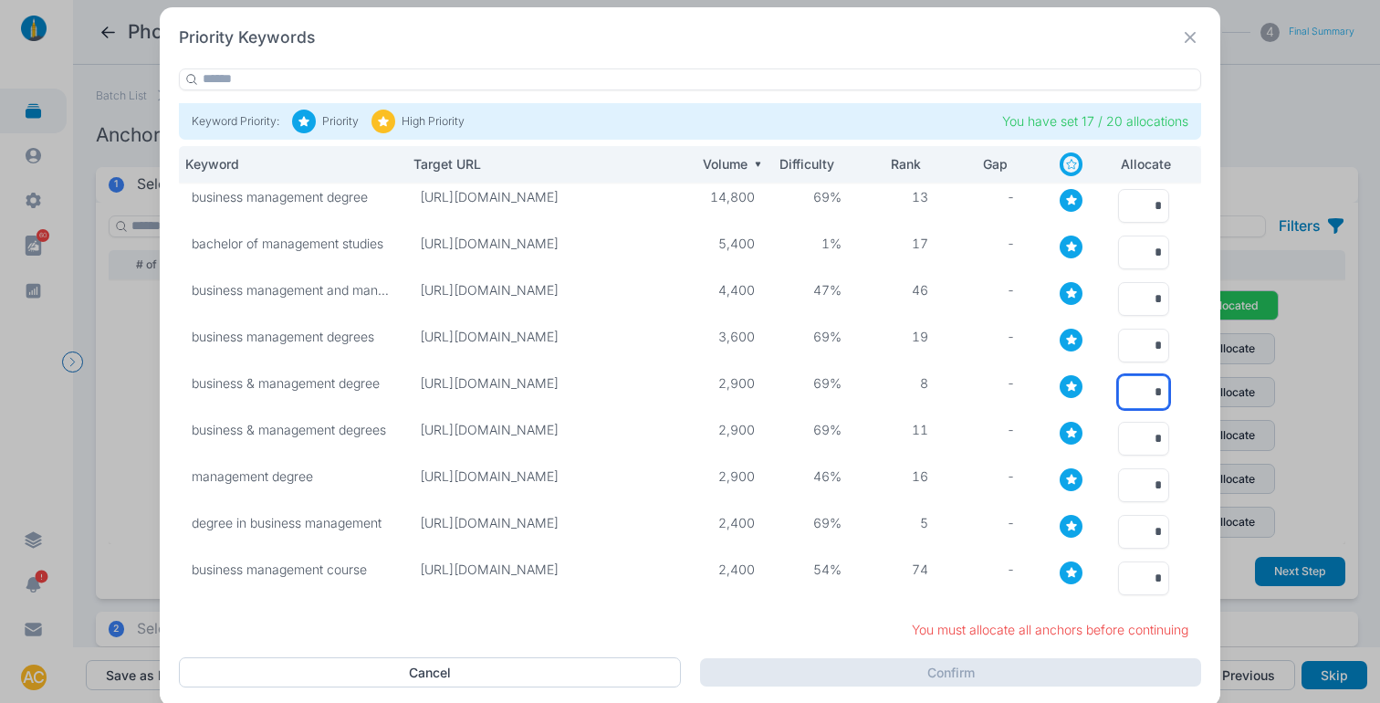
scroll to position [105, 2]
type input "*"
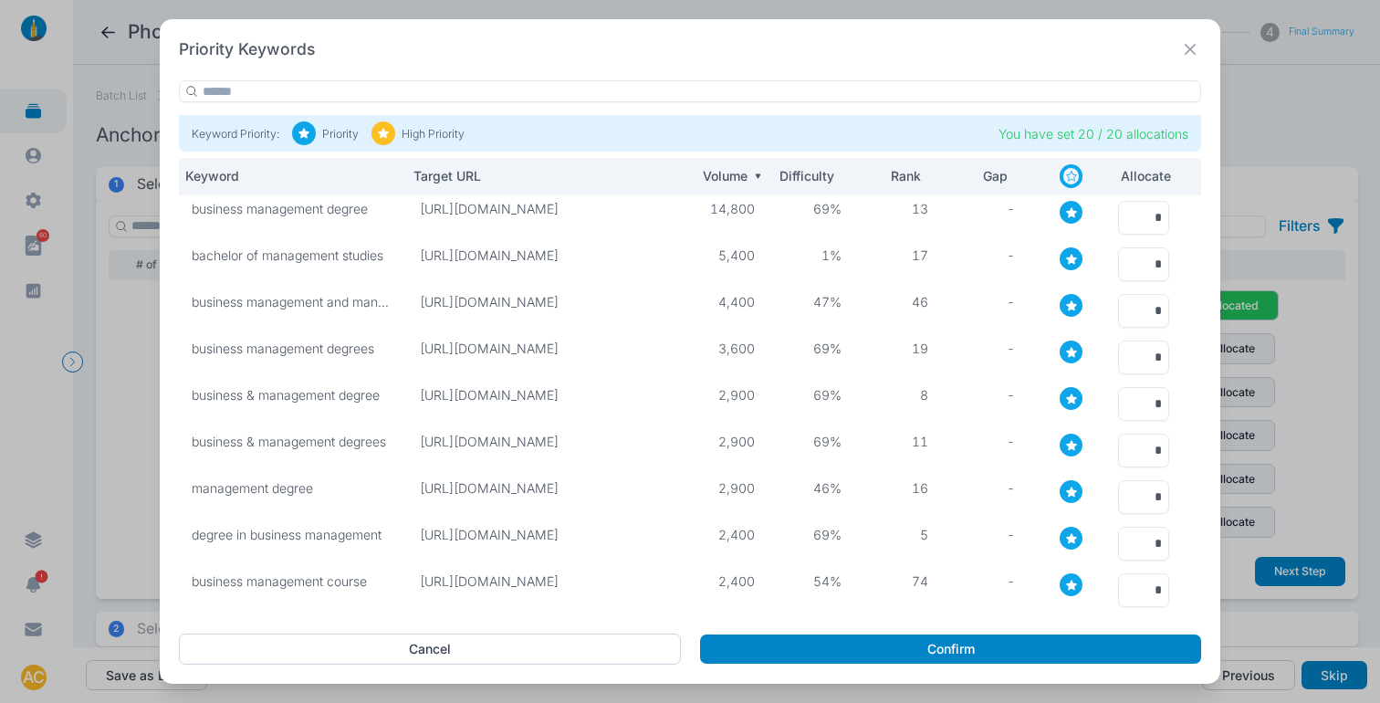
scroll to position [0, 4]
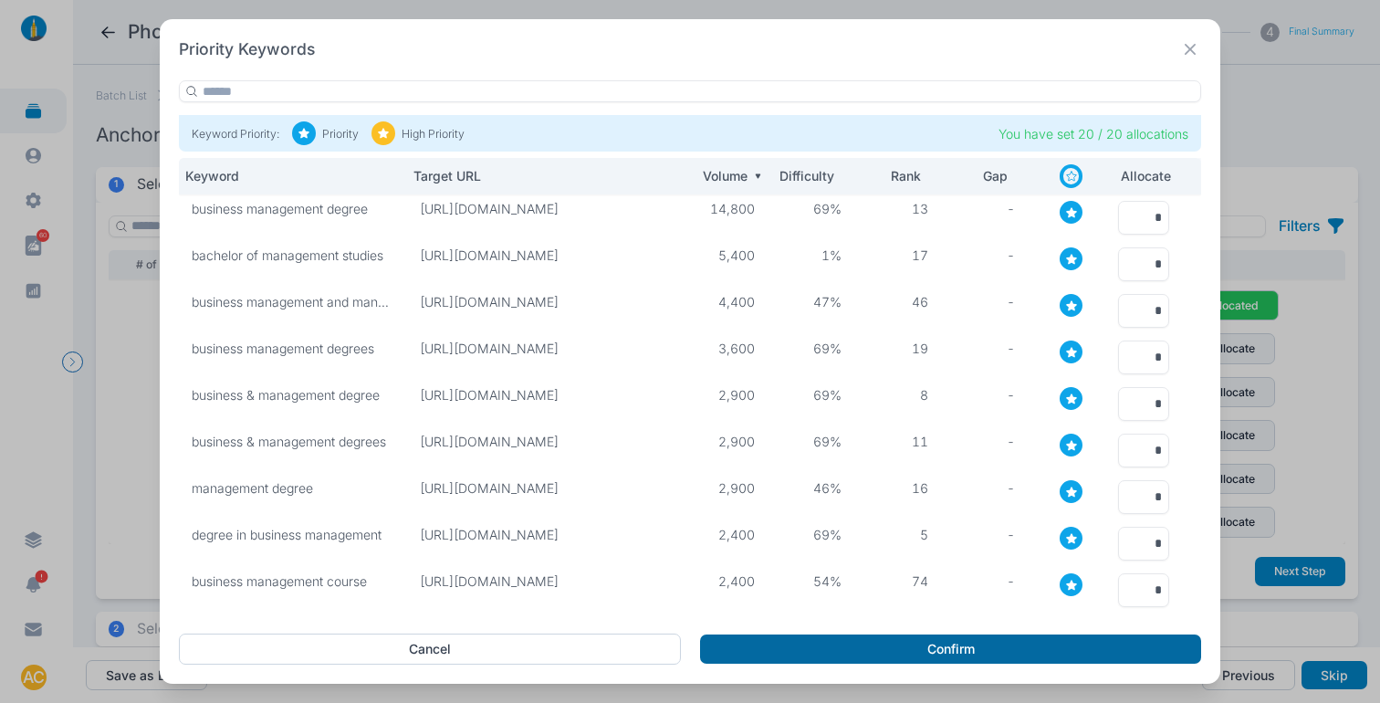
click at [980, 641] on button "Confirm" at bounding box center [950, 648] width 501 height 29
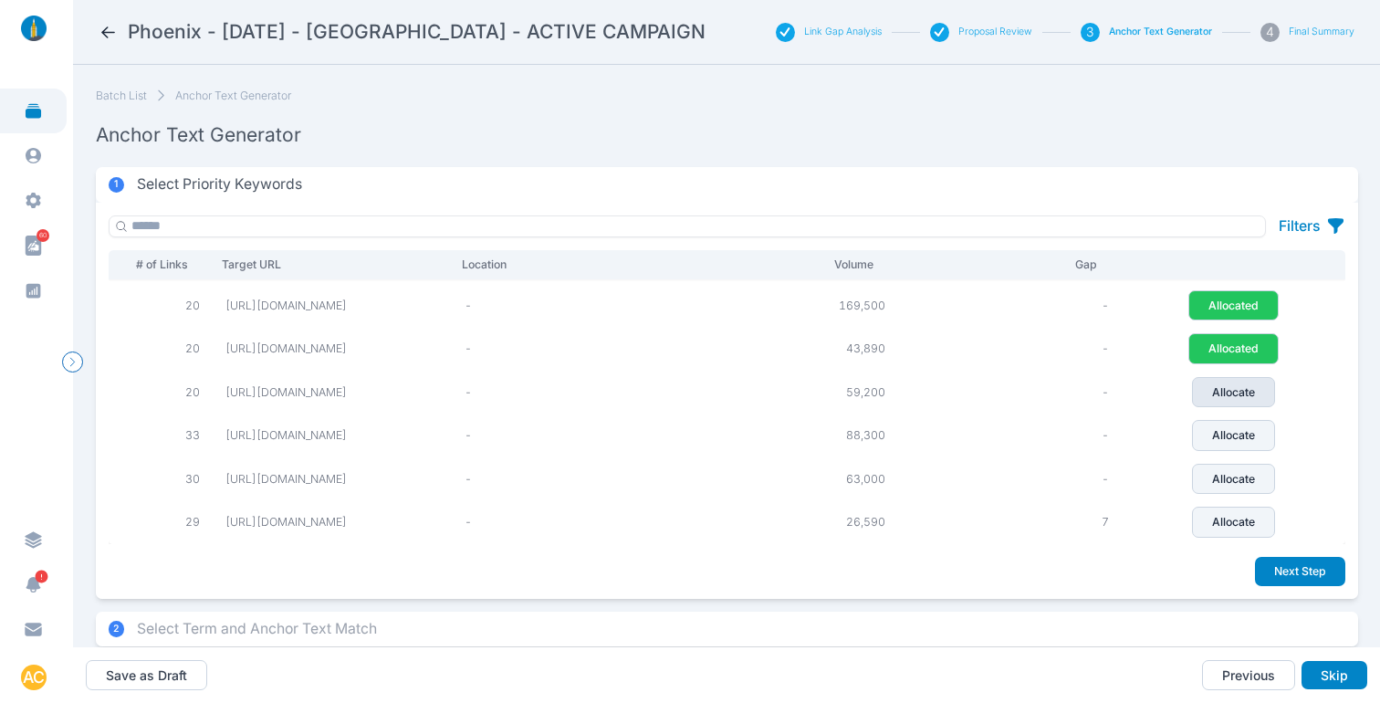
click at [1220, 391] on button "Allocate" at bounding box center [1233, 392] width 83 height 31
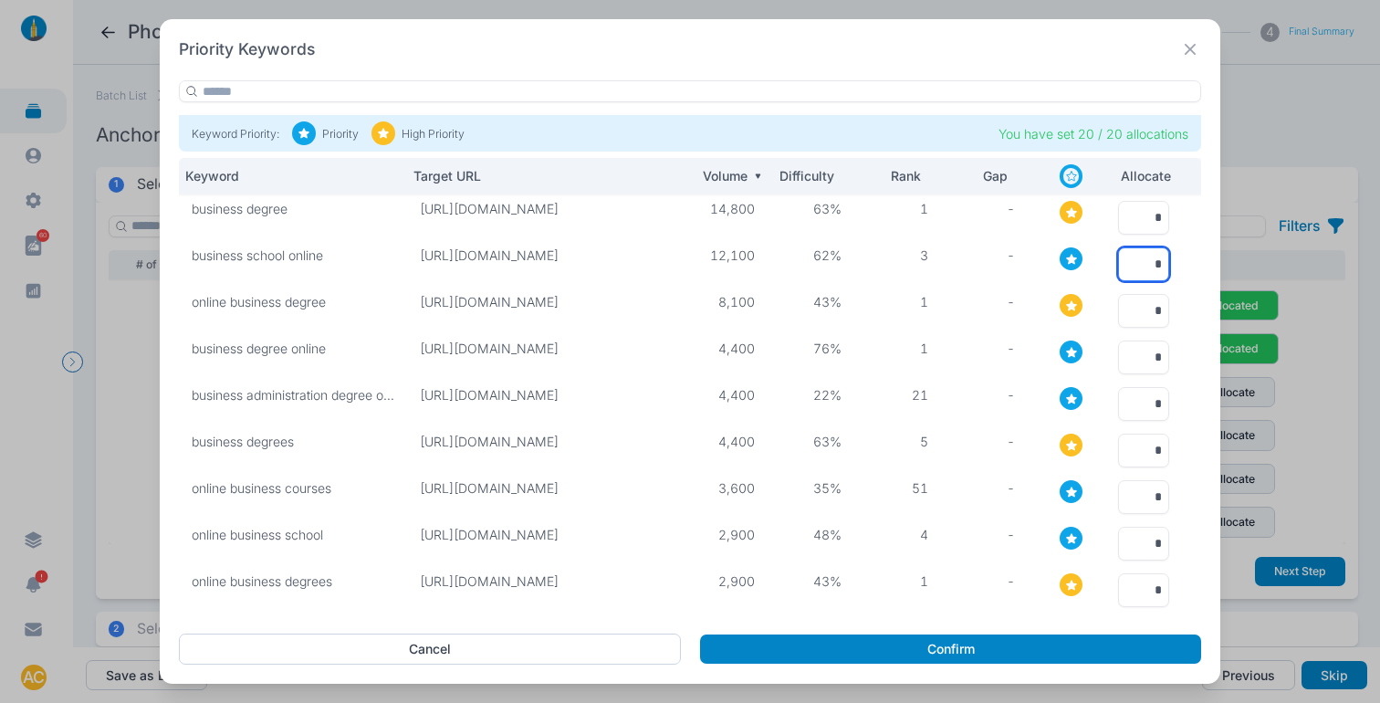
click at [1146, 260] on input "*" at bounding box center [1143, 264] width 51 height 34
type input "*"
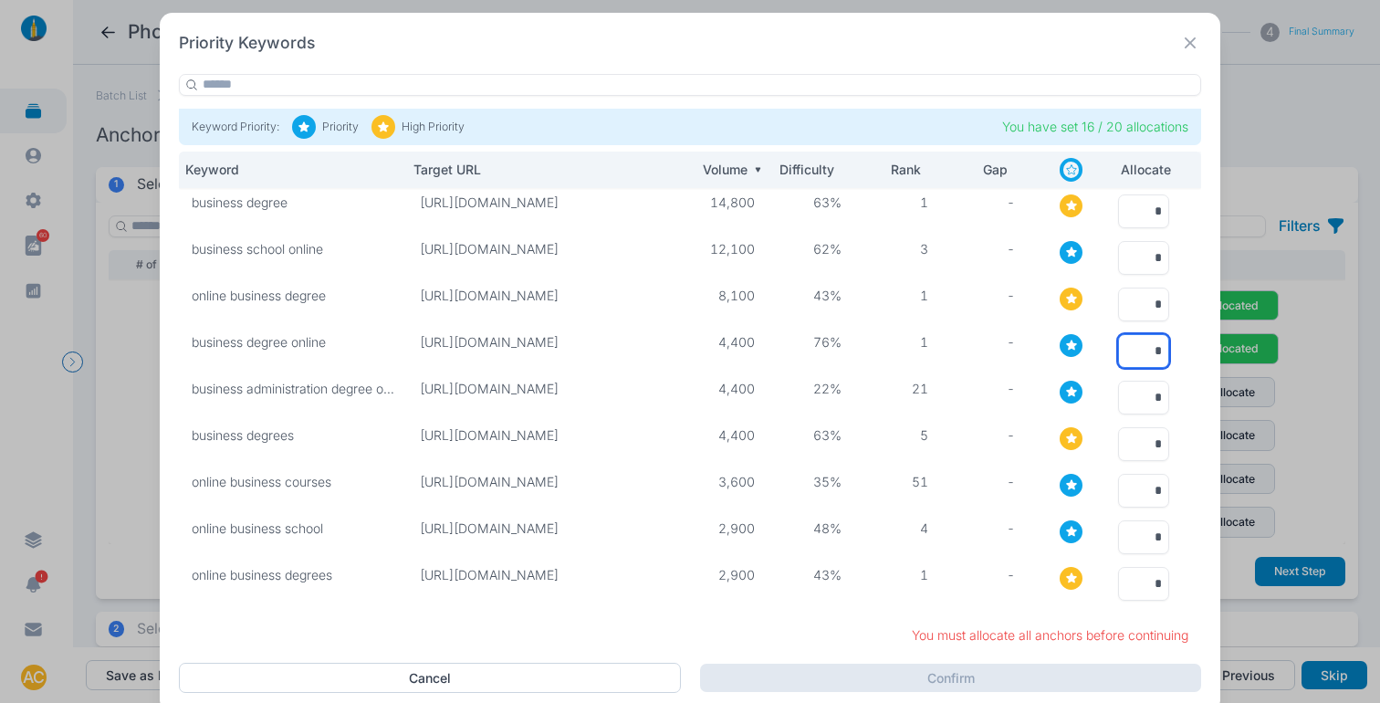
scroll to position [7, 0]
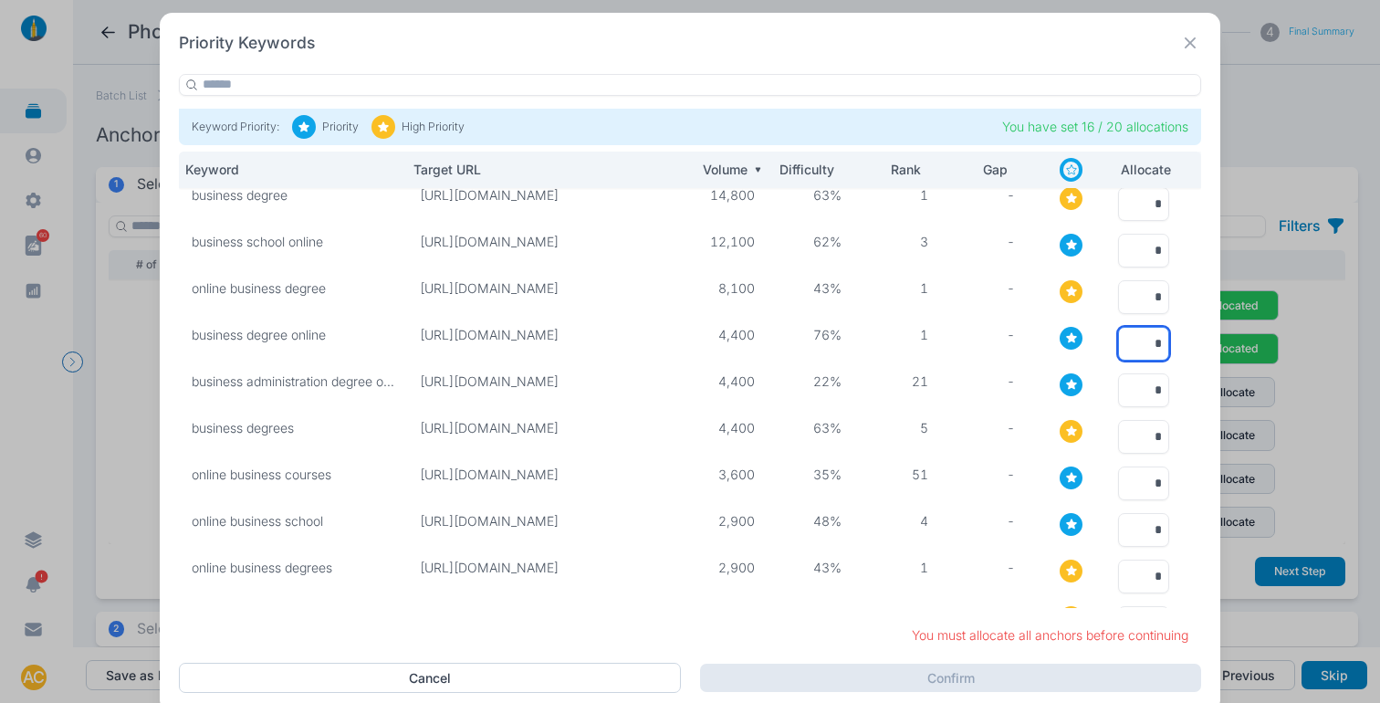
type input "*"
click at [401, 173] on tr "Keyword Target URL Volume Difficulty Rank Gap Allocate" at bounding box center [690, 170] width 1022 height 37
click at [1126, 387] on input "*" at bounding box center [1143, 390] width 51 height 34
type input "*"
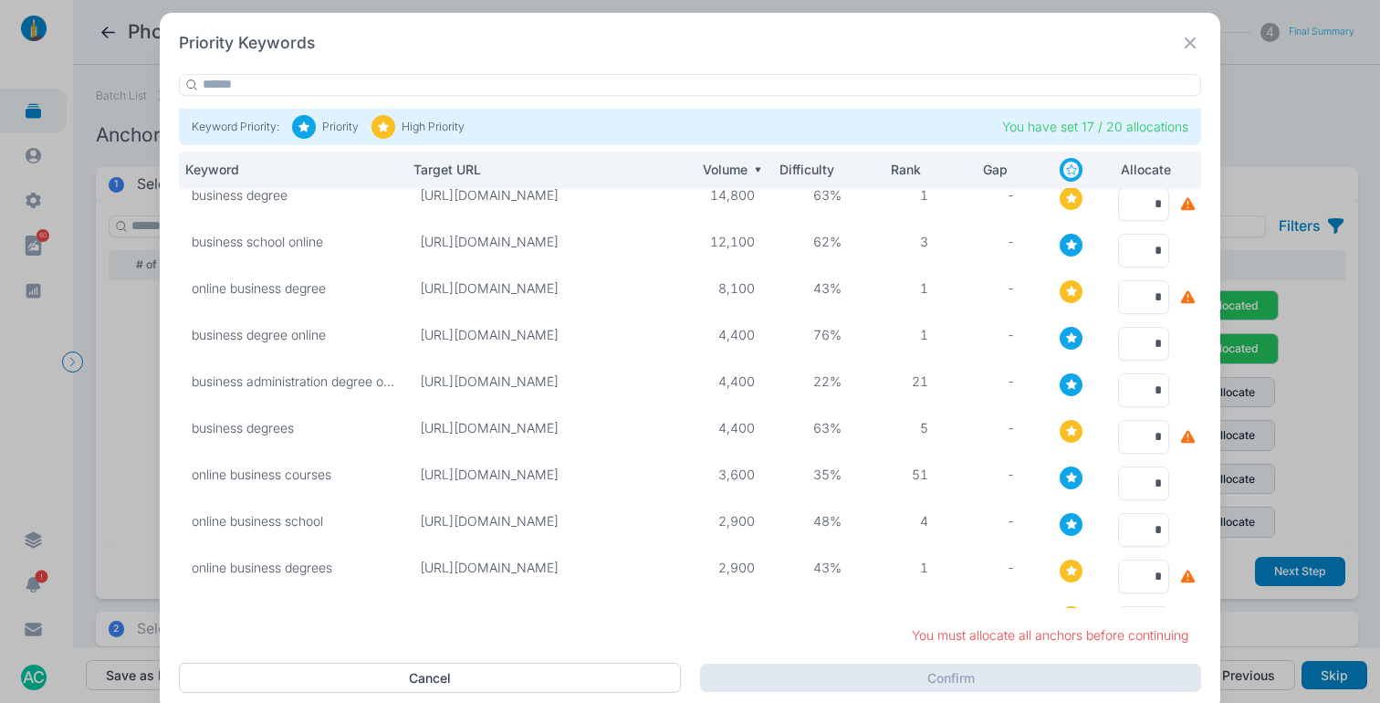
type input "*"
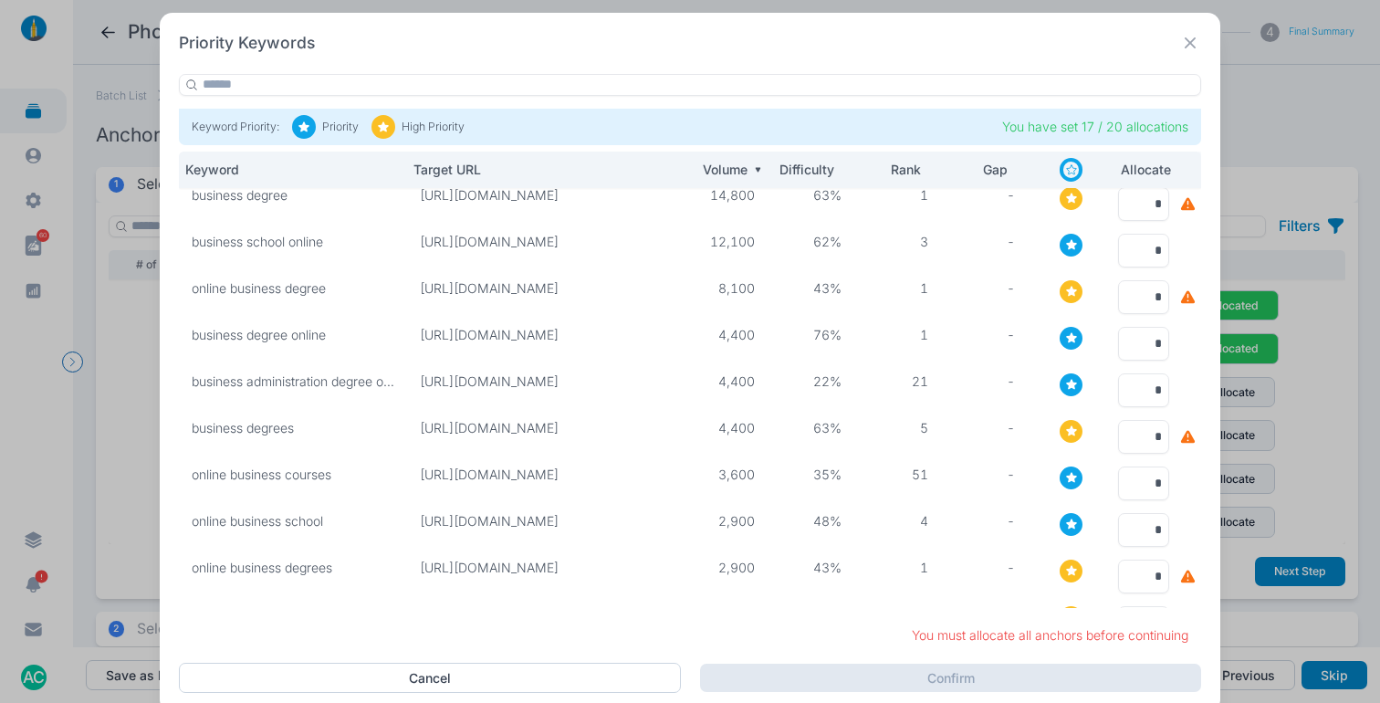
type input "*"
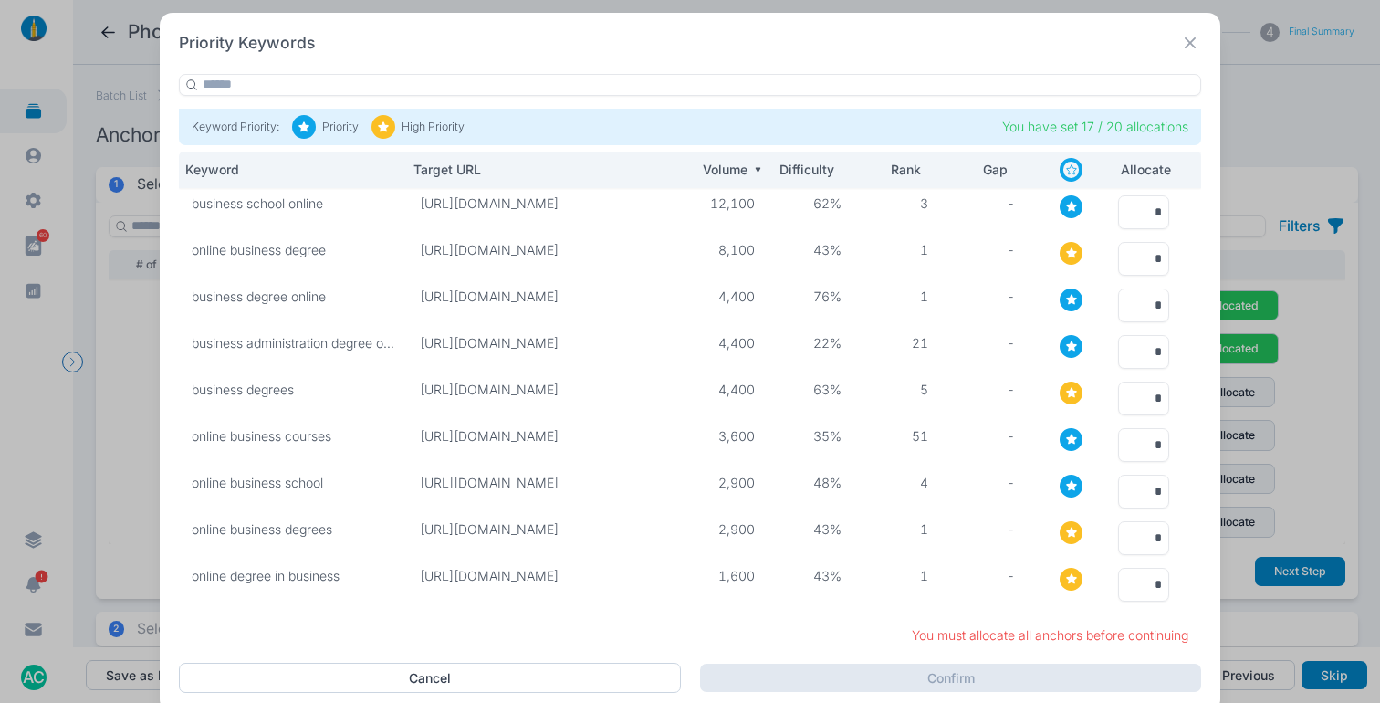
scroll to position [52, 14]
click at [1121, 444] on input "*" at bounding box center [1143, 445] width 51 height 34
type input "*"
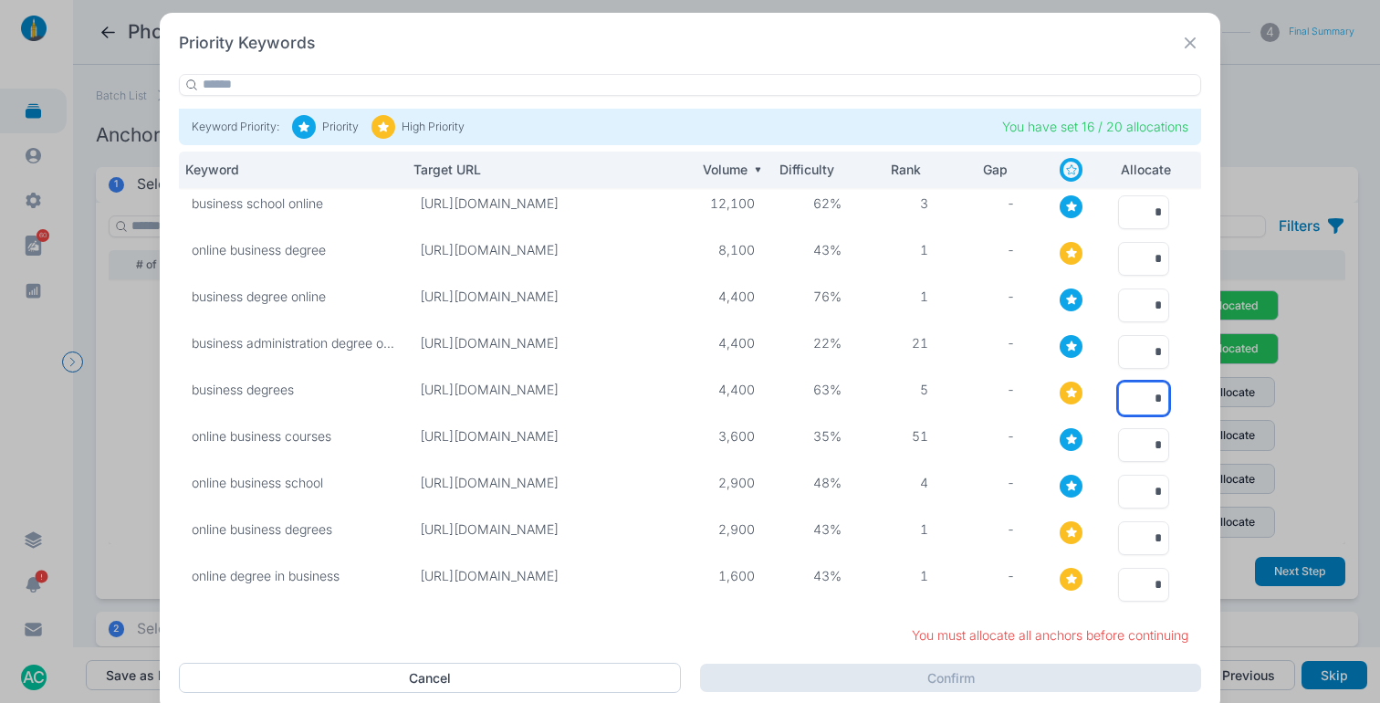
click at [1123, 388] on input "*" at bounding box center [1143, 399] width 51 height 34
type input "*"
click at [1121, 533] on input "*" at bounding box center [1143, 538] width 51 height 34
type input "*"
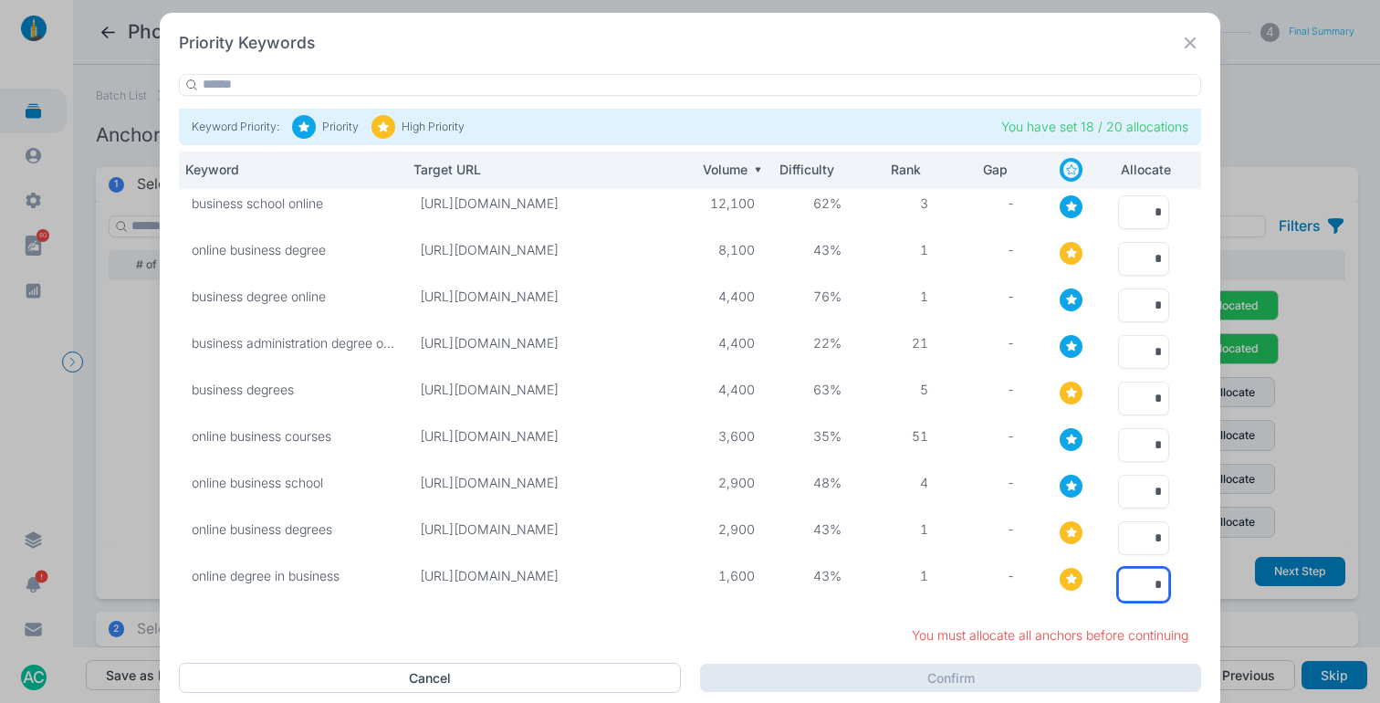
click at [1121, 572] on input "*" at bounding box center [1143, 585] width 51 height 34
type input "*"
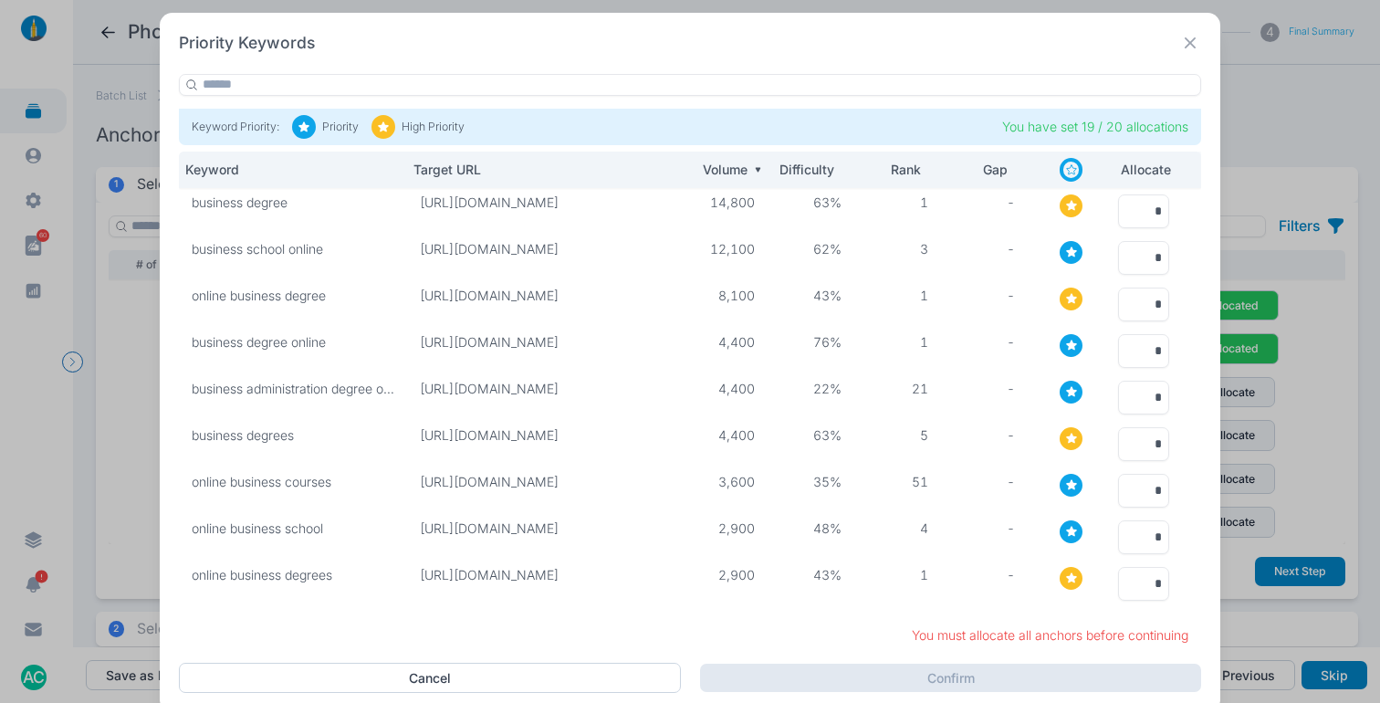
scroll to position [7, 14]
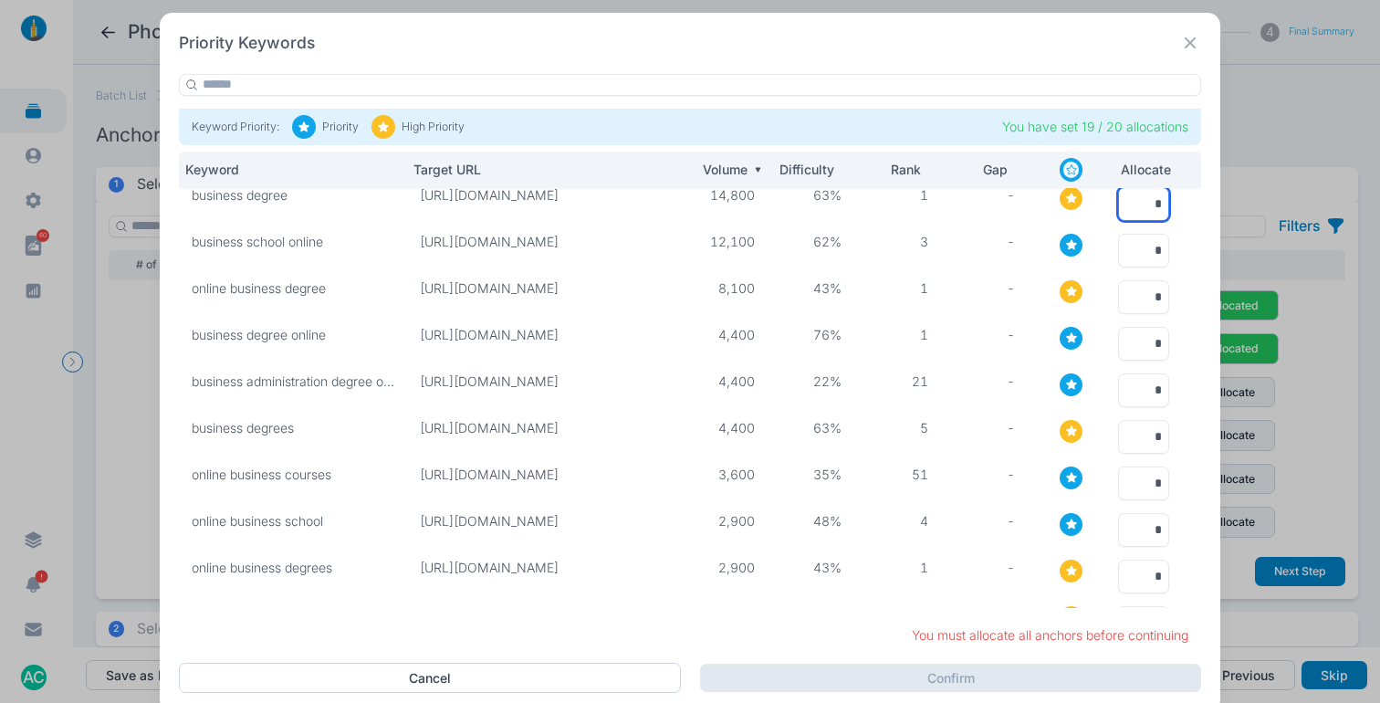
click at [1124, 203] on input "*" at bounding box center [1143, 204] width 51 height 34
type input "*"
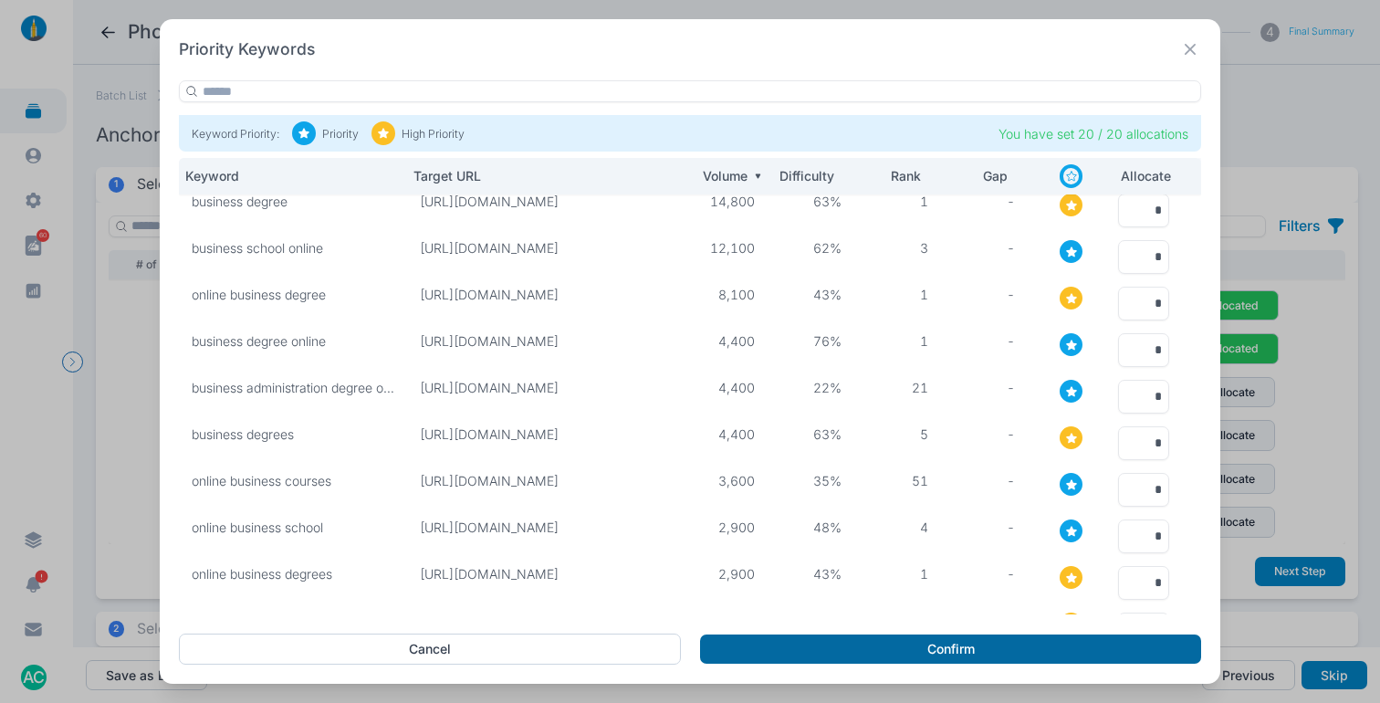
click at [1023, 638] on button "Confirm" at bounding box center [950, 648] width 501 height 29
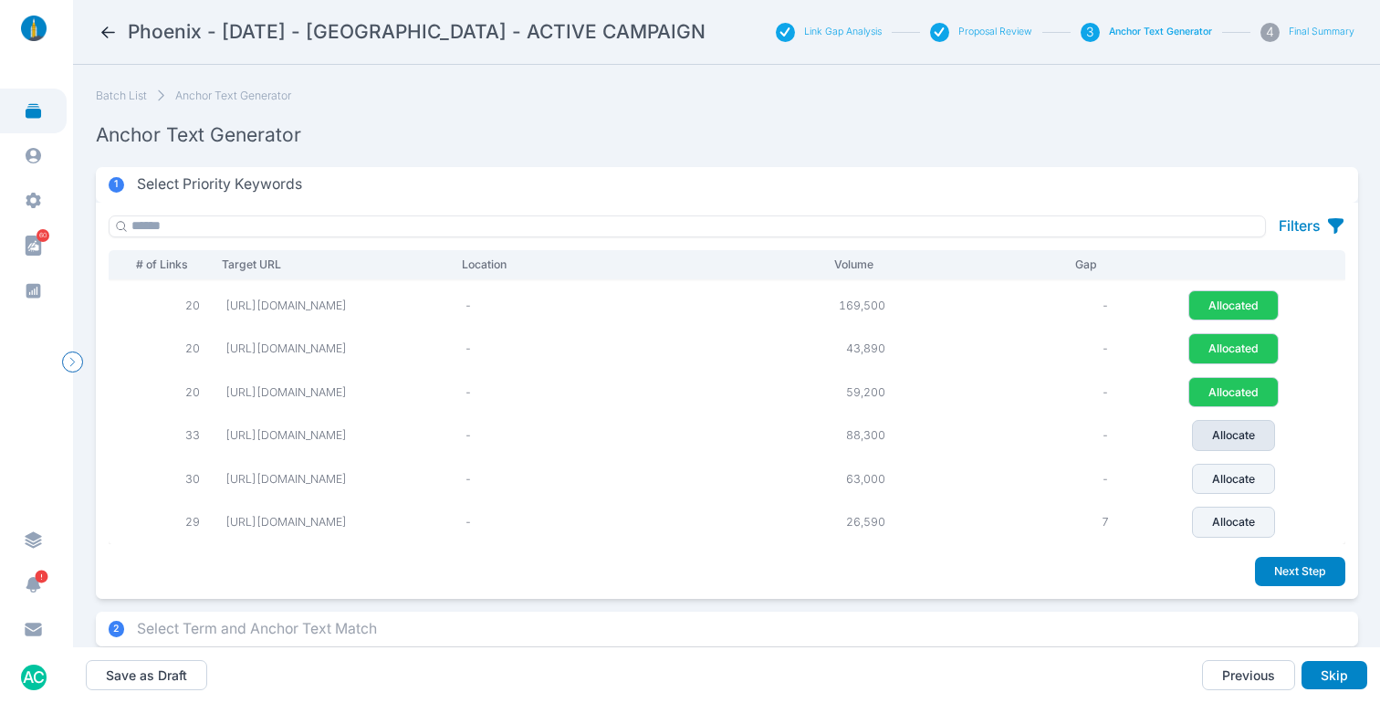
click at [1232, 432] on p "Allocate" at bounding box center [1233, 435] width 43 height 16
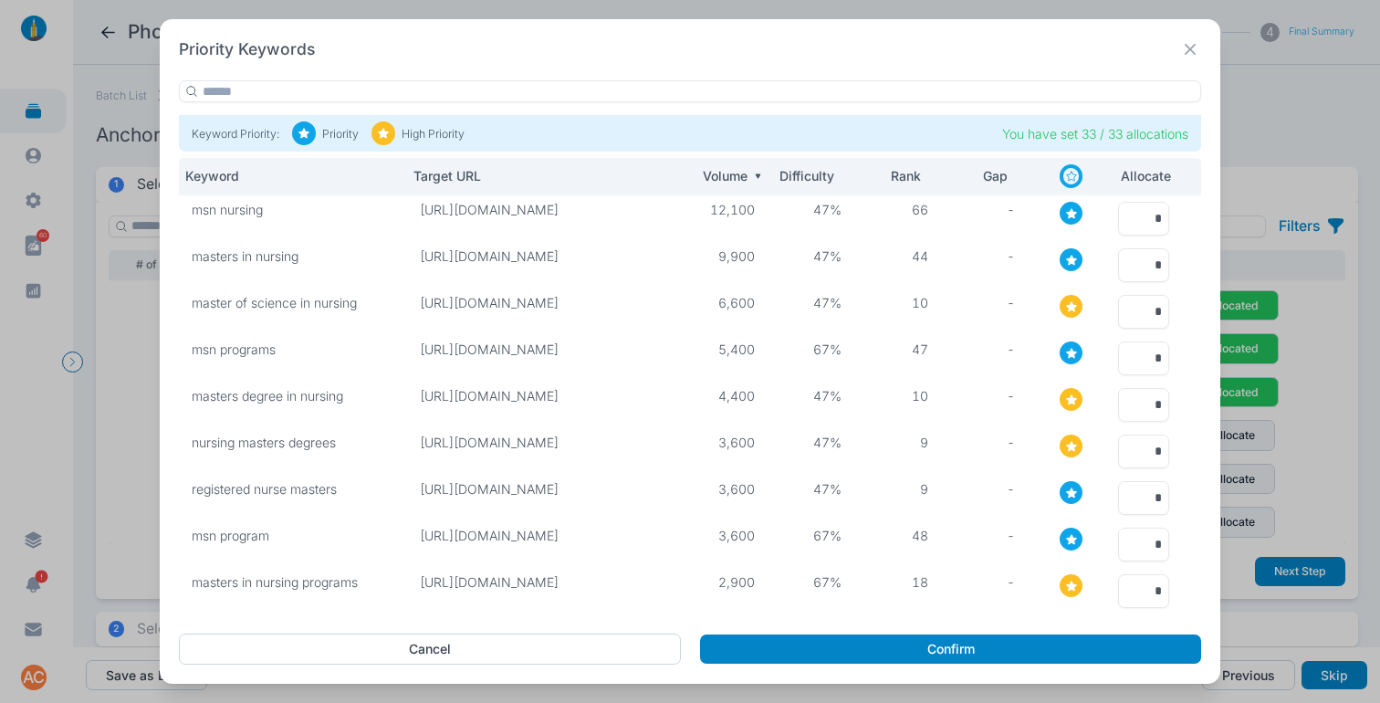
scroll to position [0, 0]
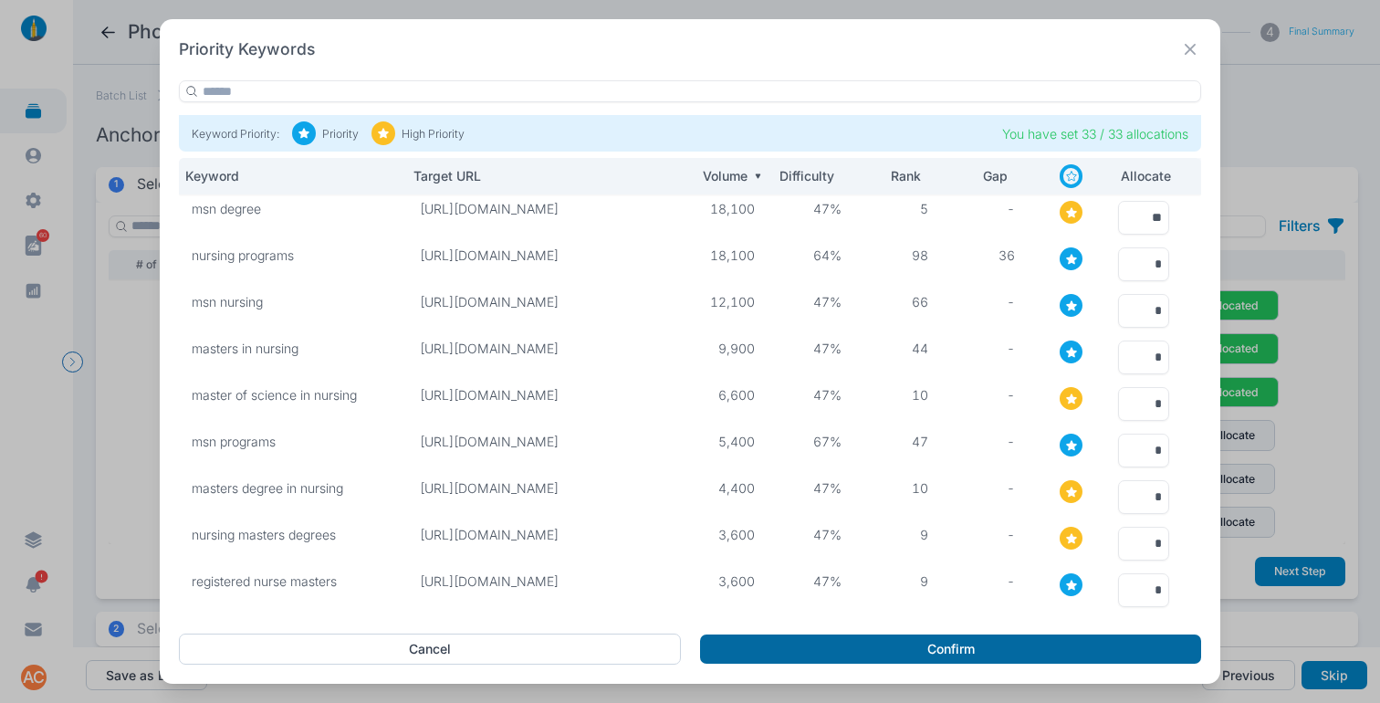
click at [1023, 645] on button "Confirm" at bounding box center [950, 648] width 501 height 29
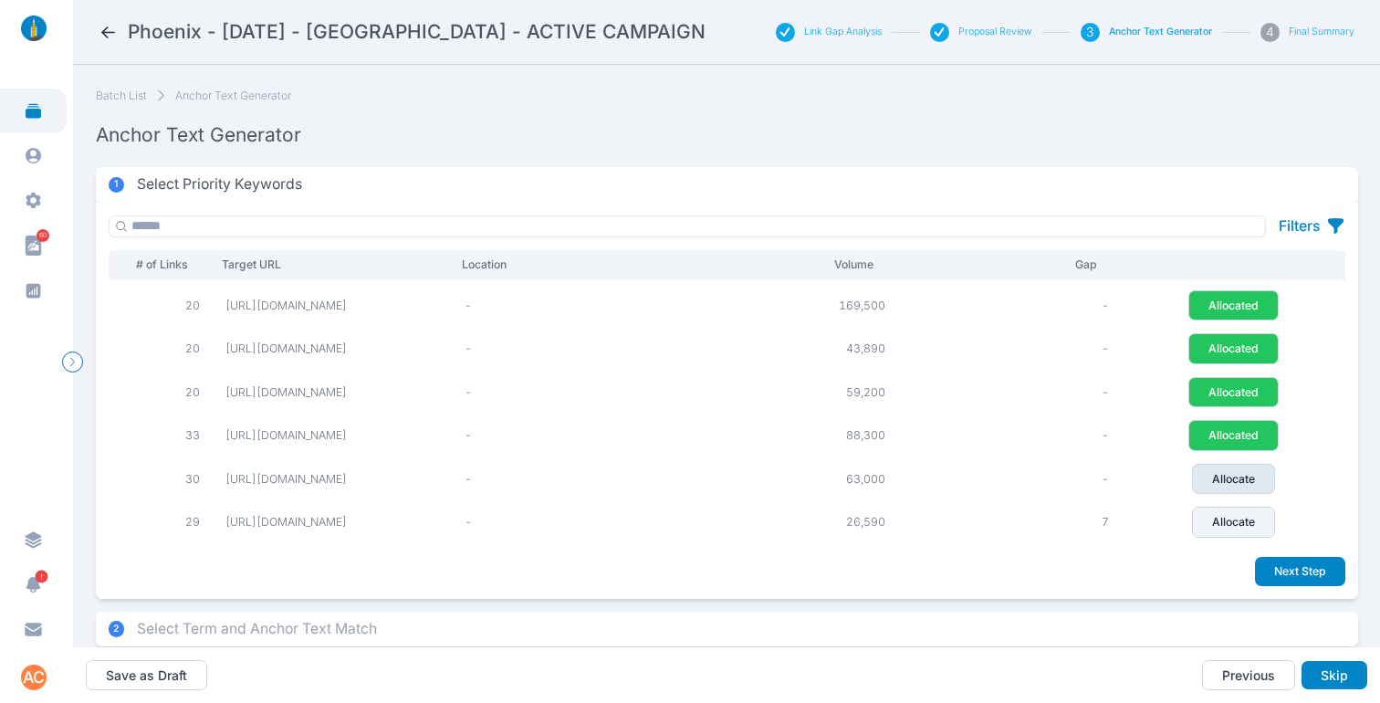
click at [1227, 471] on p "Allocate" at bounding box center [1233, 479] width 43 height 16
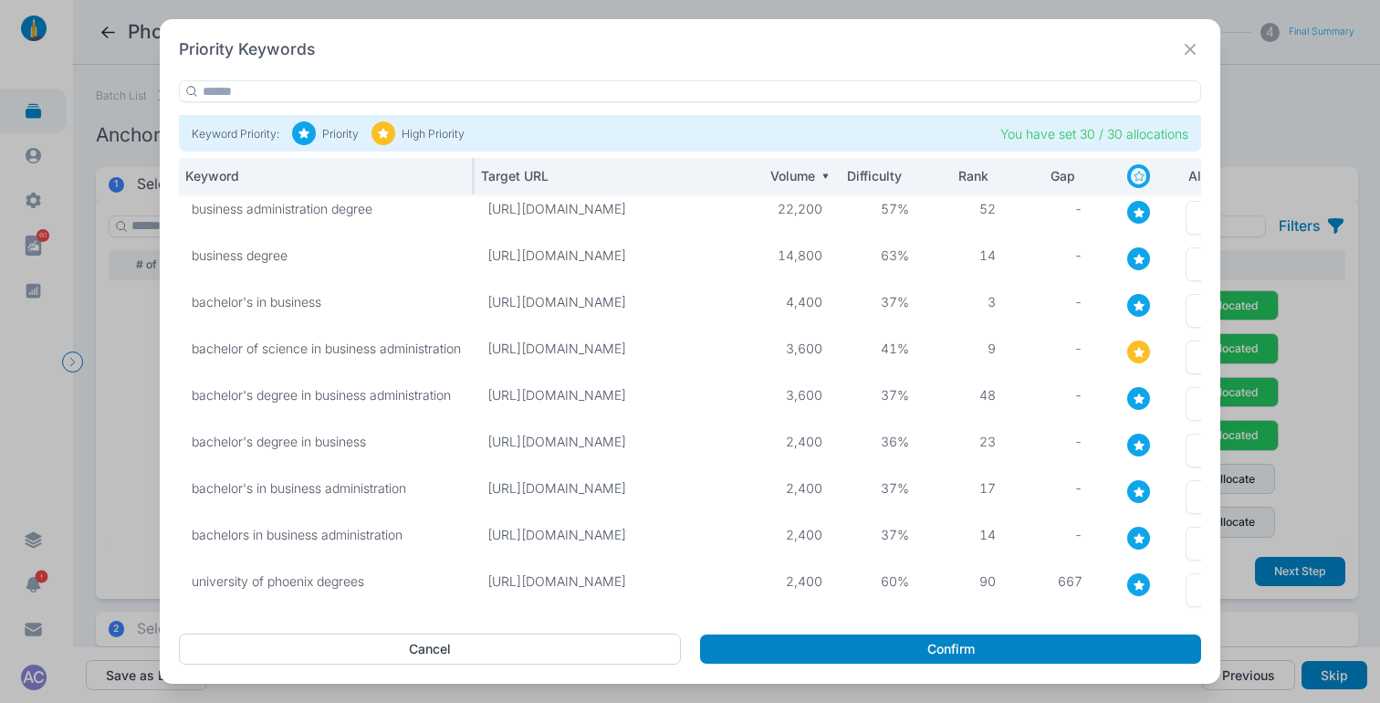
drag, startPoint x: 404, startPoint y: 174, endPoint x: 472, endPoint y: 176, distance: 67.6
click at [472, 176] on div at bounding box center [474, 176] width 4 height 37
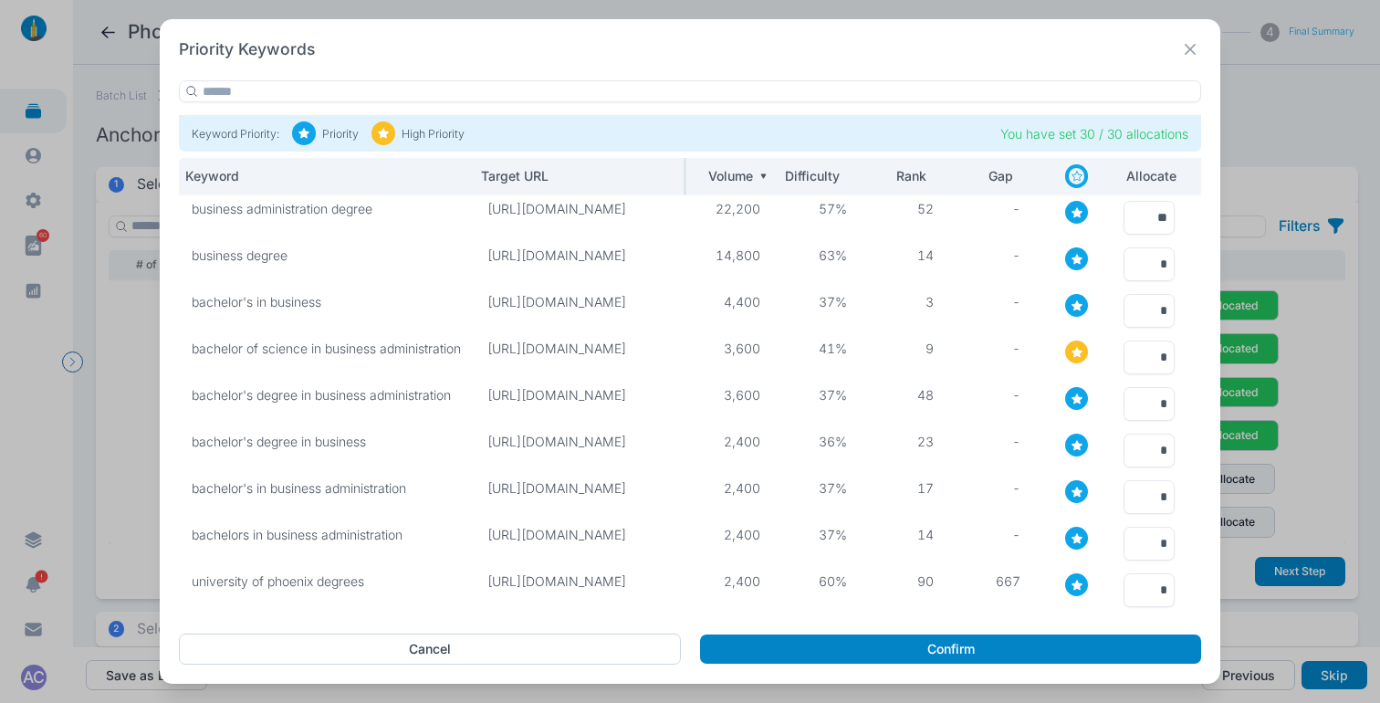
drag, startPoint x: 745, startPoint y: 173, endPoint x: 683, endPoint y: 173, distance: 62.1
click at [684, 173] on div at bounding box center [686, 176] width 4 height 37
click at [1146, 357] on input "*" at bounding box center [1149, 357] width 51 height 34
type input "**"
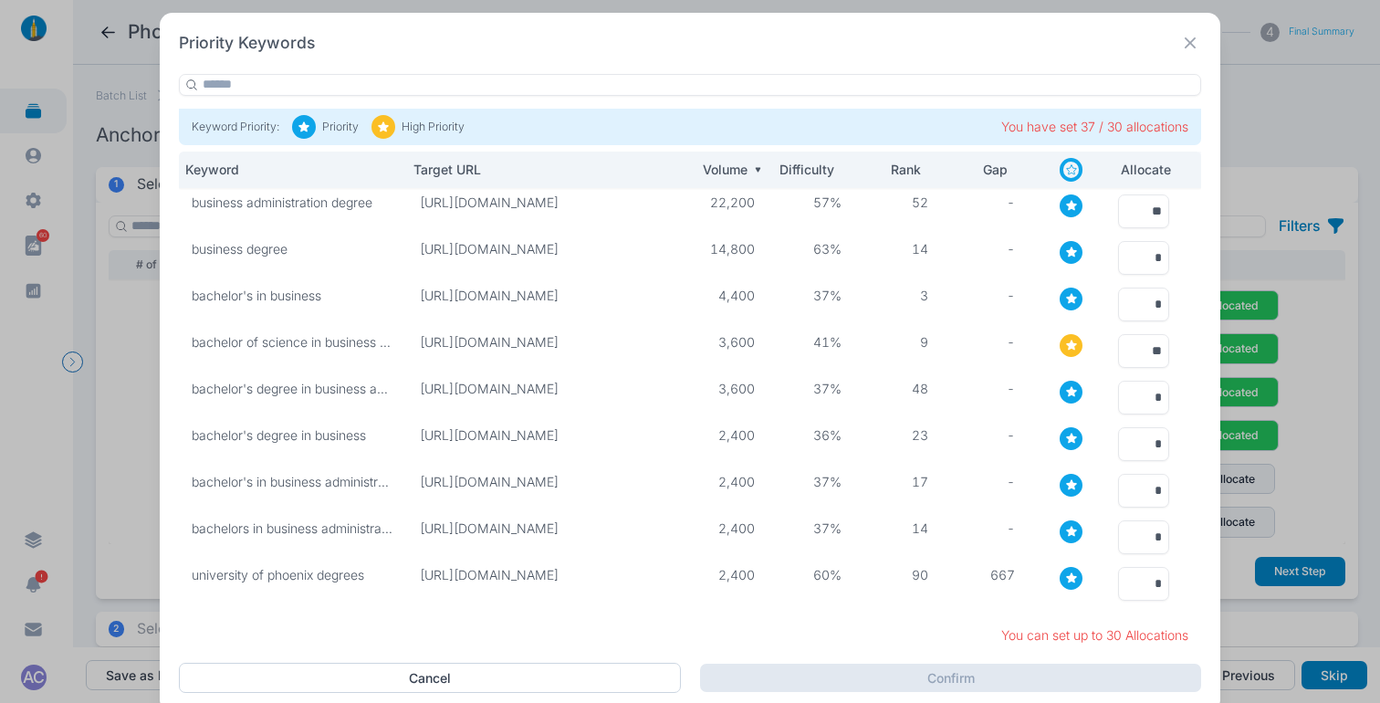
scroll to position [152, 0]
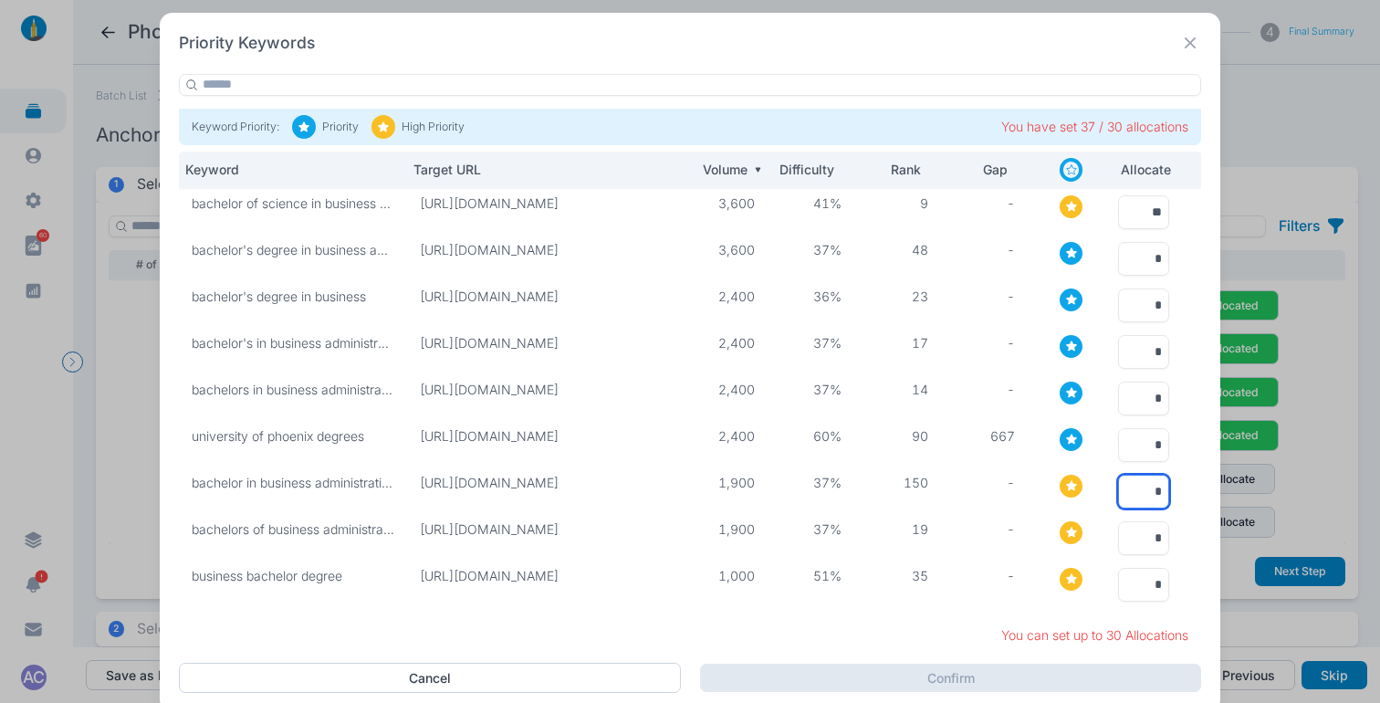
click at [1141, 475] on input "*" at bounding box center [1143, 492] width 51 height 34
type input "*"
click at [1134, 528] on input "*" at bounding box center [1143, 538] width 51 height 34
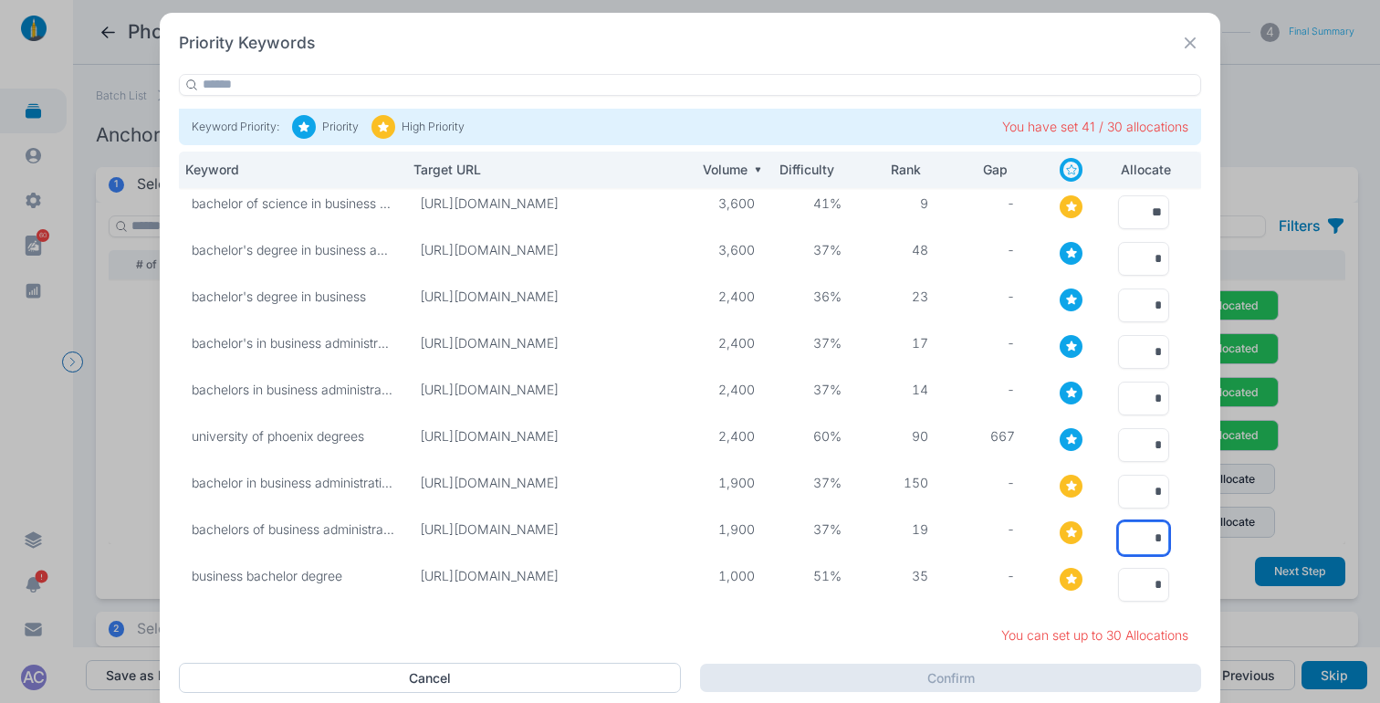
click at [1134, 528] on input "*" at bounding box center [1143, 538] width 51 height 34
type input "*"
click at [1131, 568] on input "*" at bounding box center [1143, 585] width 51 height 34
type input "*"
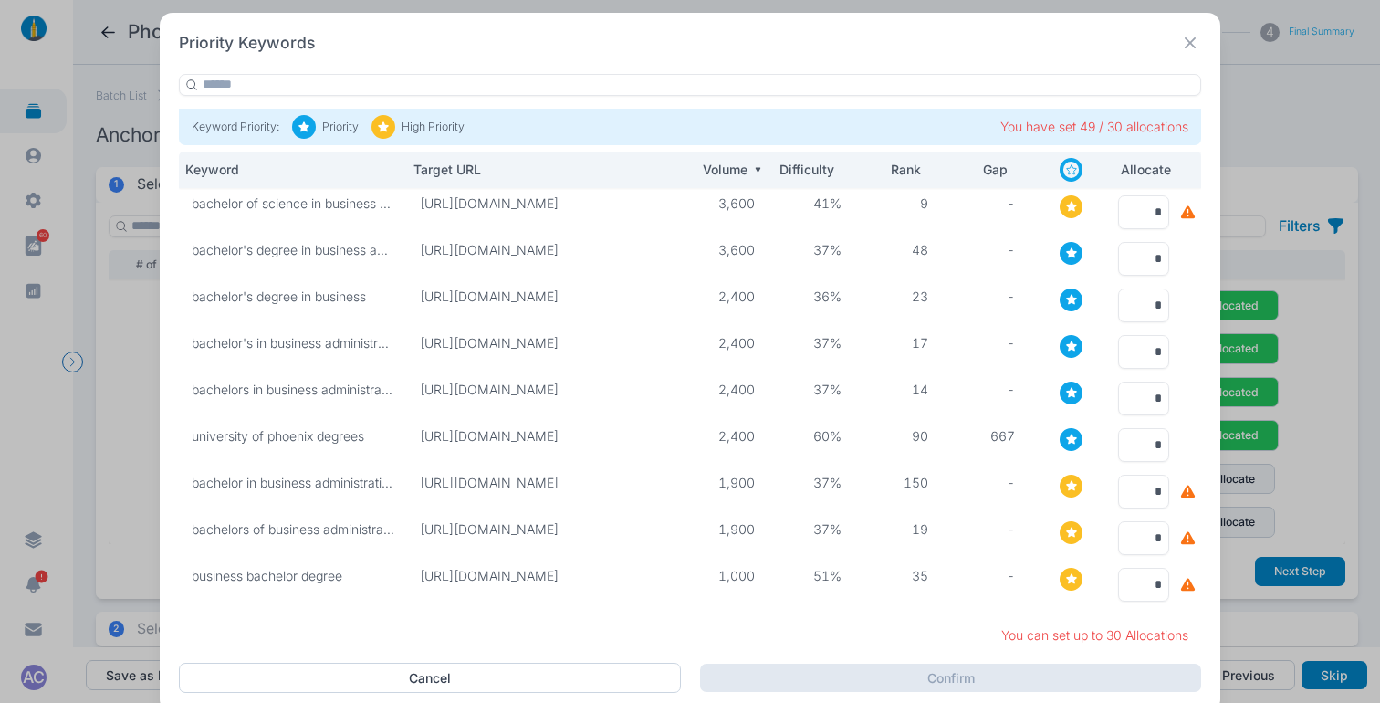
type input "*"
type input "**"
type input "*"
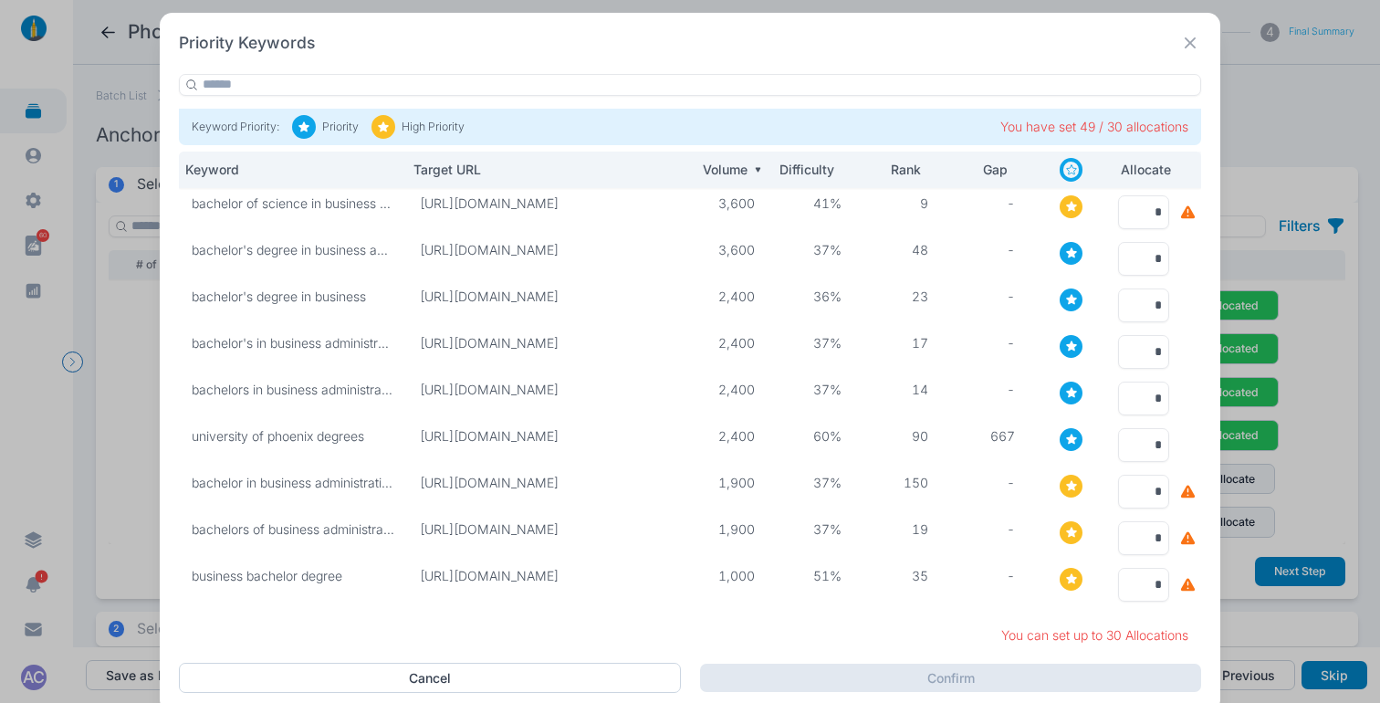
type input "*"
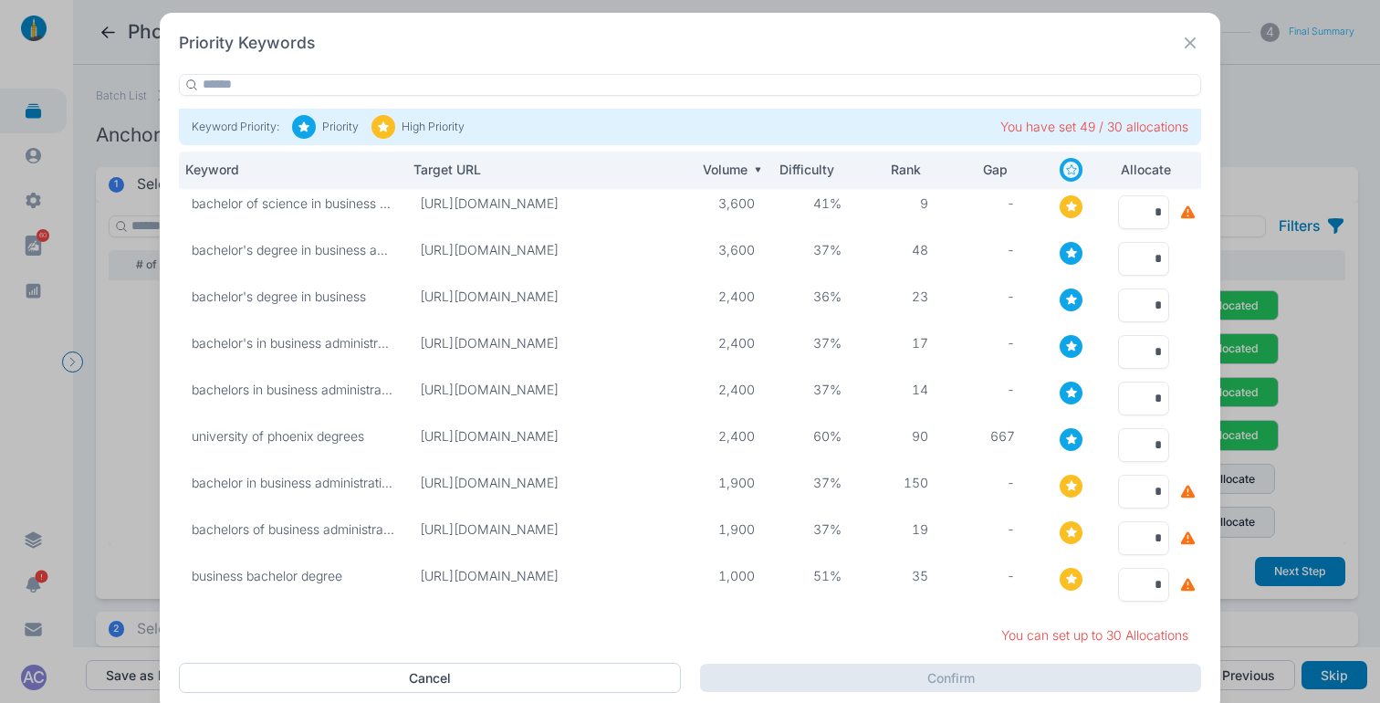
type input "*"
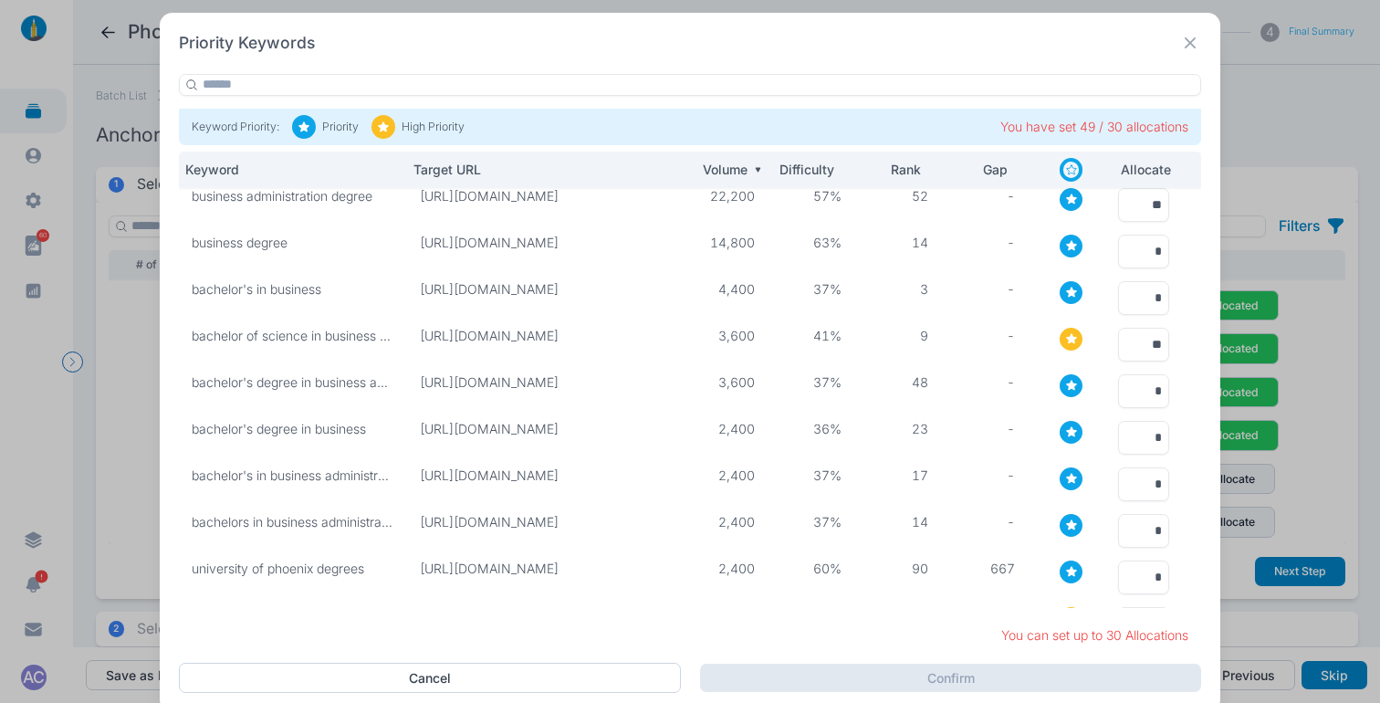
scroll to position [0, 0]
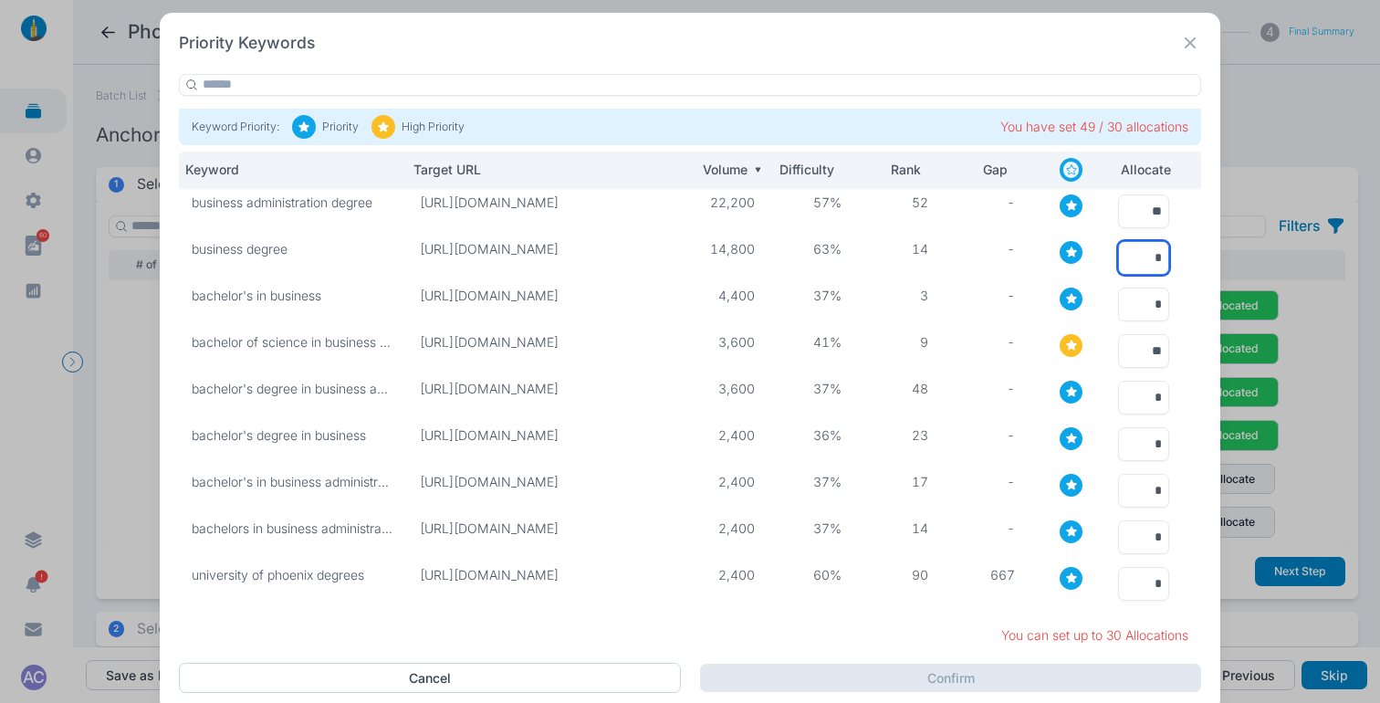
click at [1147, 260] on input "*" at bounding box center [1143, 258] width 51 height 34
type input "*"
click at [1143, 307] on input "*" at bounding box center [1143, 305] width 51 height 34
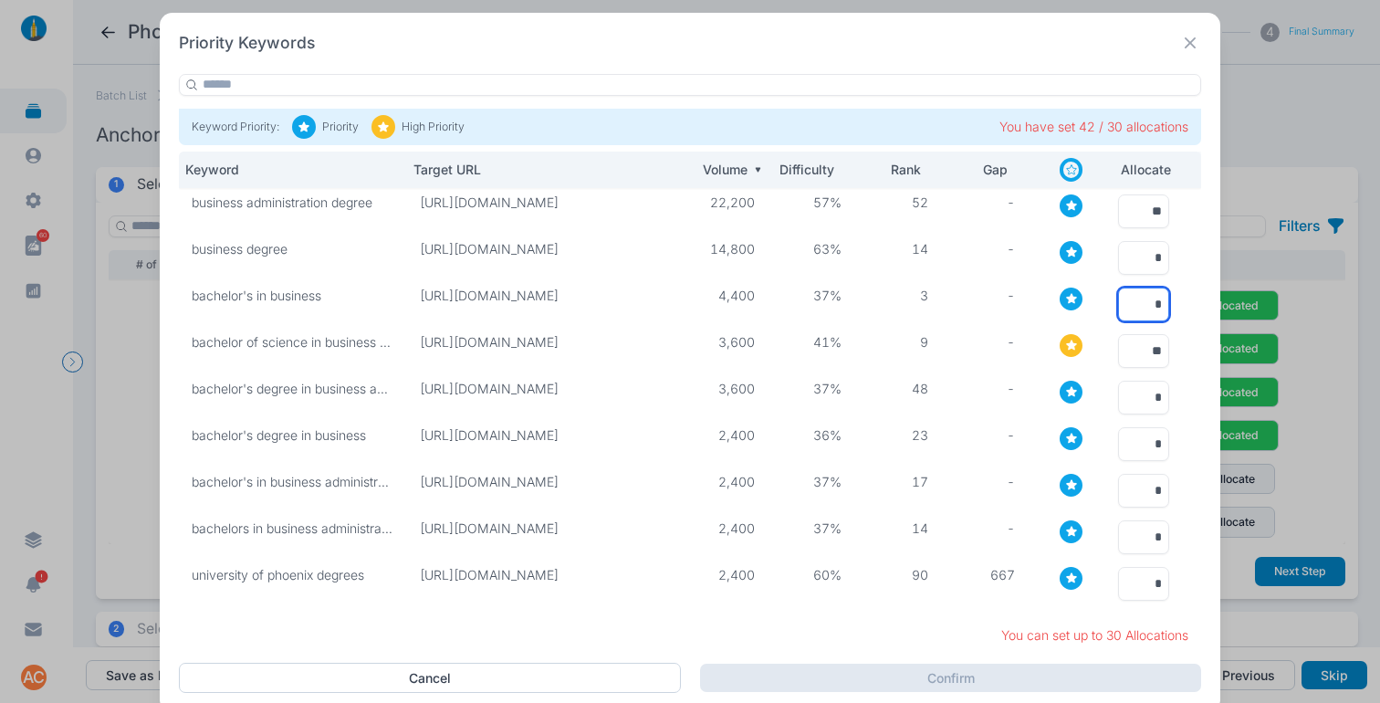
type input "*"
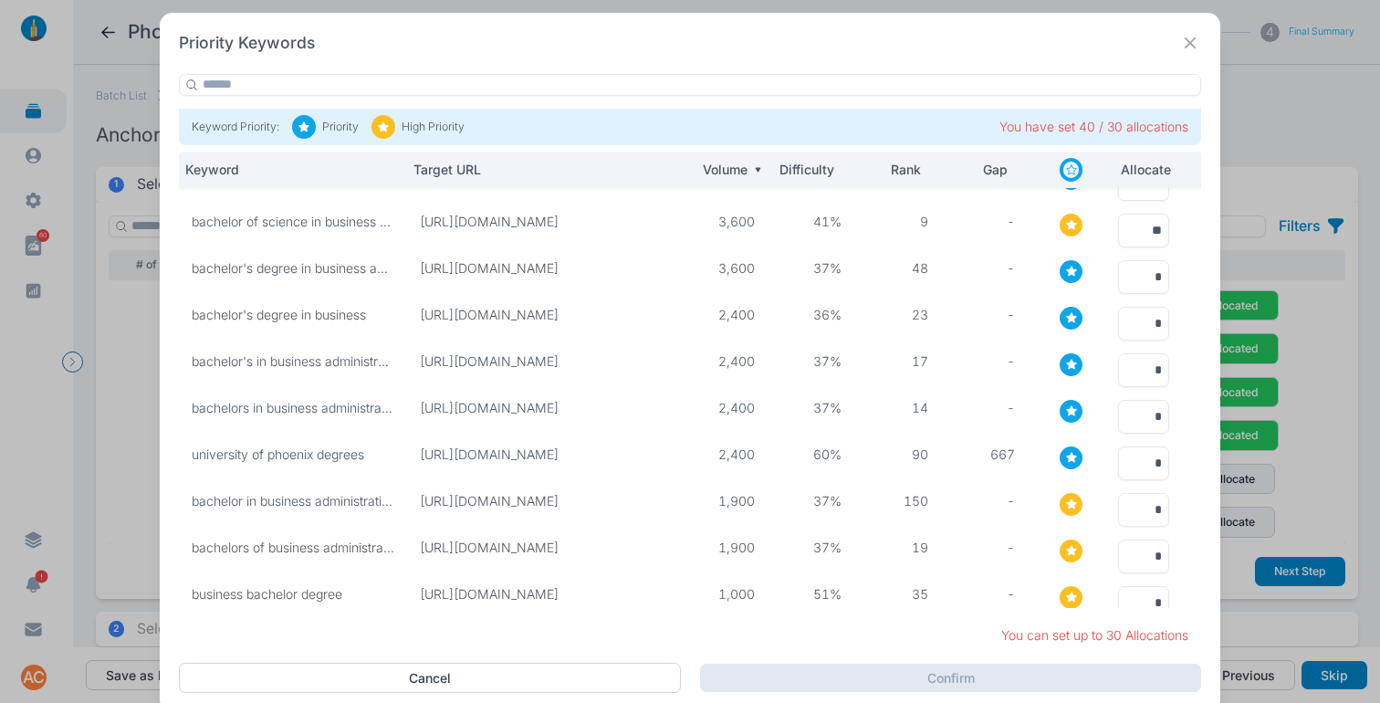
scroll to position [119, 0]
click at [1125, 277] on input "*" at bounding box center [1143, 279] width 51 height 34
type input "*"
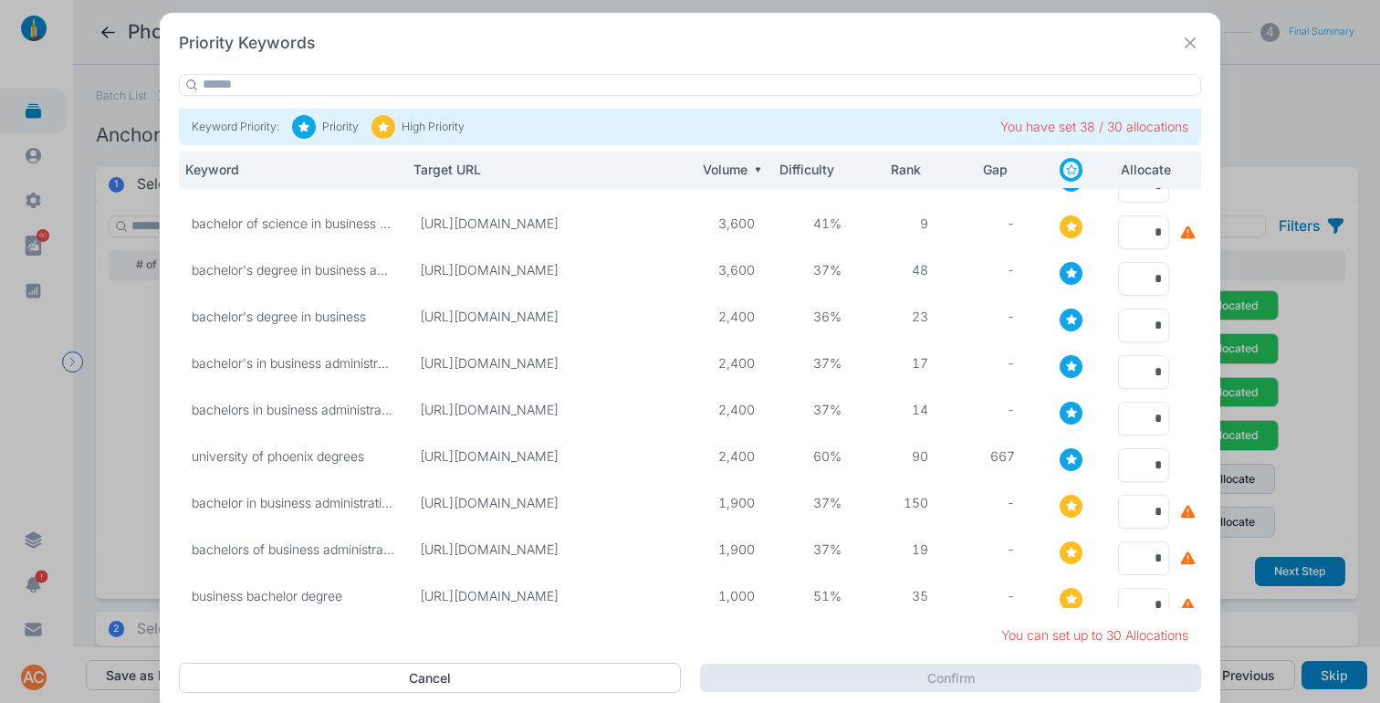
type input "**"
type input "*"
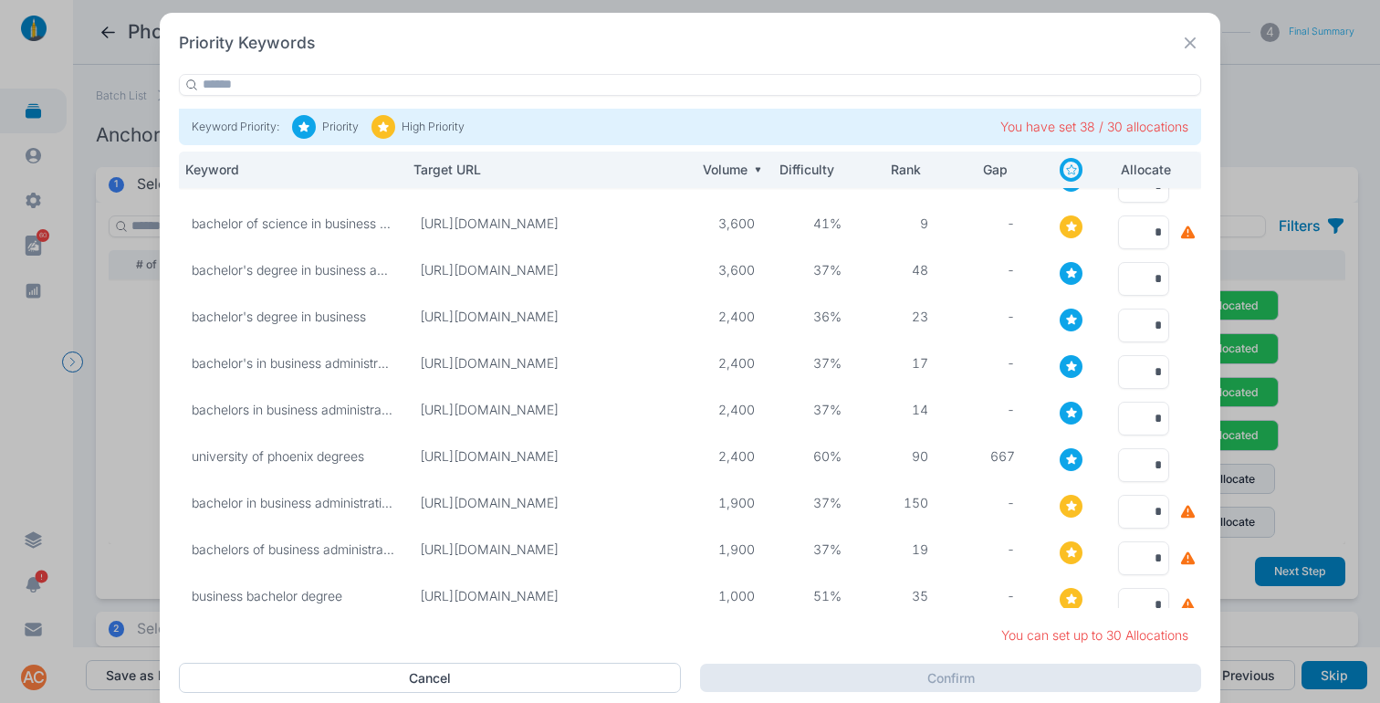
type input "*"
type input "**"
type input "*"
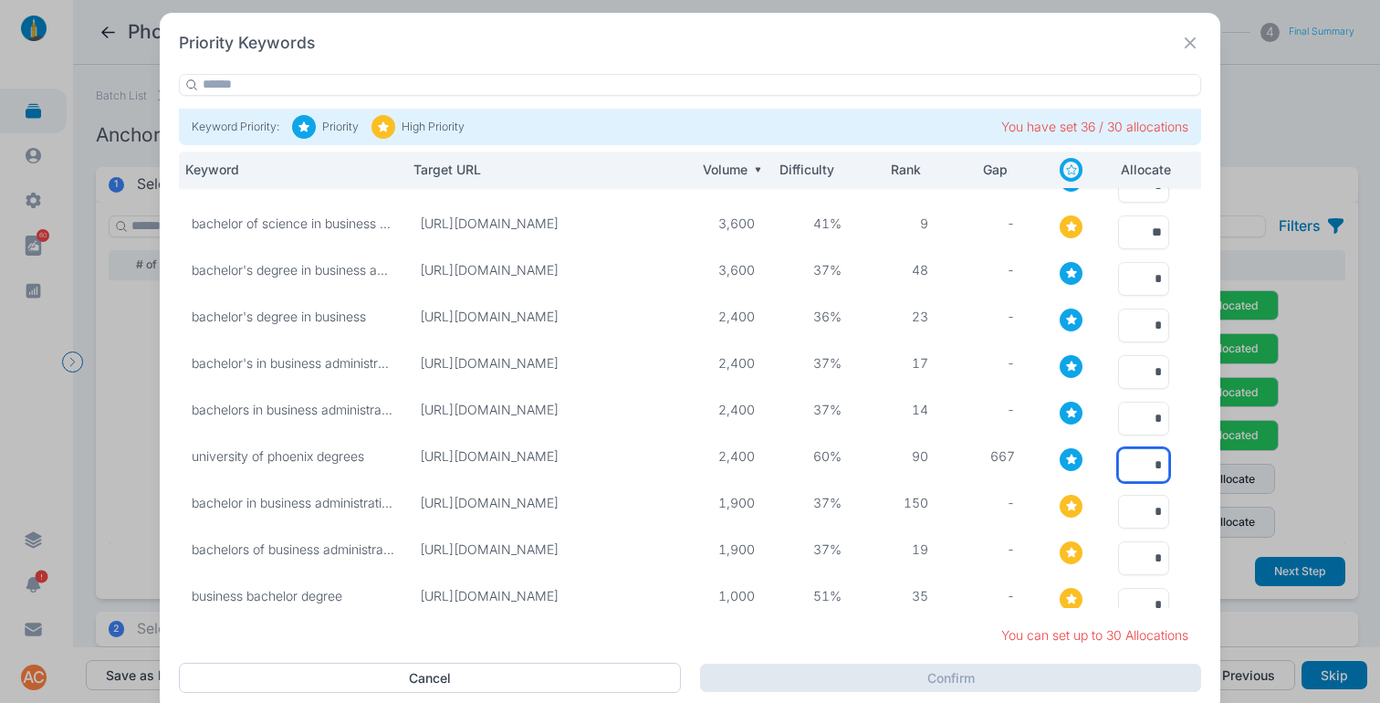
type input "*"
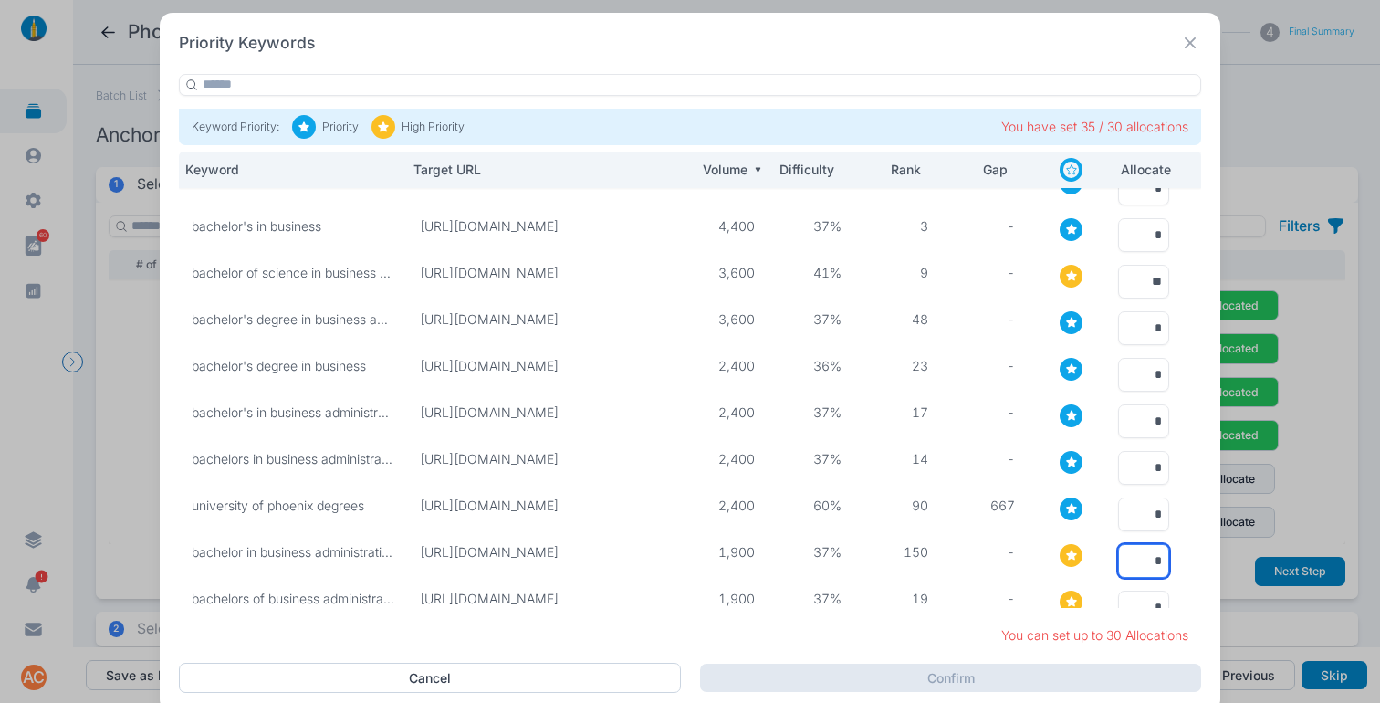
scroll to position [152, 0]
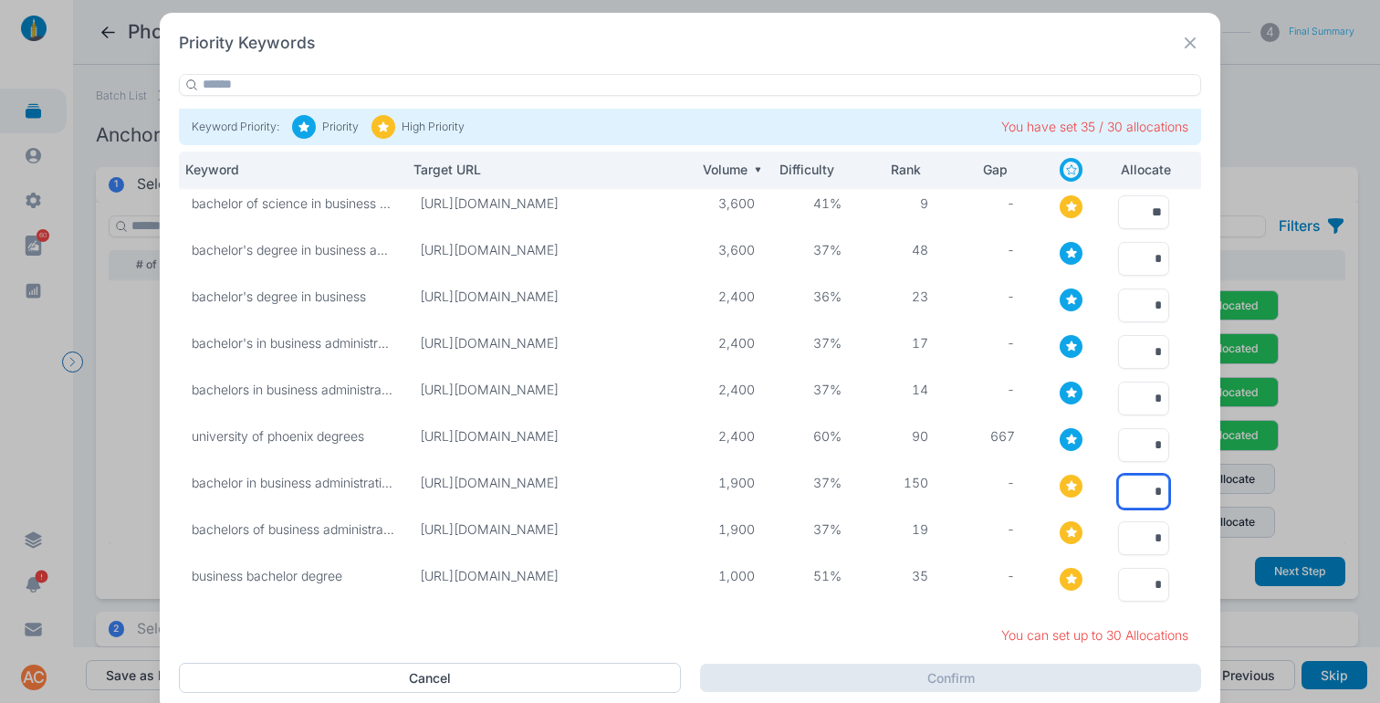
type input "*"
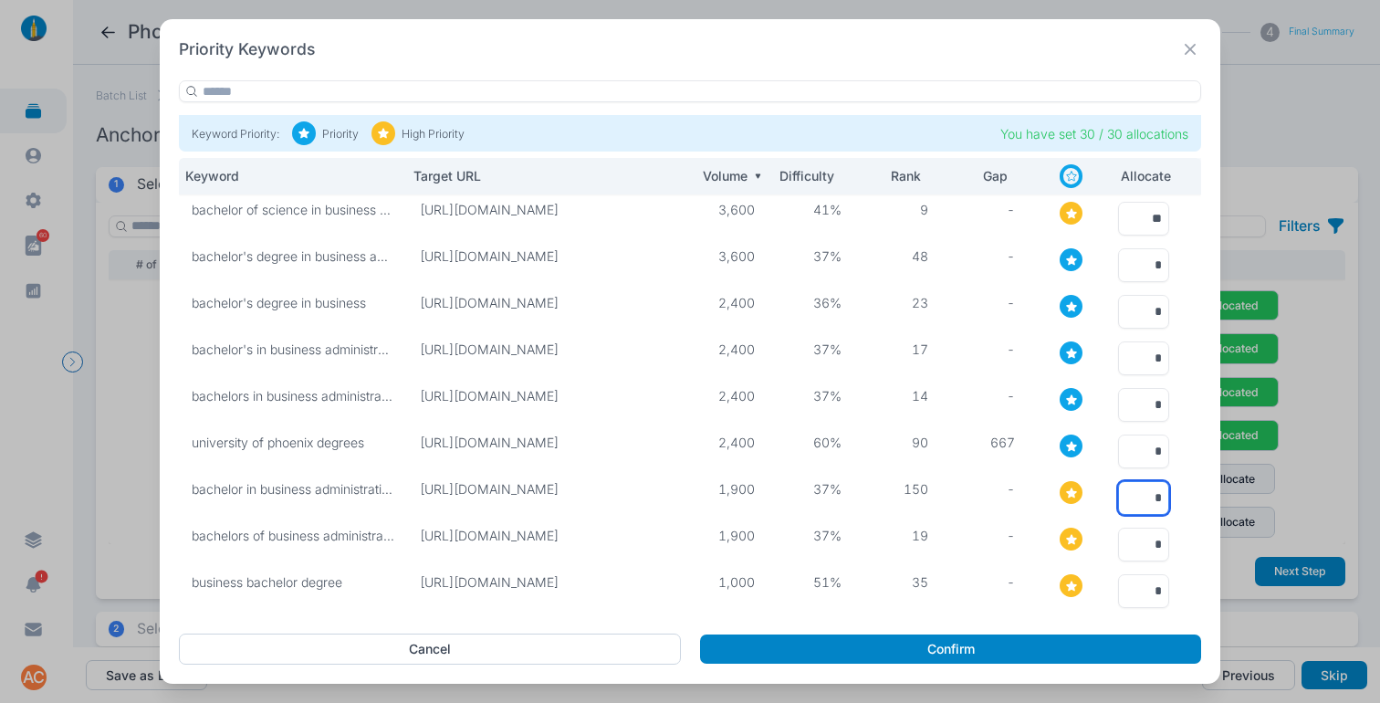
click at [1133, 488] on input "*" at bounding box center [1143, 498] width 51 height 34
type input "*"
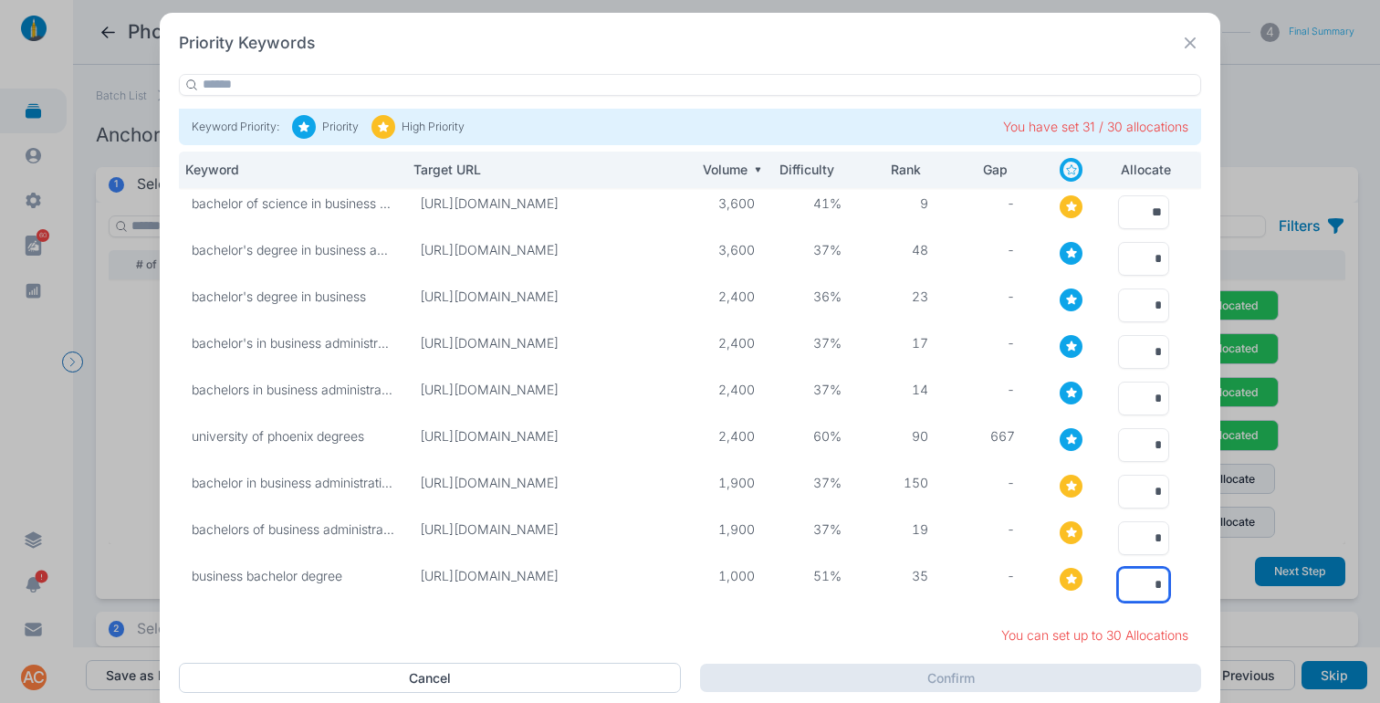
type input "*"
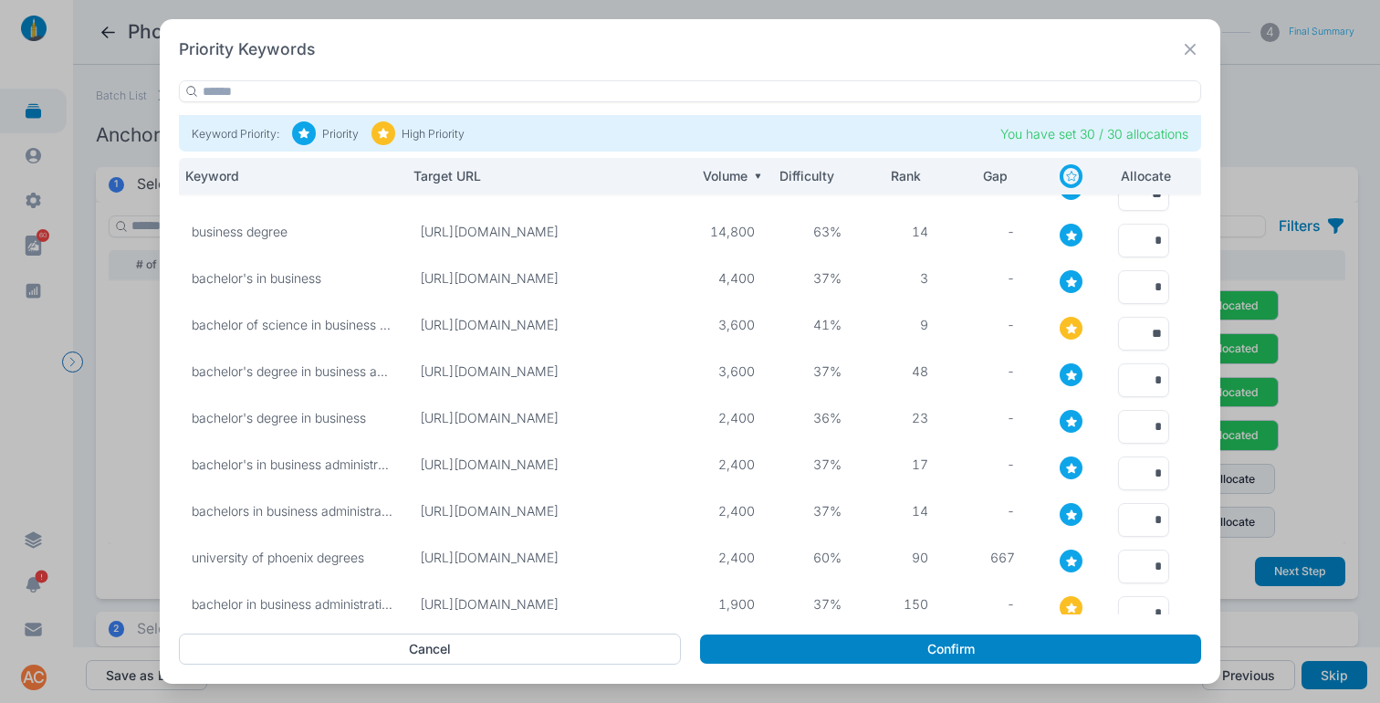
scroll to position [0, 0]
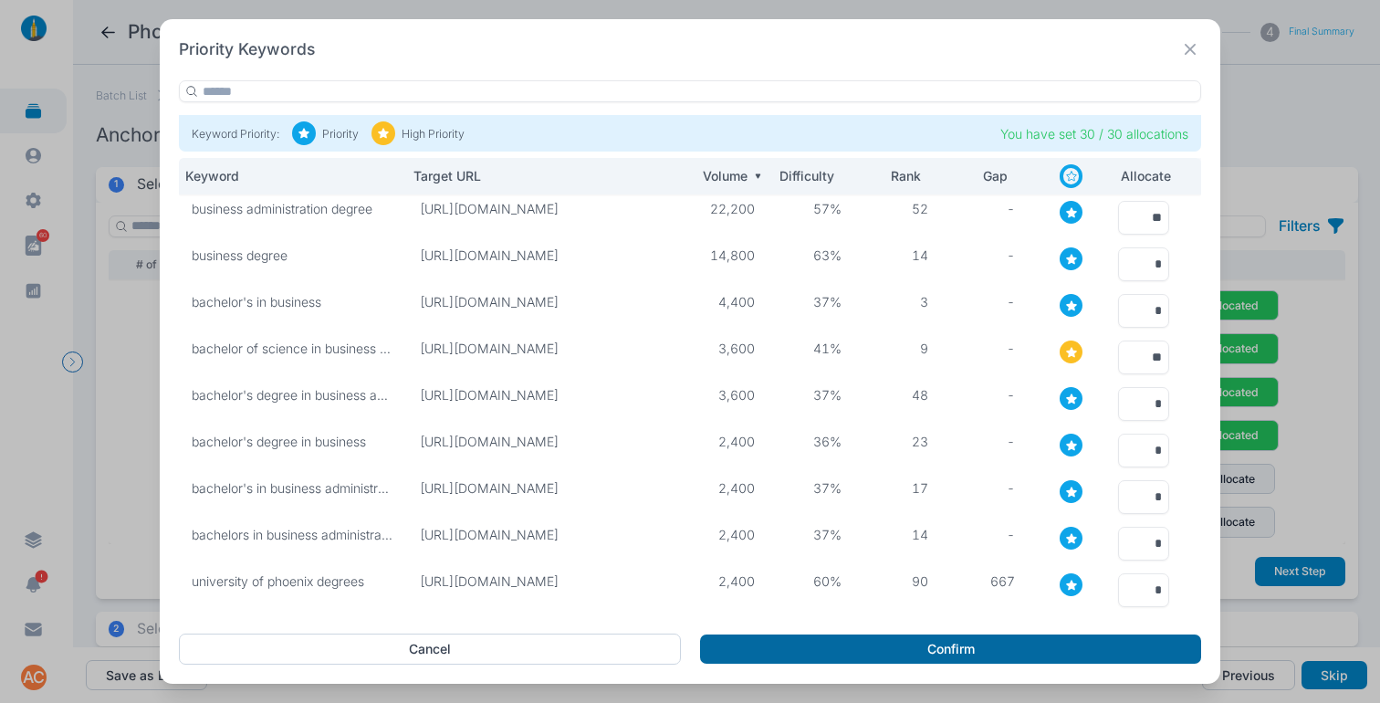
click at [852, 639] on button "Confirm" at bounding box center [950, 648] width 501 height 29
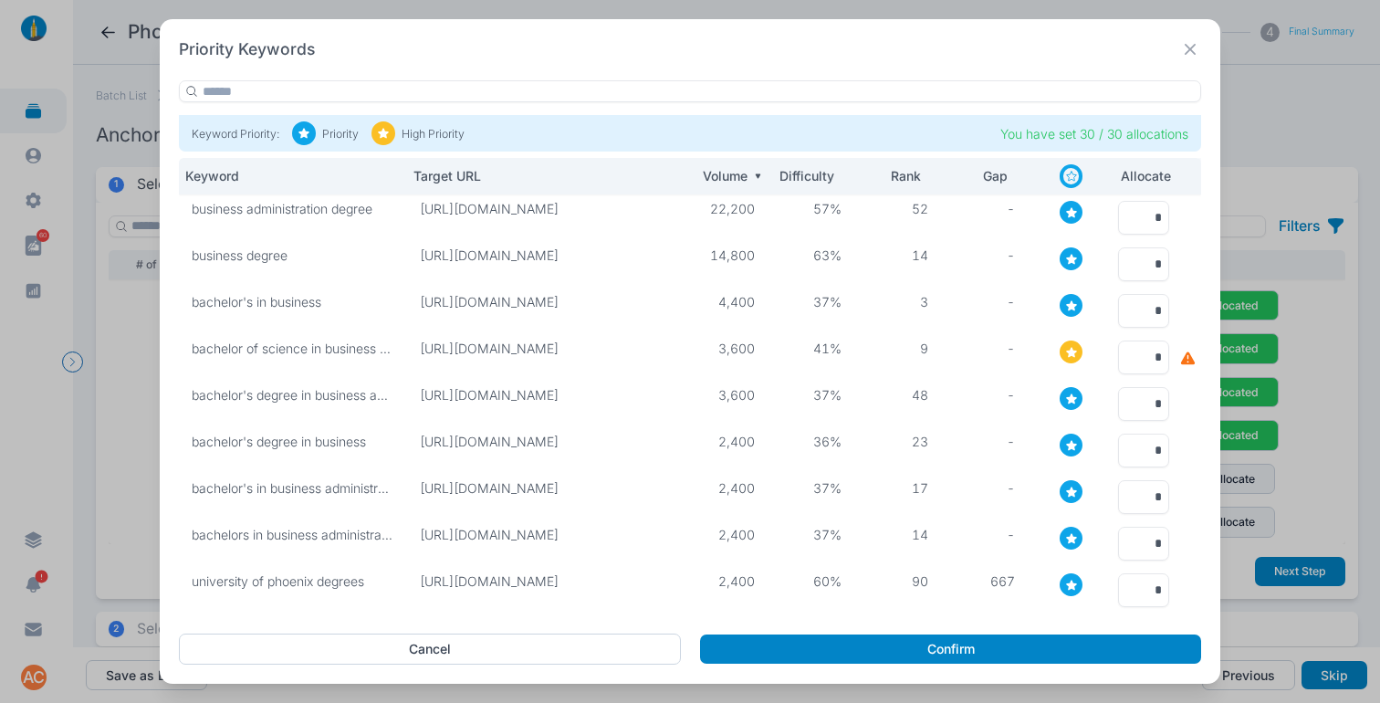
type input "**"
type input "*"
type input "**"
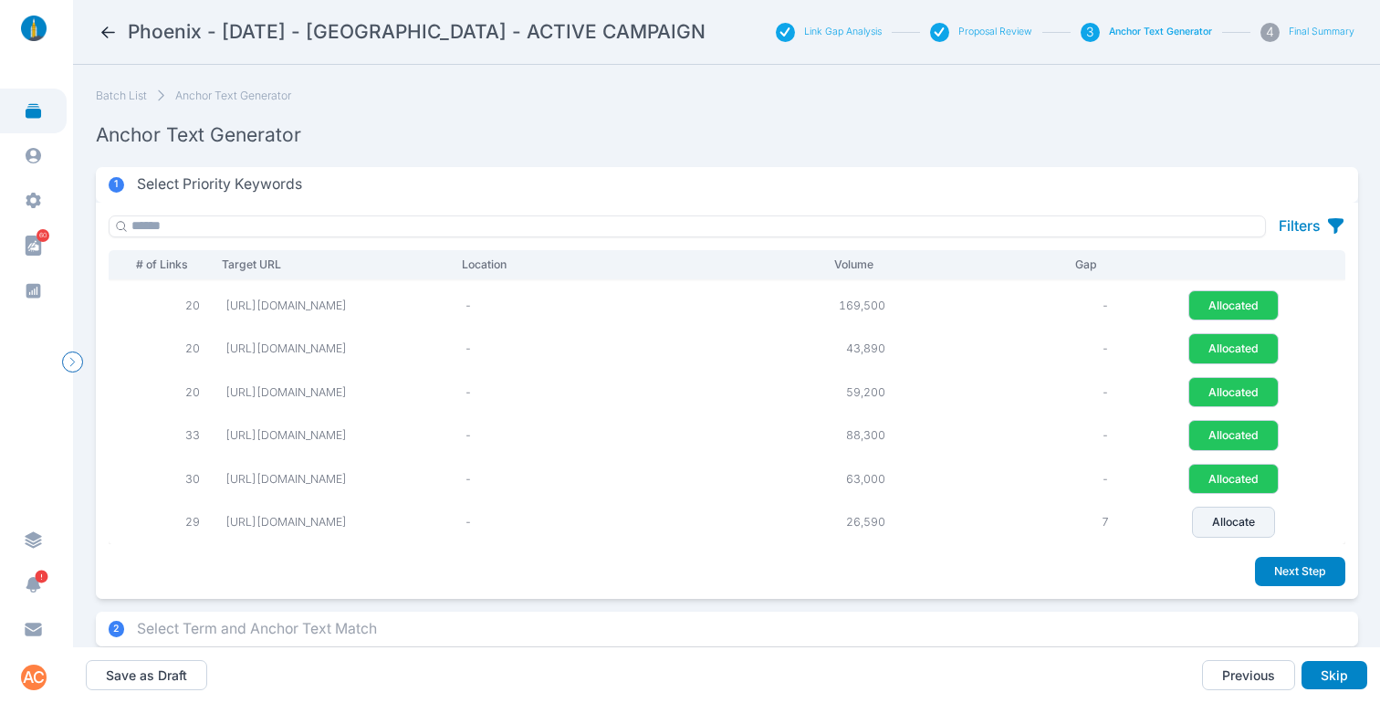
scroll to position [36, 0]
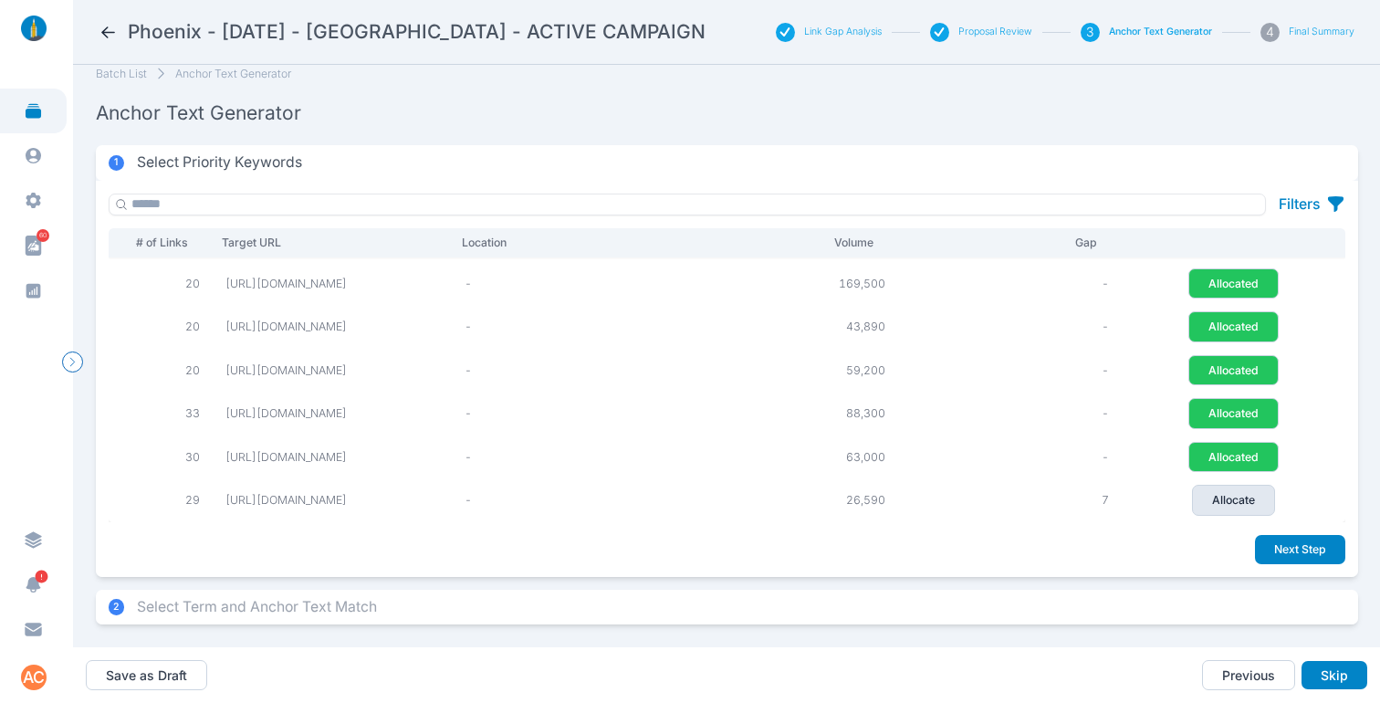
click at [1245, 492] on p "Allocate" at bounding box center [1233, 500] width 43 height 16
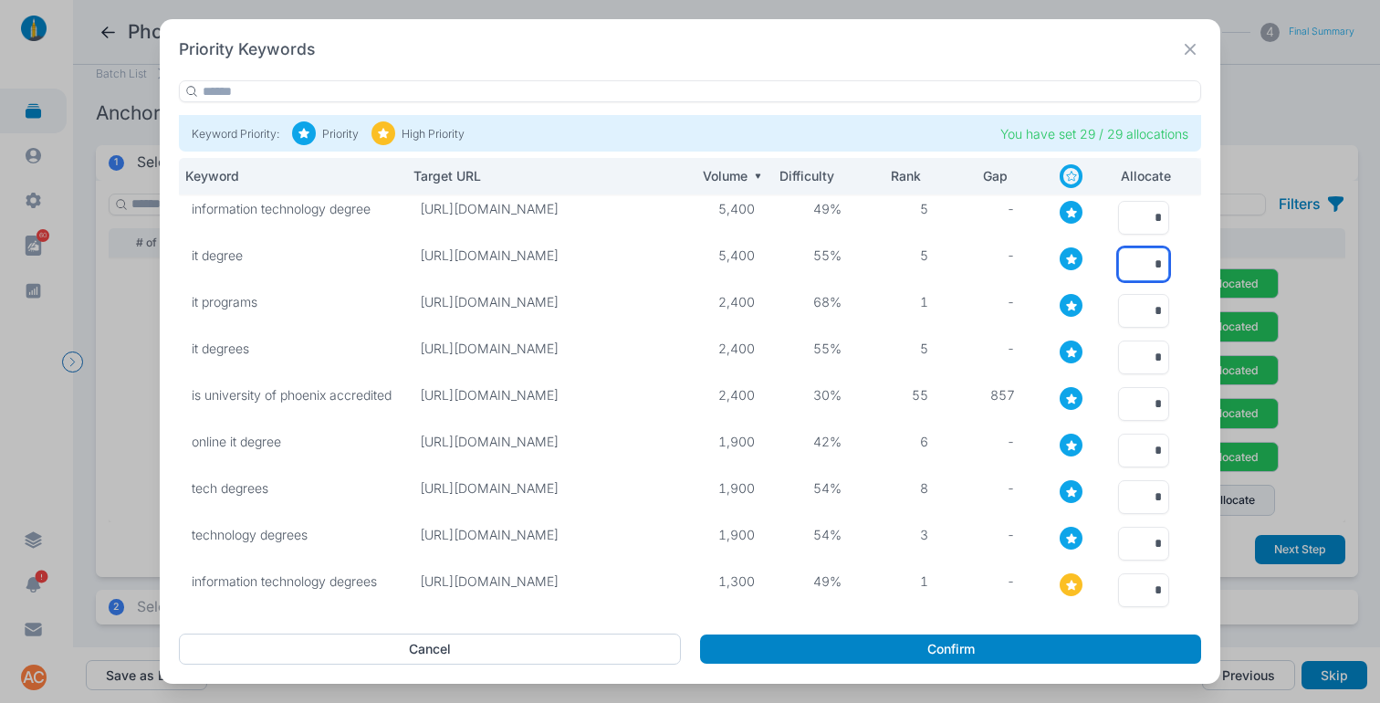
click at [1130, 262] on input "*" at bounding box center [1143, 264] width 51 height 34
type input "*"
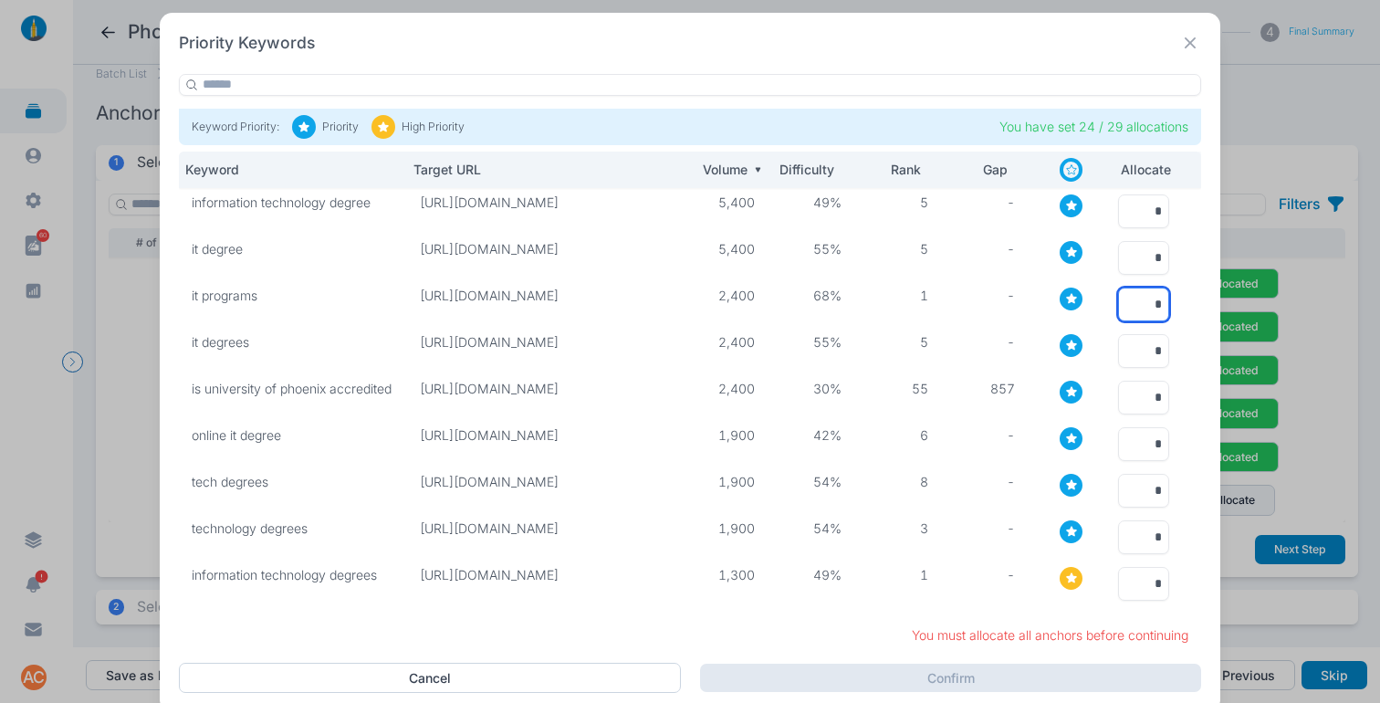
type input "*"
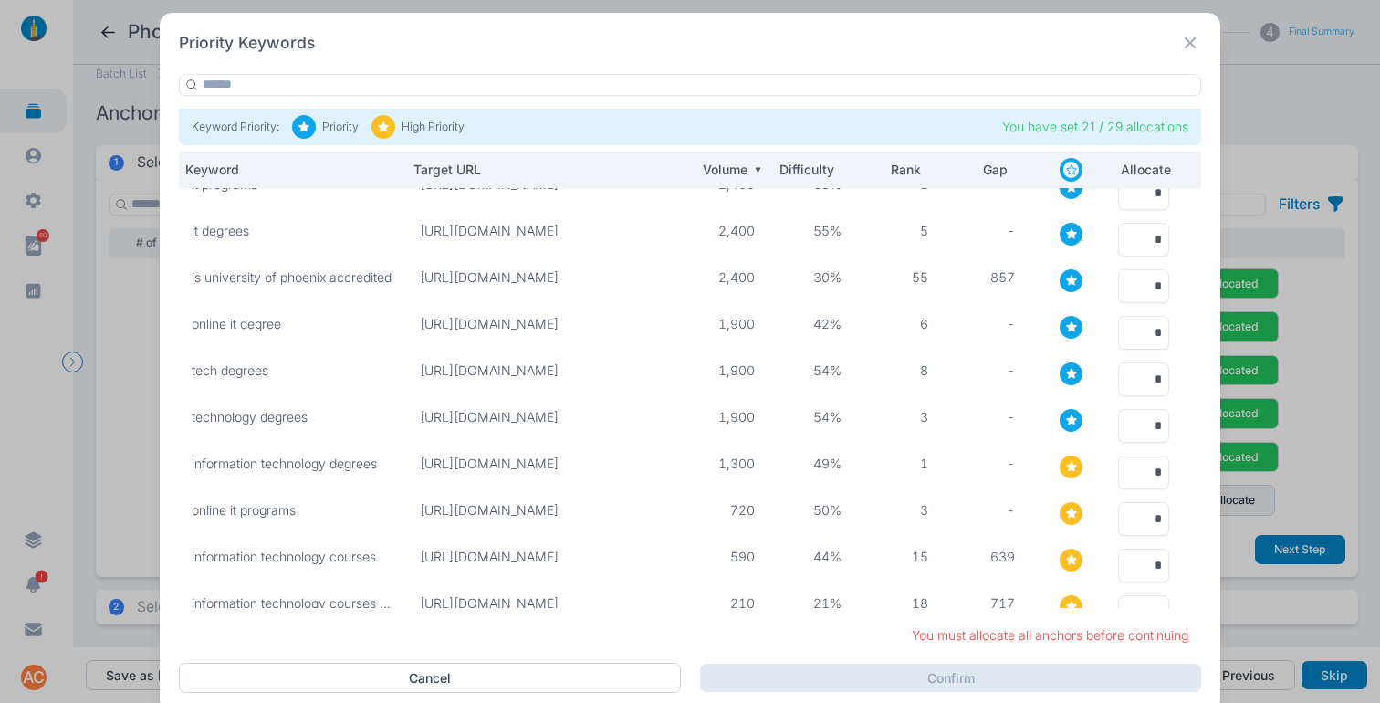
scroll to position [198, 0]
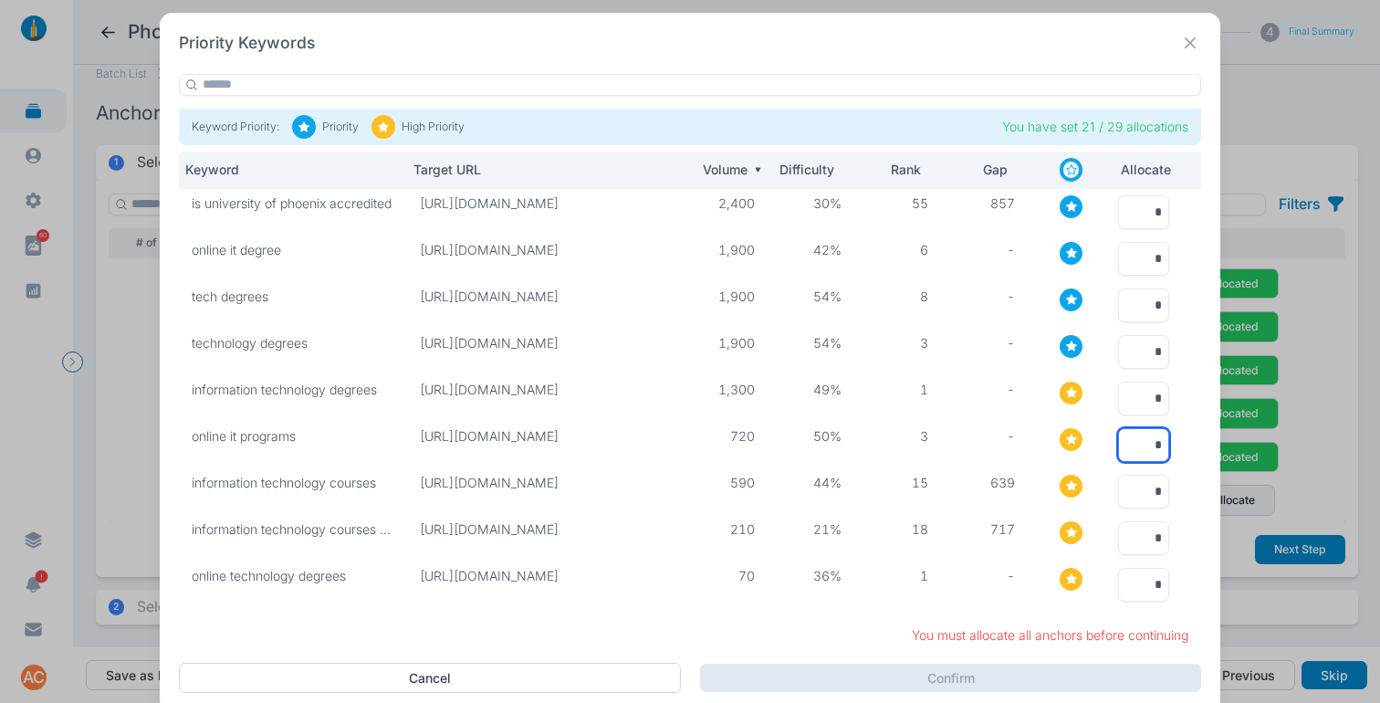
click at [1144, 428] on input "*" at bounding box center [1143, 445] width 51 height 34
type input "*"
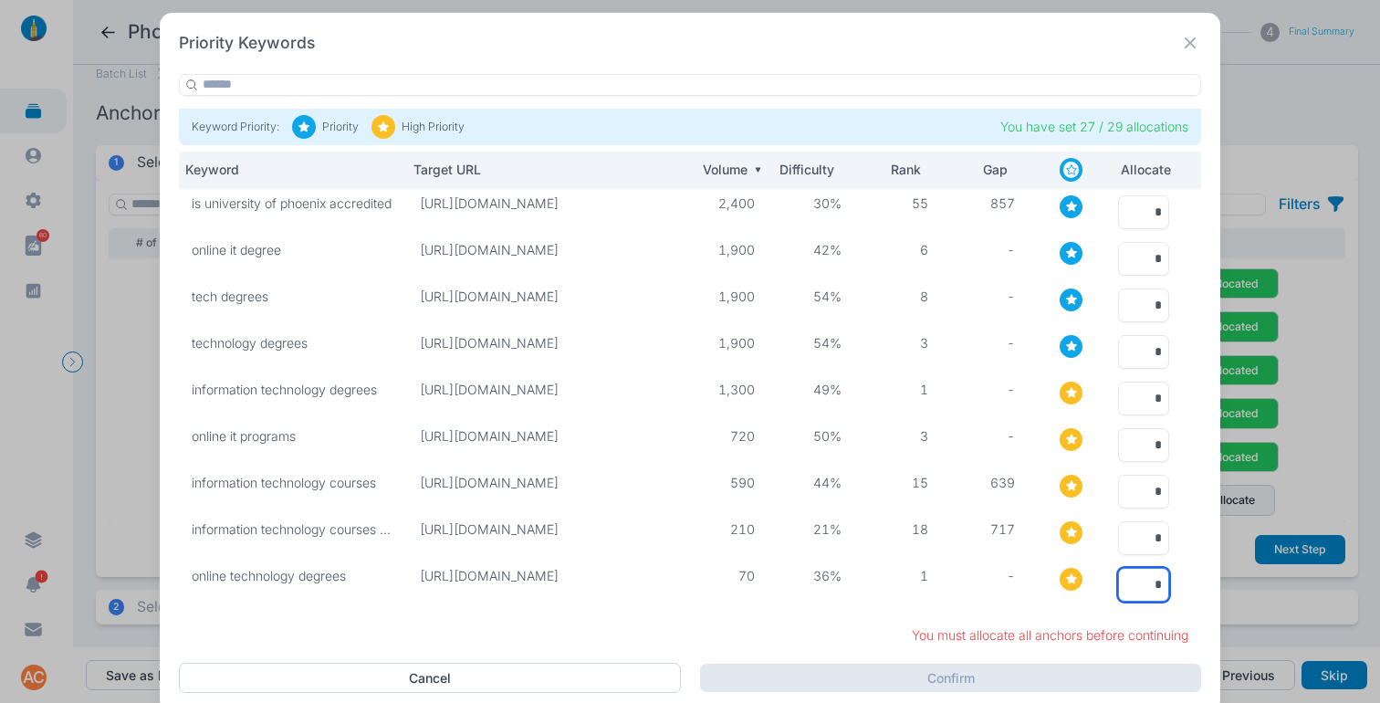
type input "*"
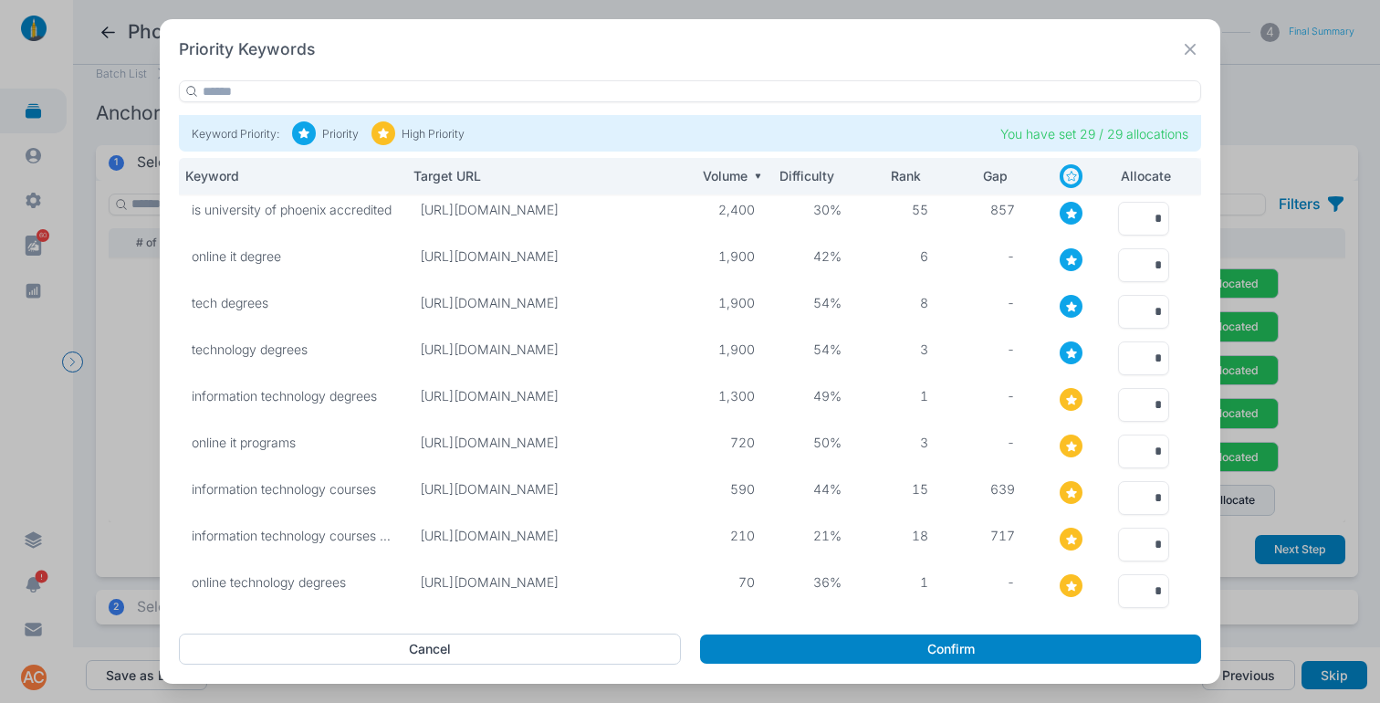
scroll to position [0, 0]
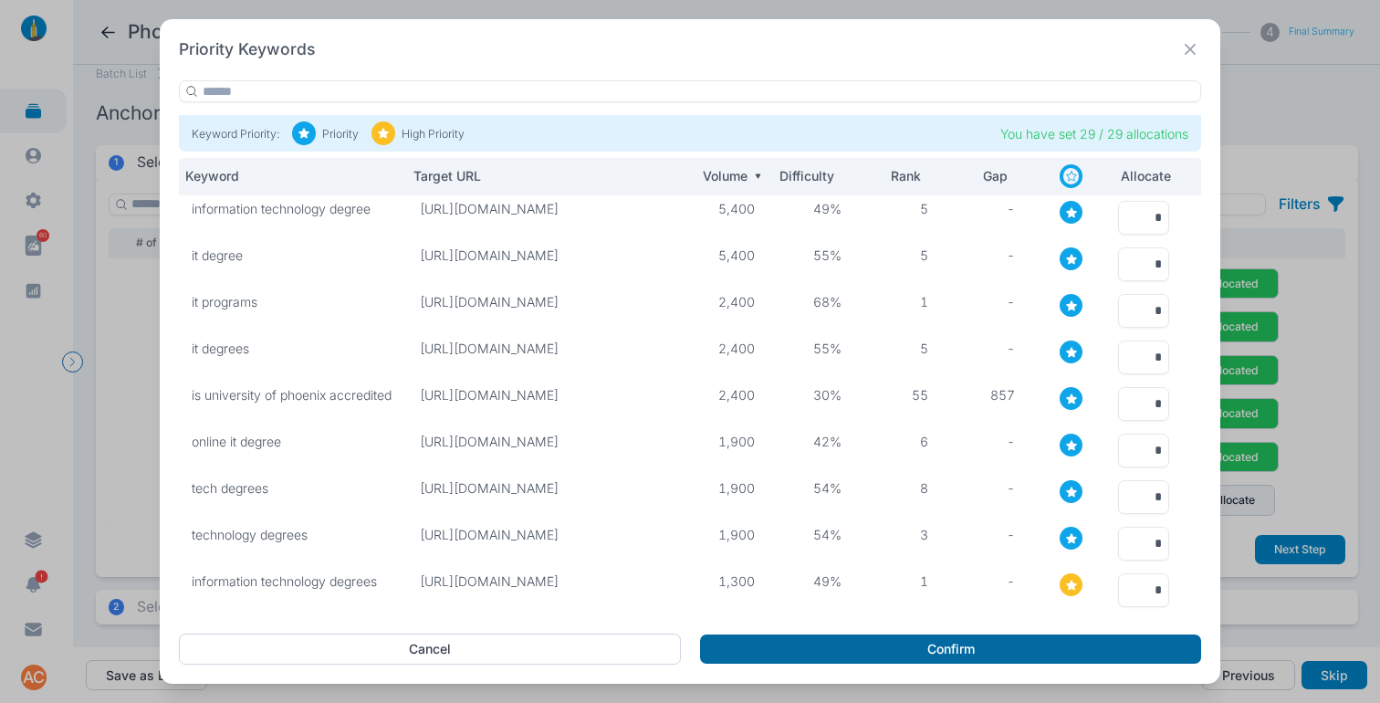
click at [859, 645] on button "Confirm" at bounding box center [950, 648] width 501 height 29
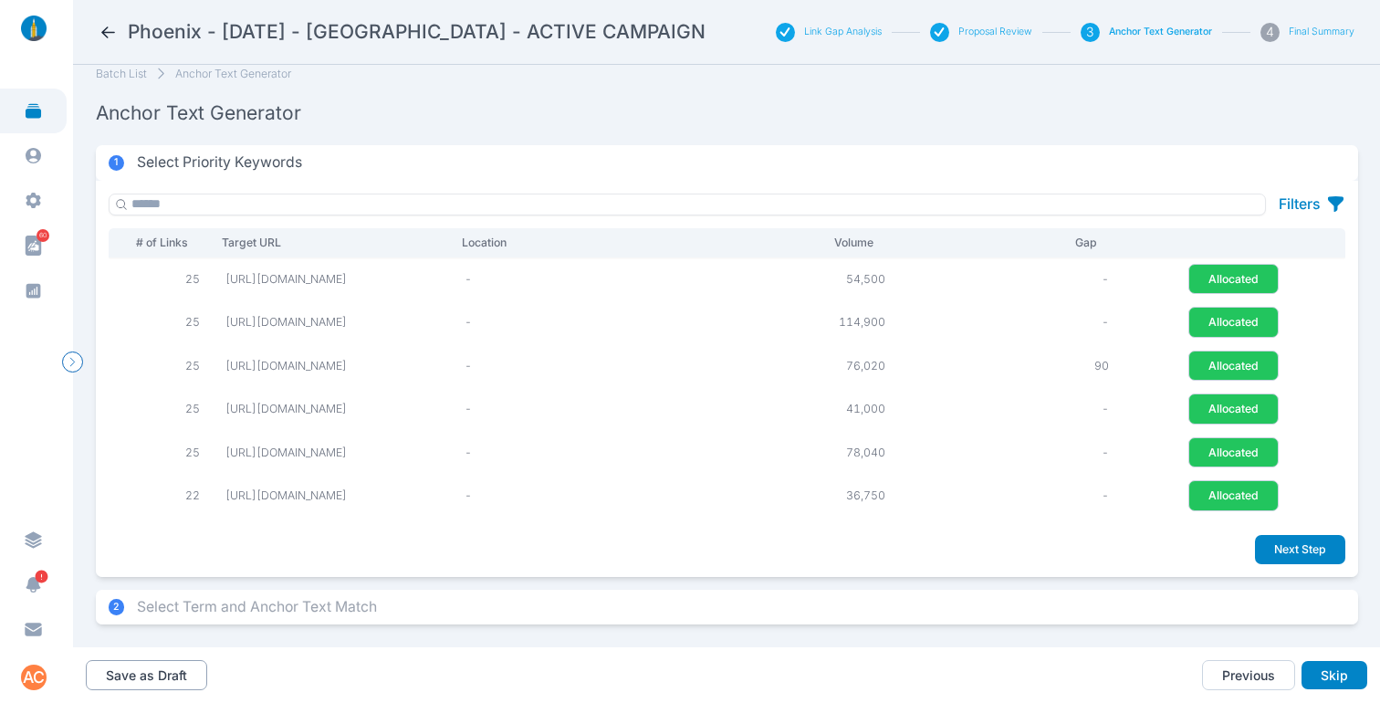
click at [153, 676] on button "Save as Draft" at bounding box center [146, 675] width 121 height 31
click at [154, 672] on button "Save as Draft" at bounding box center [146, 675] width 121 height 31
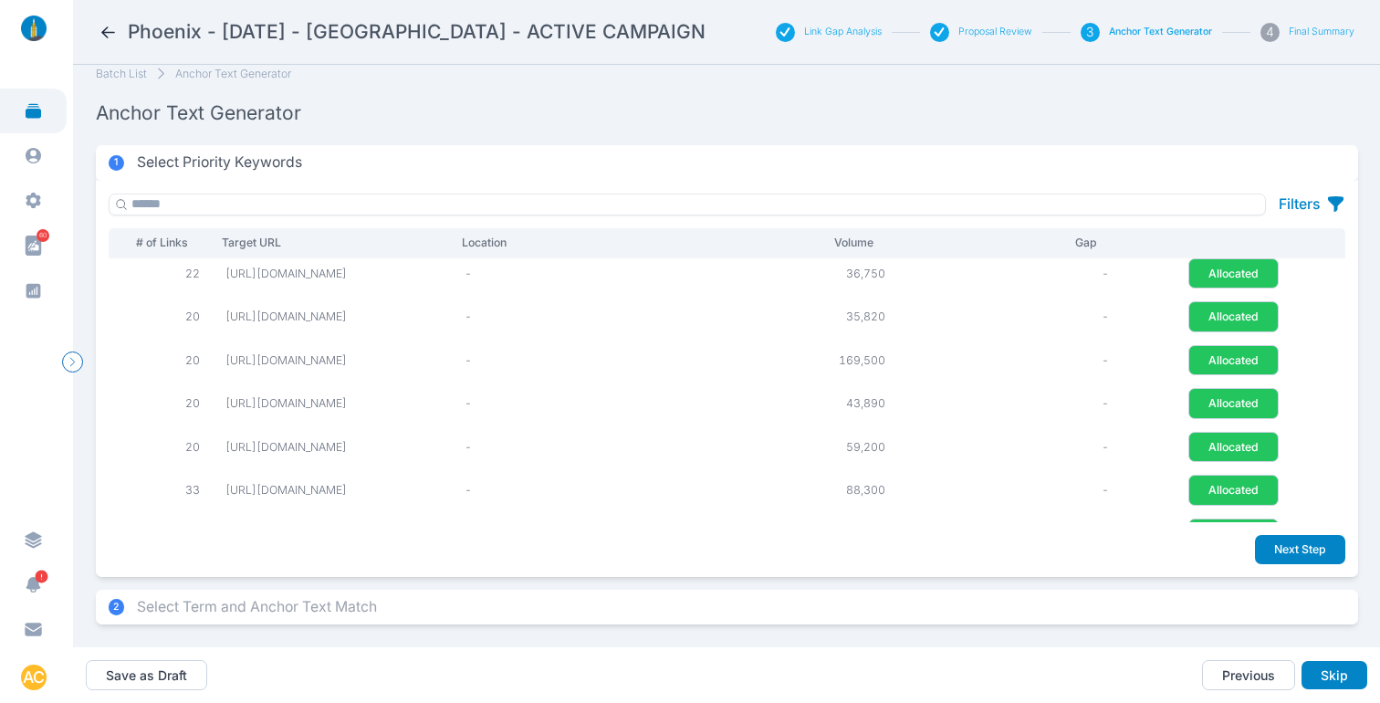
scroll to position [317, 0]
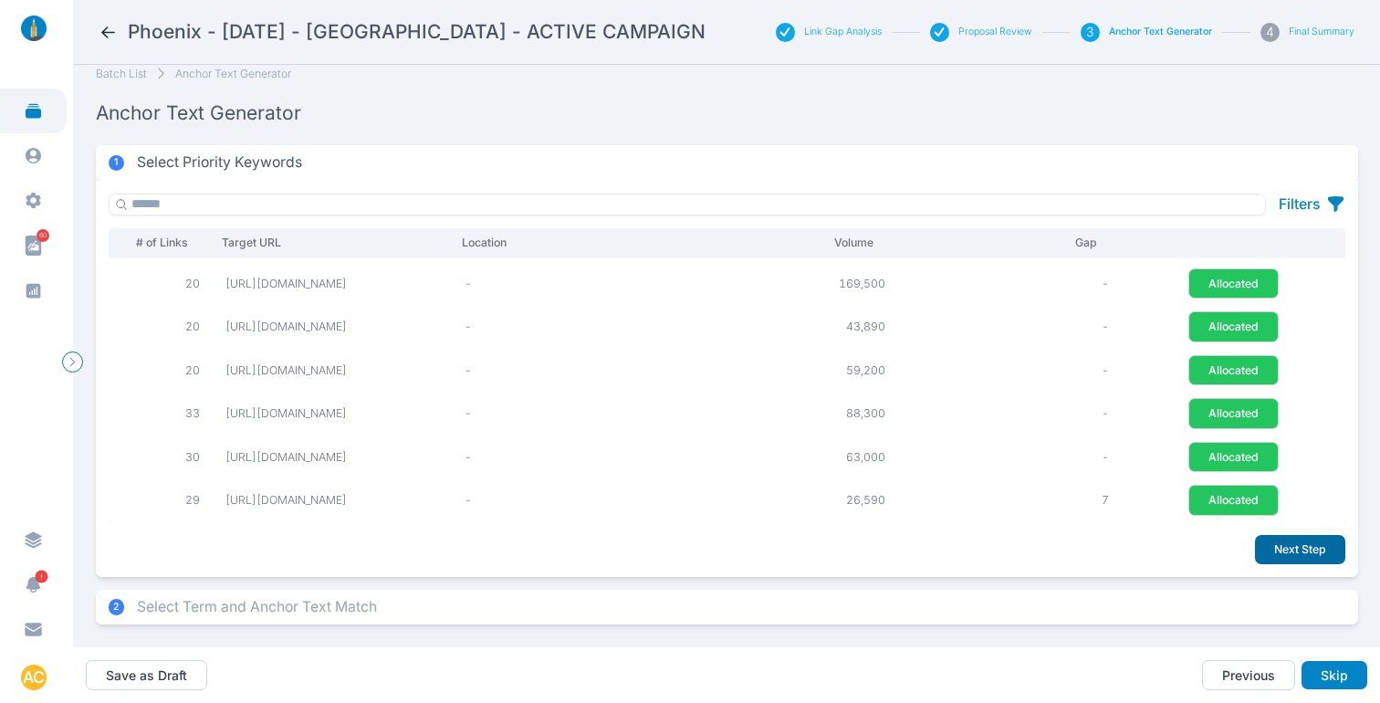
click at [1291, 536] on button "Next Step" at bounding box center [1300, 549] width 90 height 29
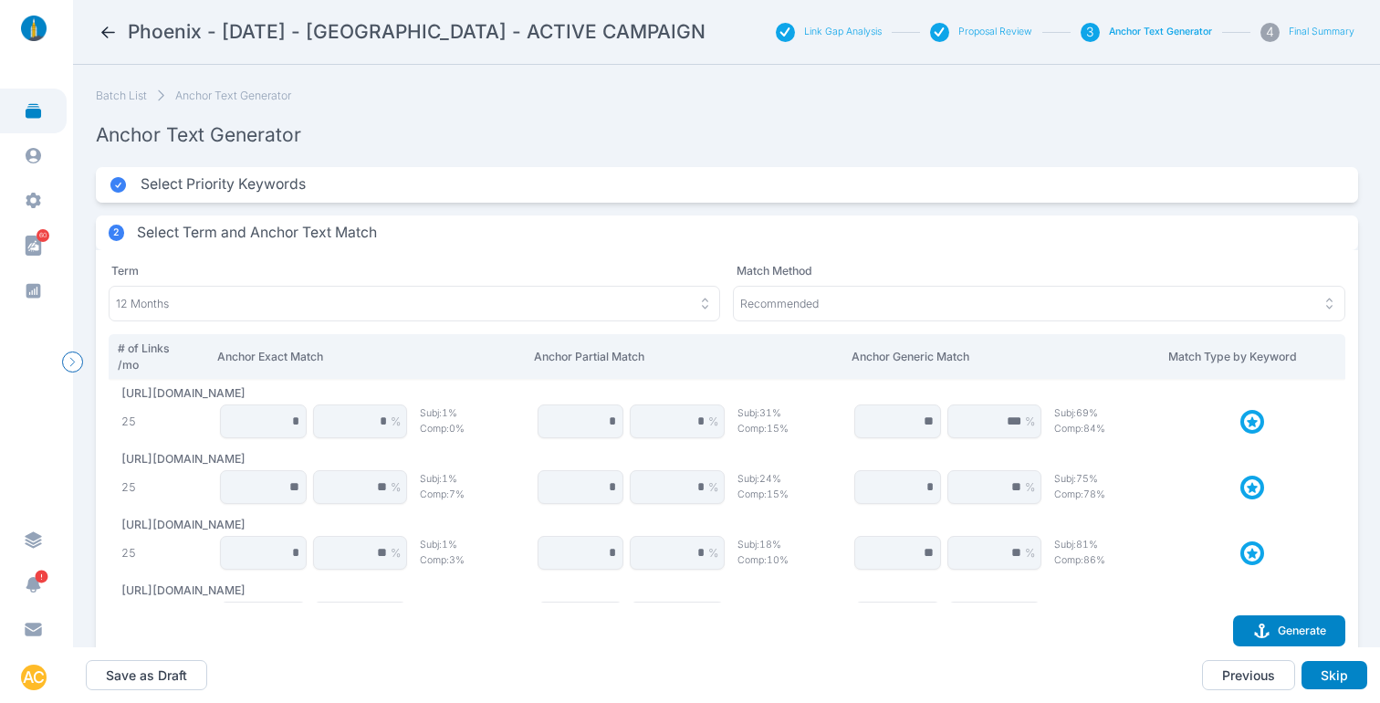
scroll to position [1, 0]
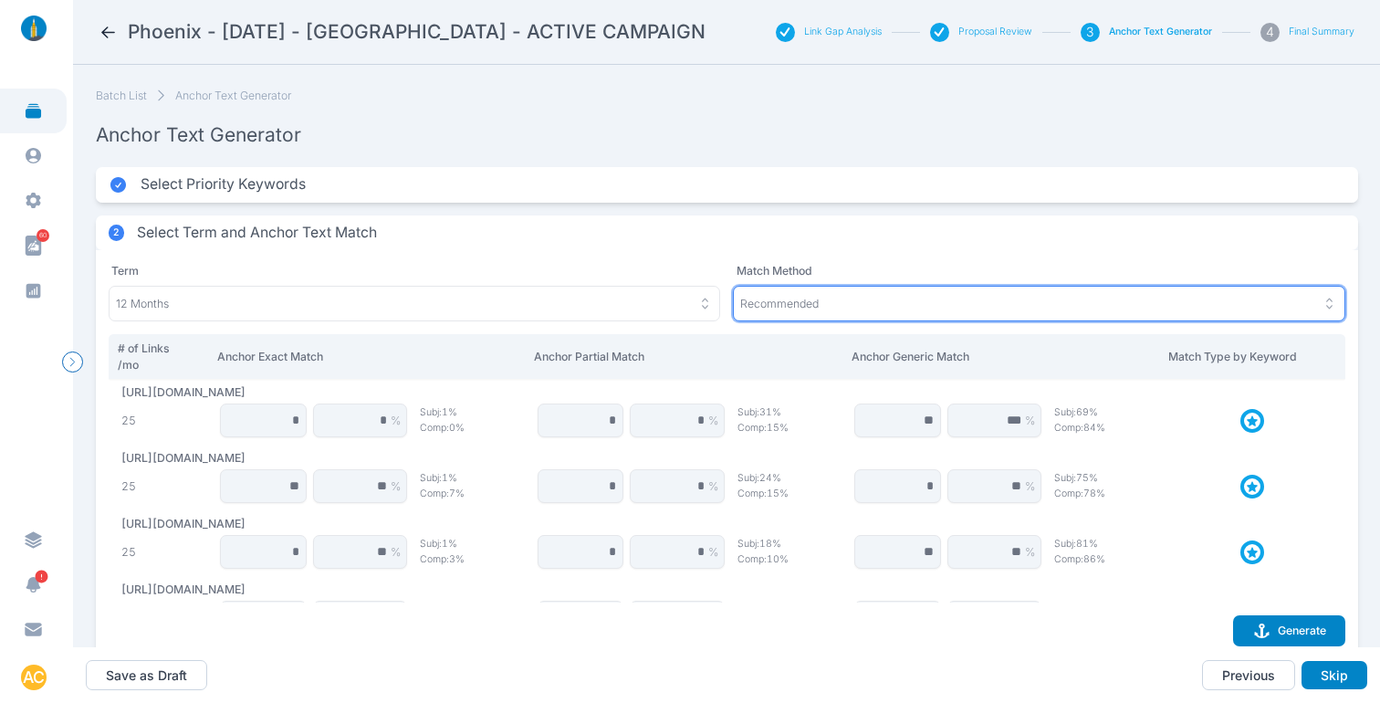
click at [810, 298] on p "Recommended" at bounding box center [779, 304] width 78 height 16
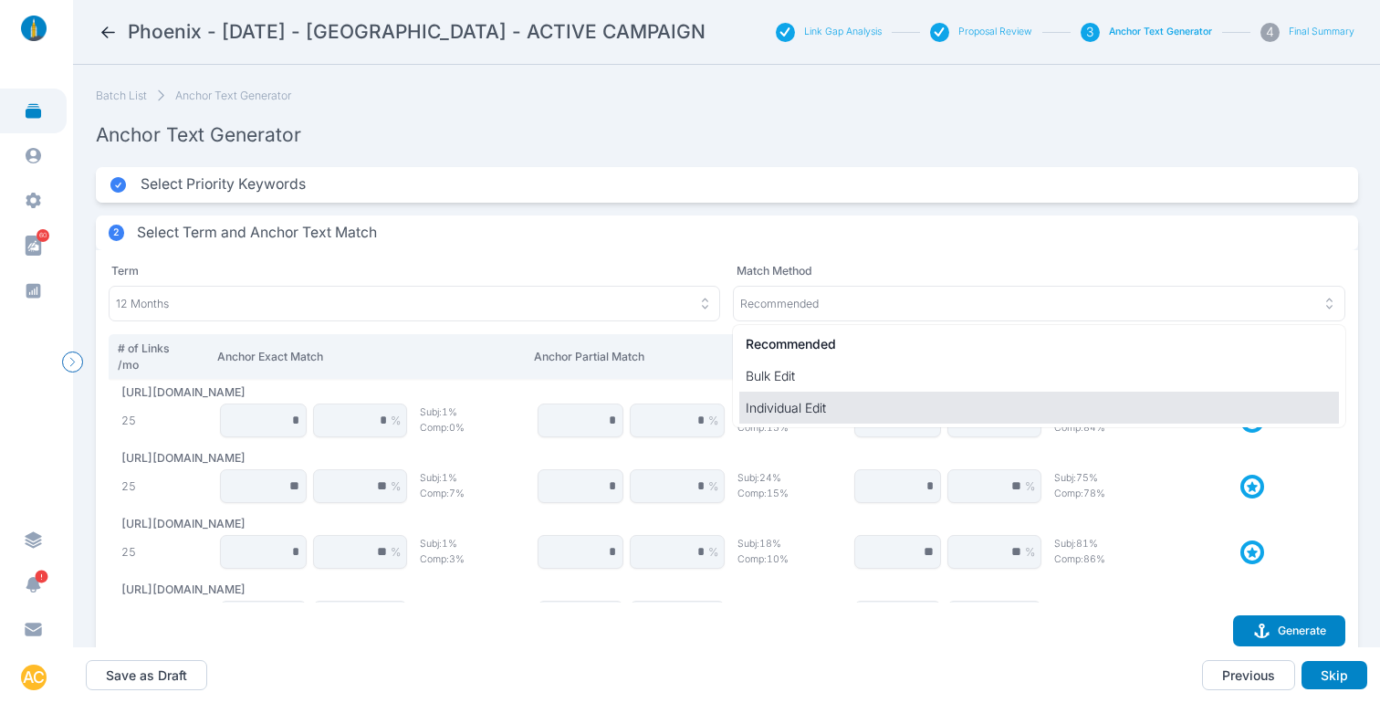
click at [758, 411] on p "Individual Edit" at bounding box center [1039, 407] width 587 height 19
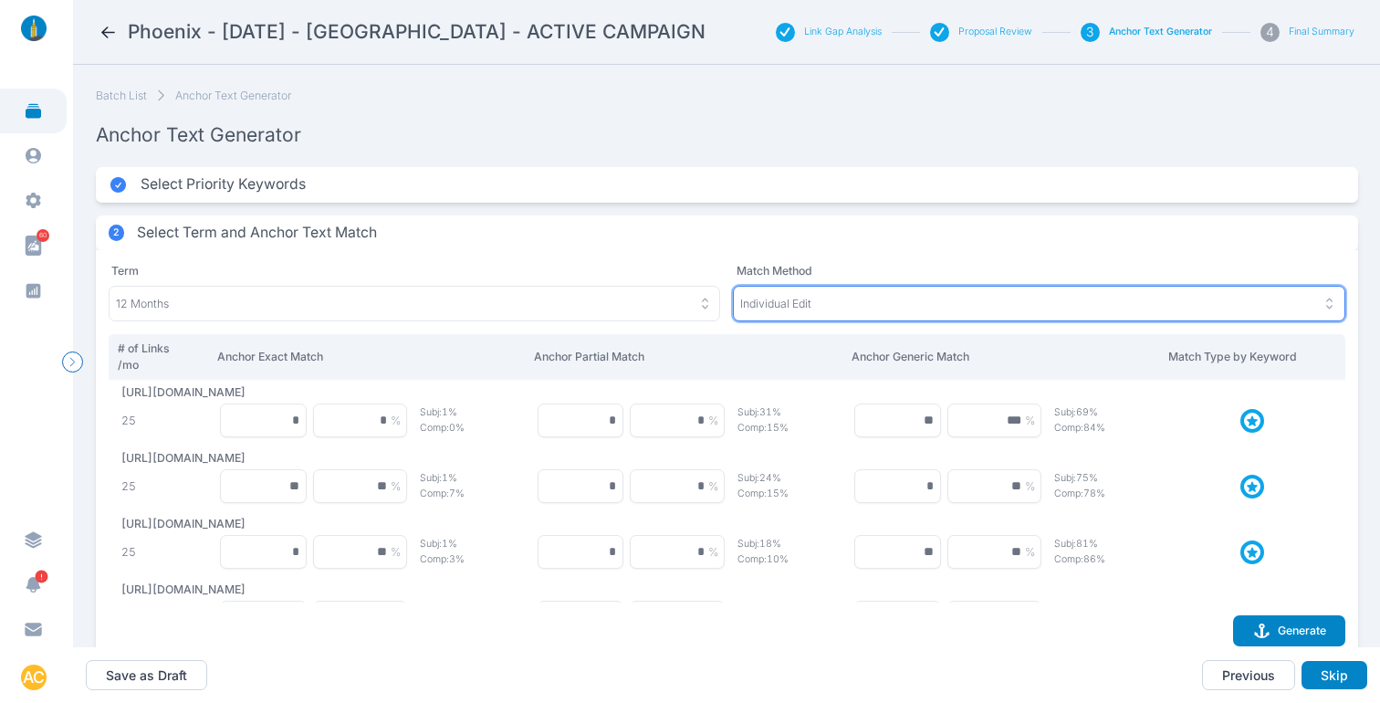
click at [771, 310] on p "Individual Edit" at bounding box center [775, 304] width 71 height 16
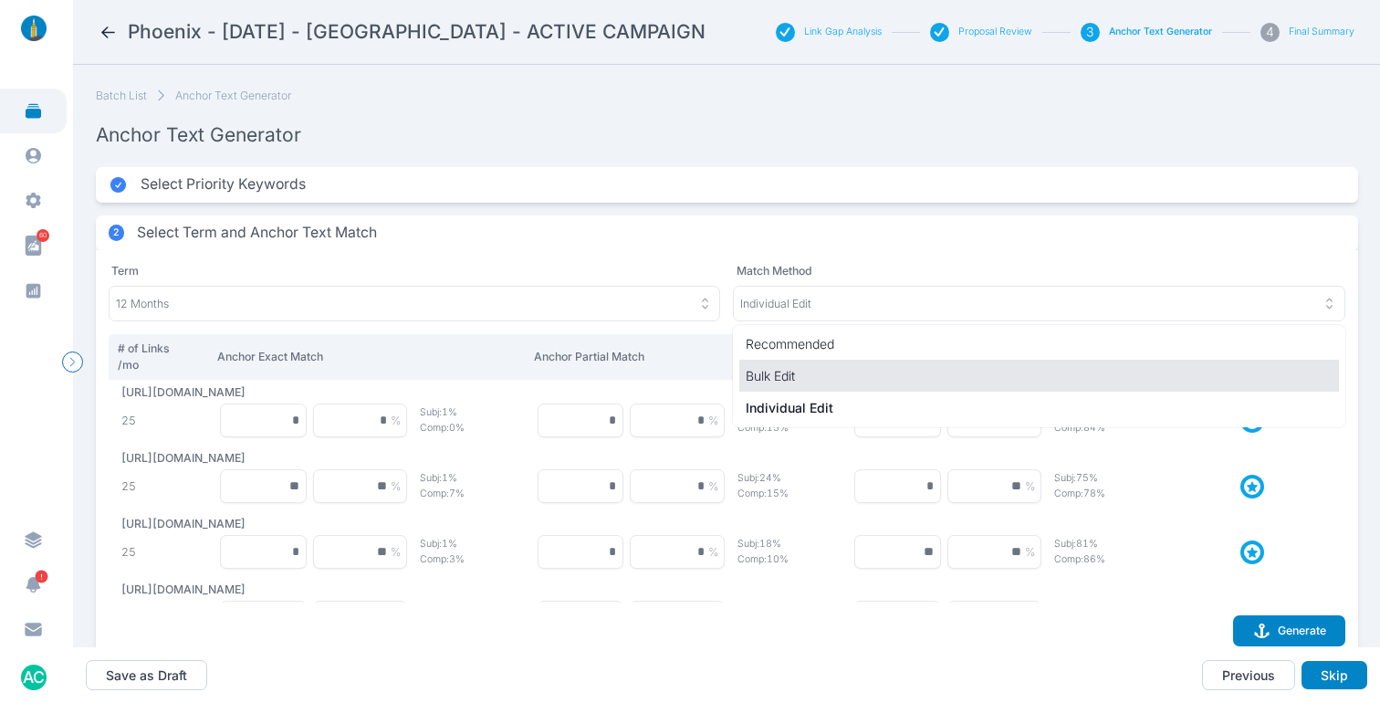
click at [768, 374] on p "Bulk Edit" at bounding box center [1039, 375] width 587 height 19
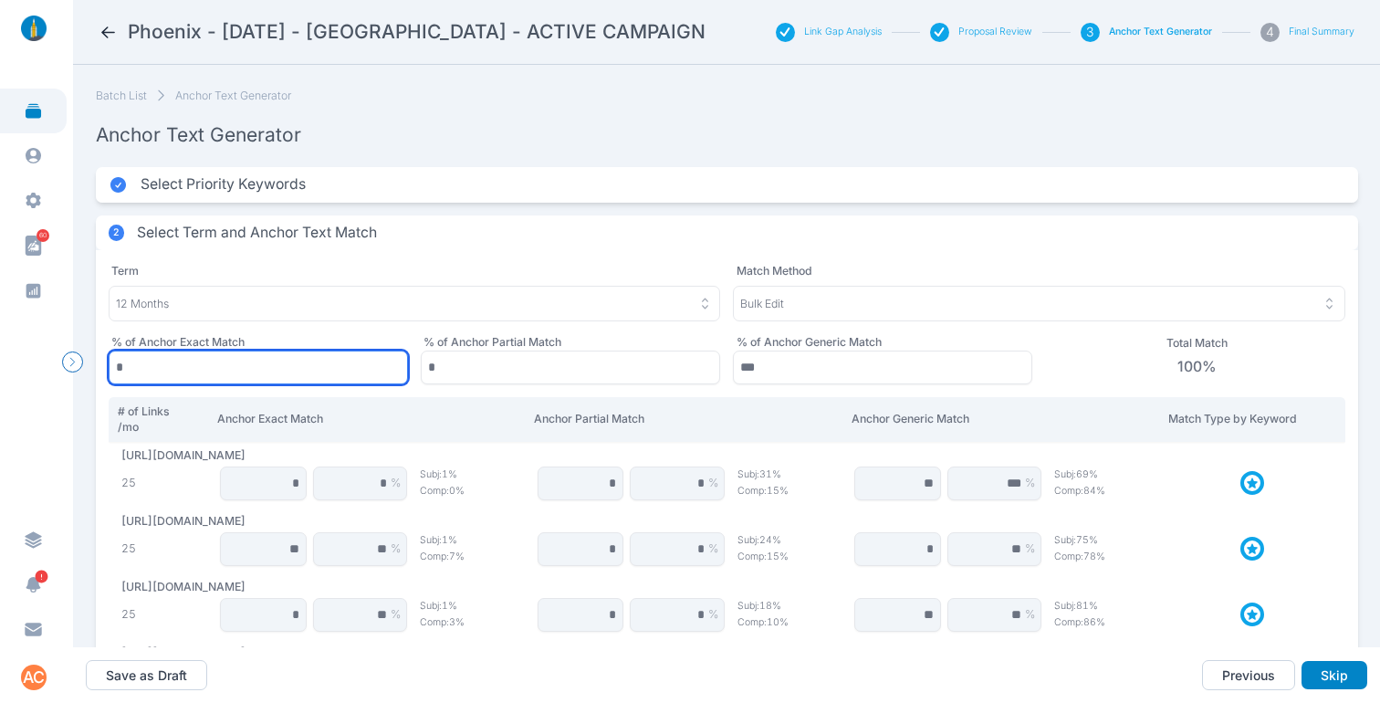
click at [212, 375] on input "*" at bounding box center [258, 367] width 299 height 34
type input "**"
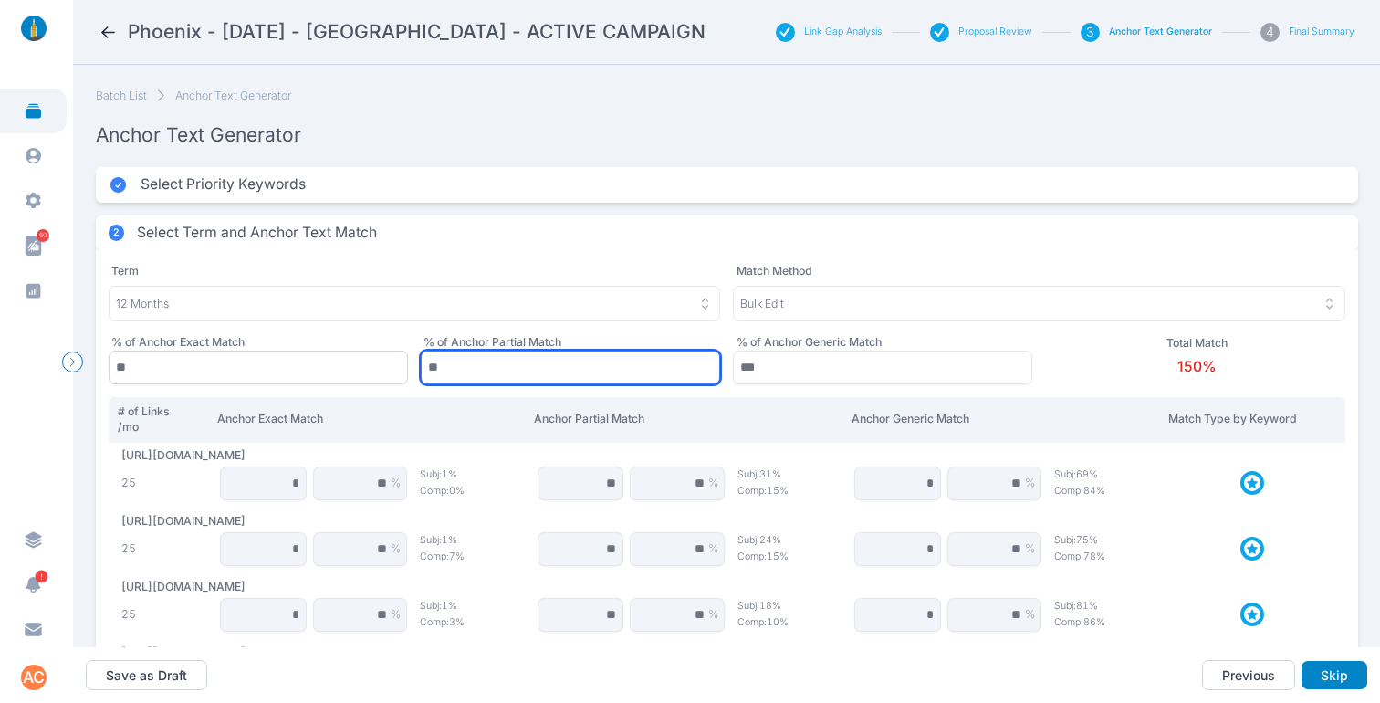
type input "**"
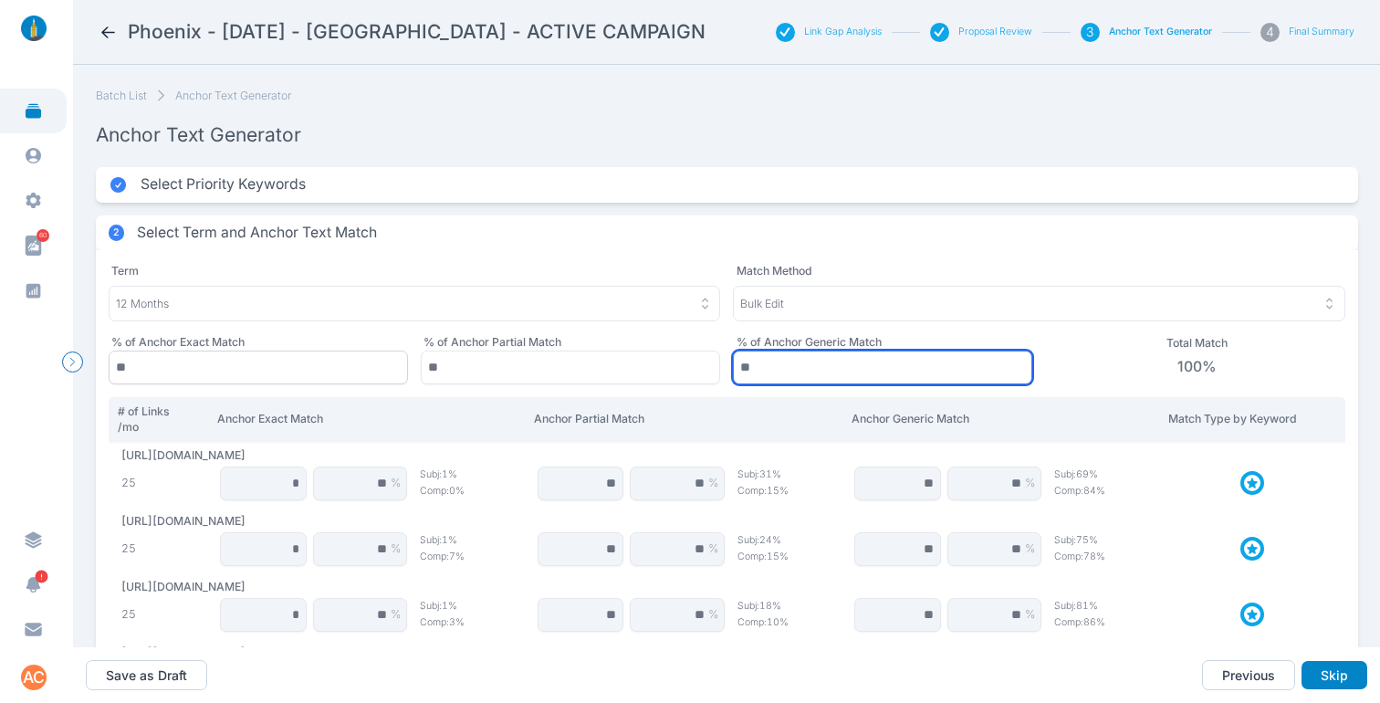
type input "**"
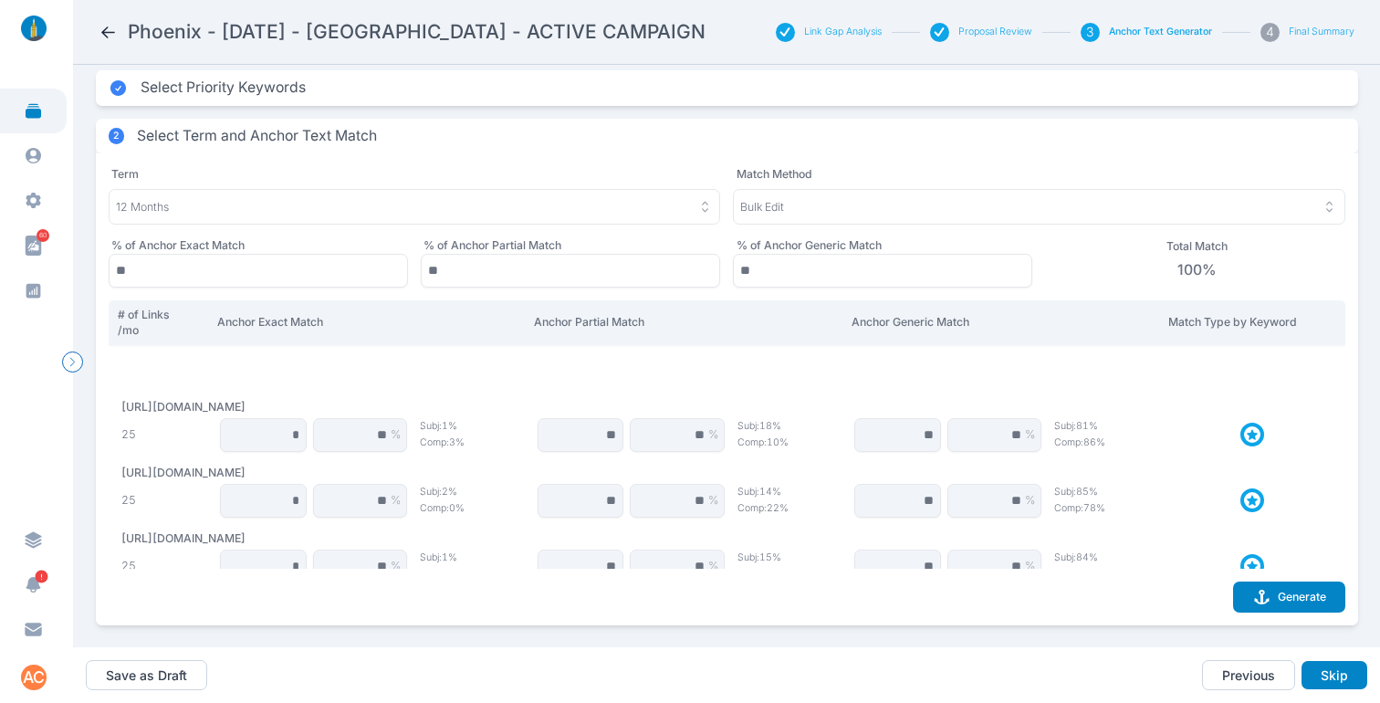
scroll to position [0, 0]
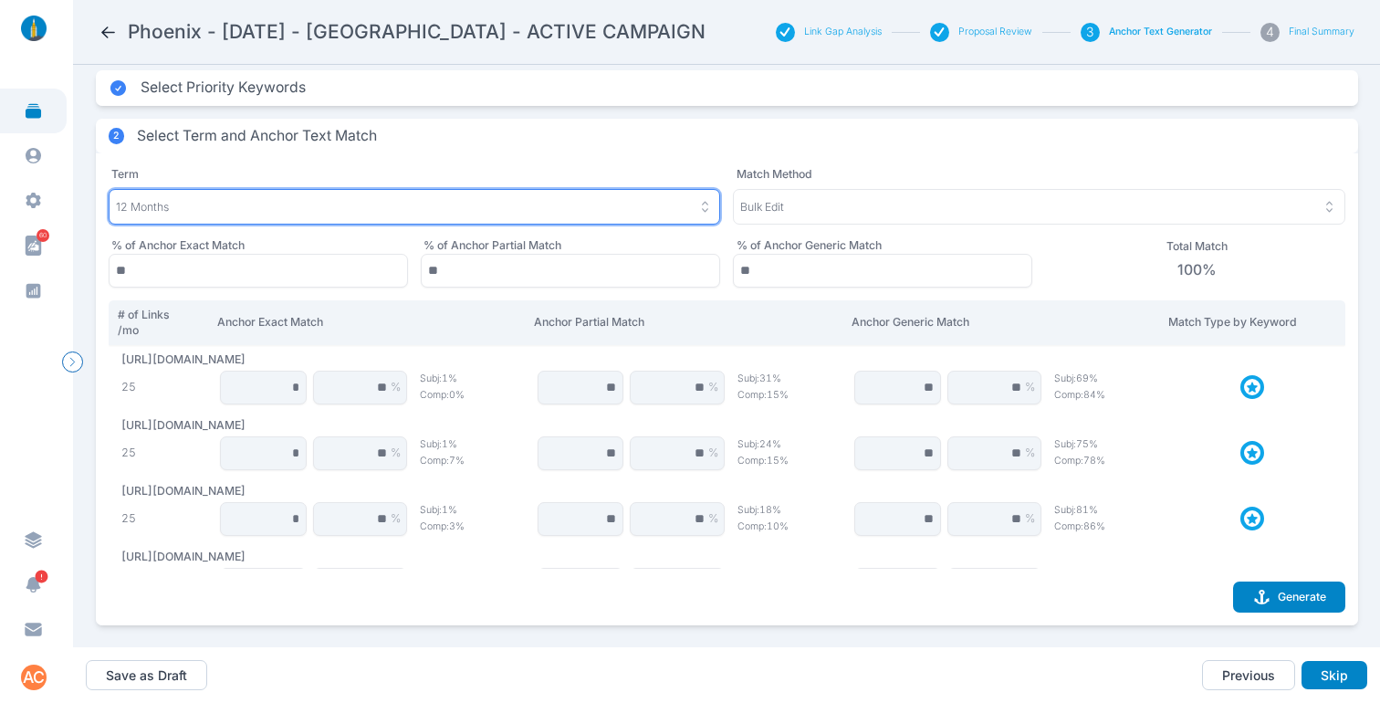
click at [304, 199] on div "12 Months" at bounding box center [415, 207] width 598 height 16
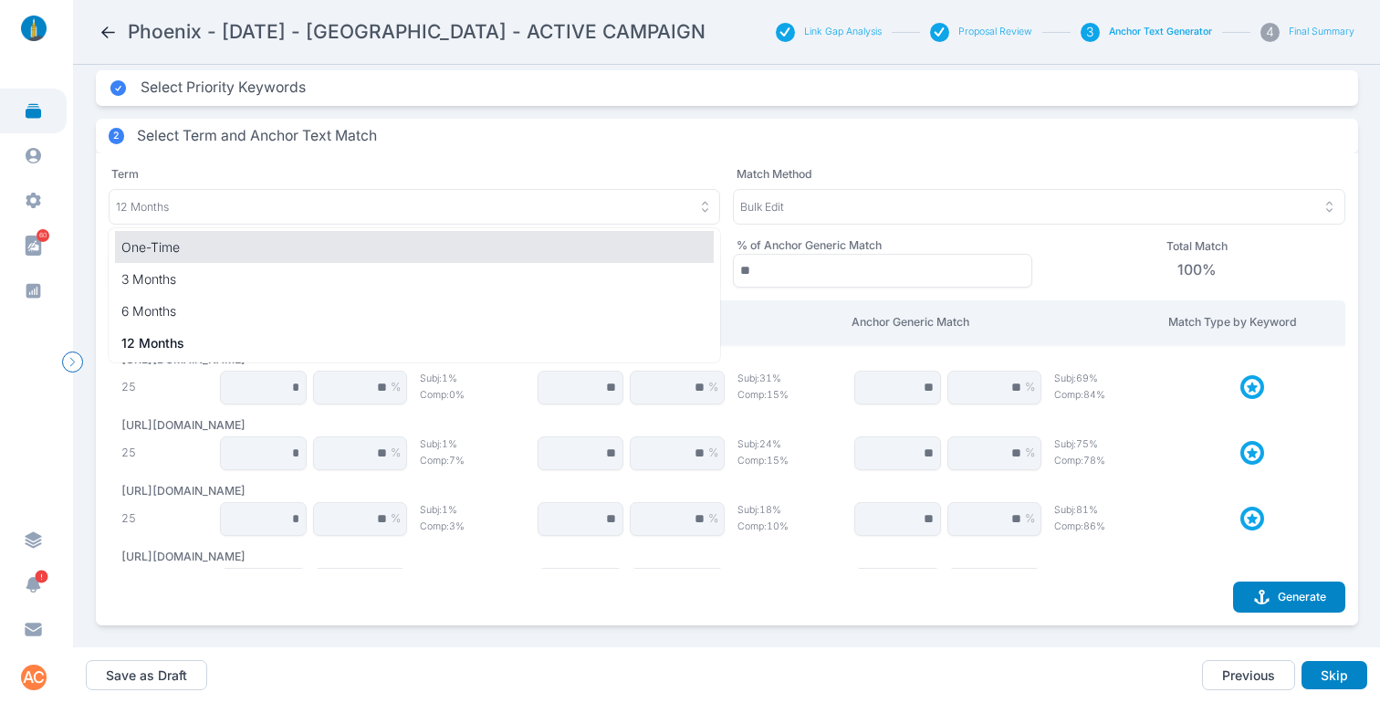
click at [184, 237] on p "One-Time" at bounding box center [414, 246] width 587 height 19
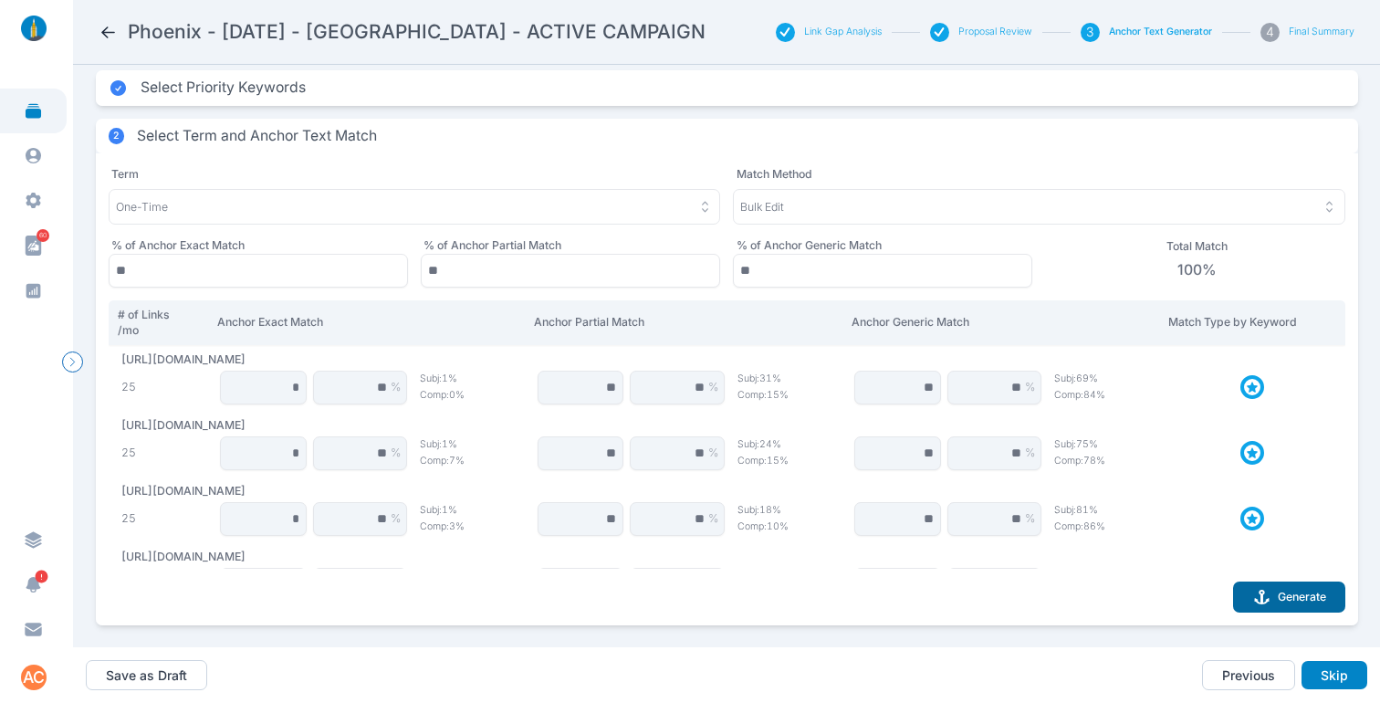
click at [1285, 582] on button "Generate" at bounding box center [1289, 596] width 112 height 31
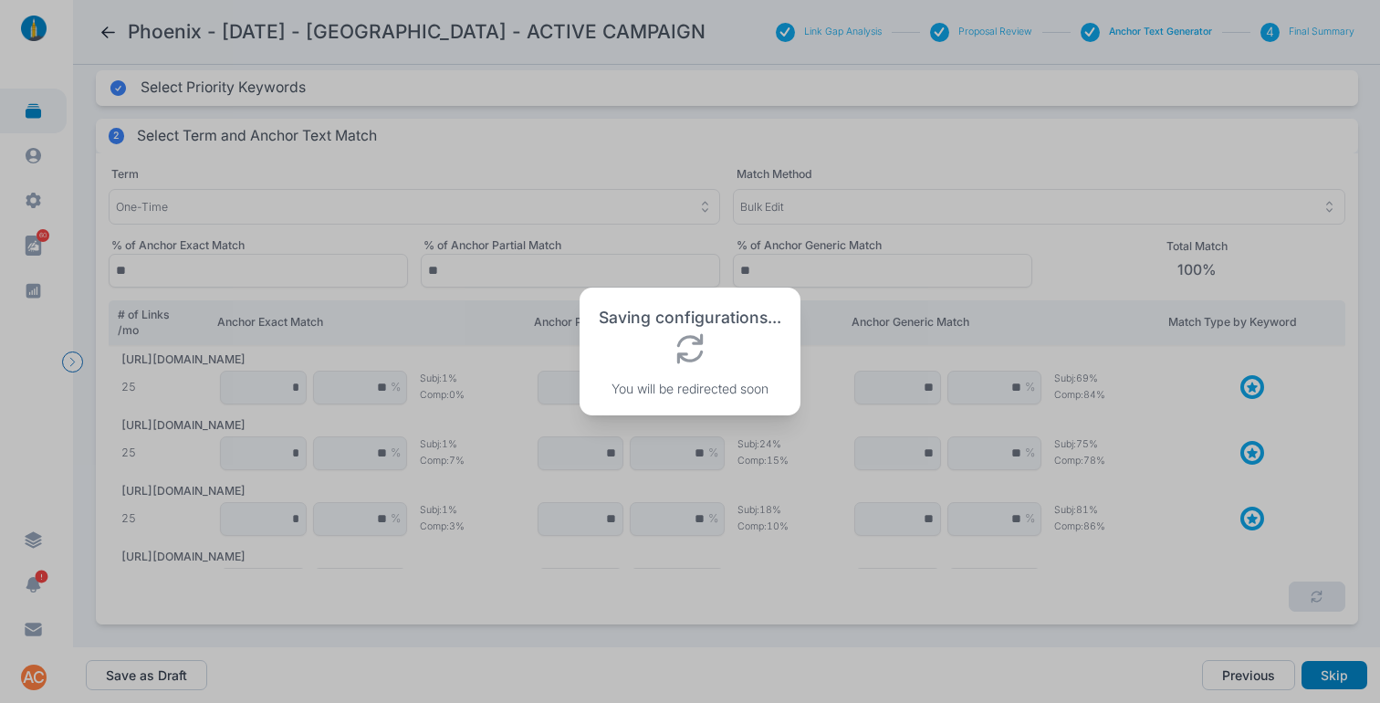
scroll to position [110, 0]
